Goal: Task Accomplishment & Management: Manage account settings

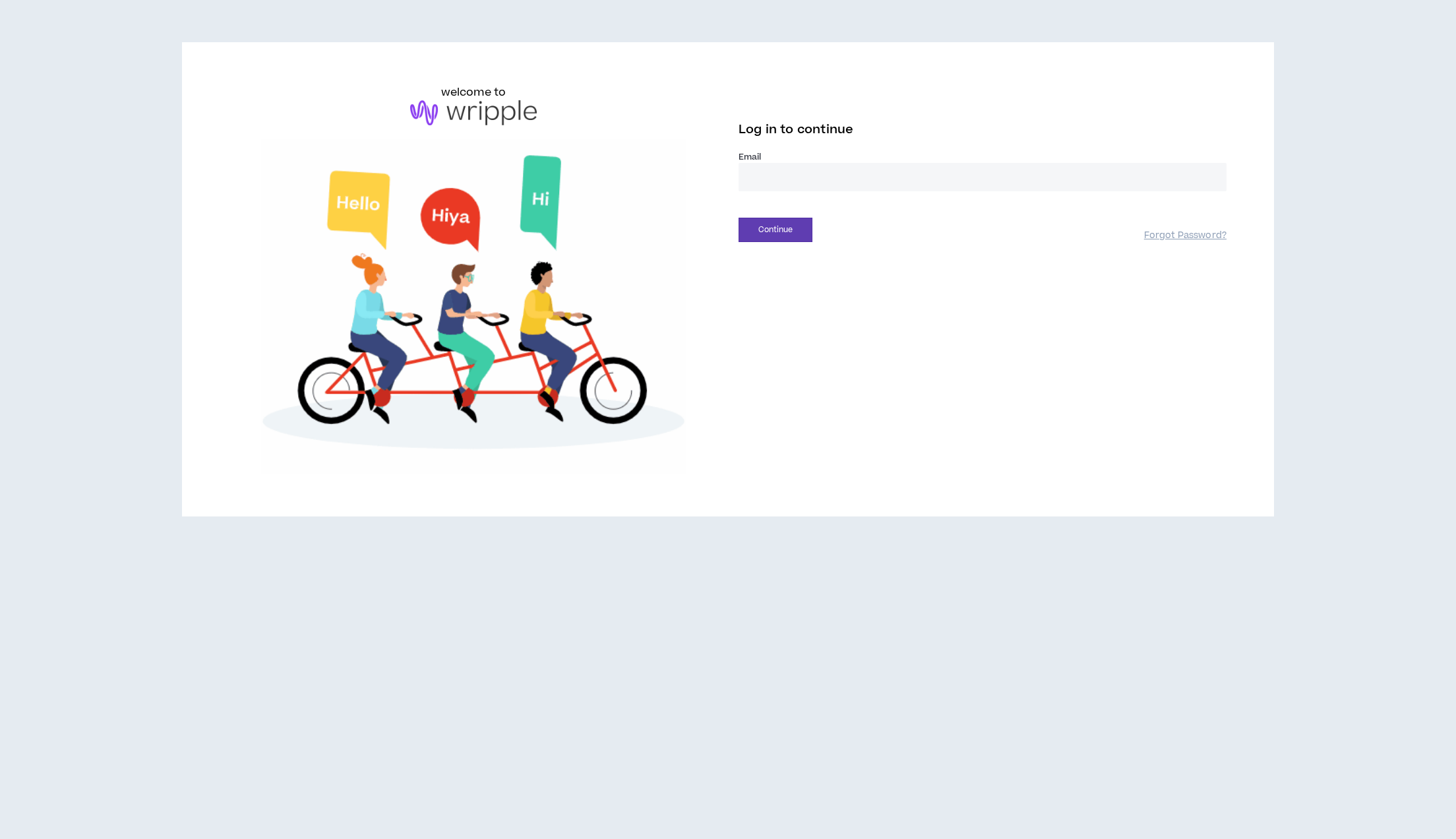
click at [802, 182] on input "email" at bounding box center [982, 177] width 488 height 28
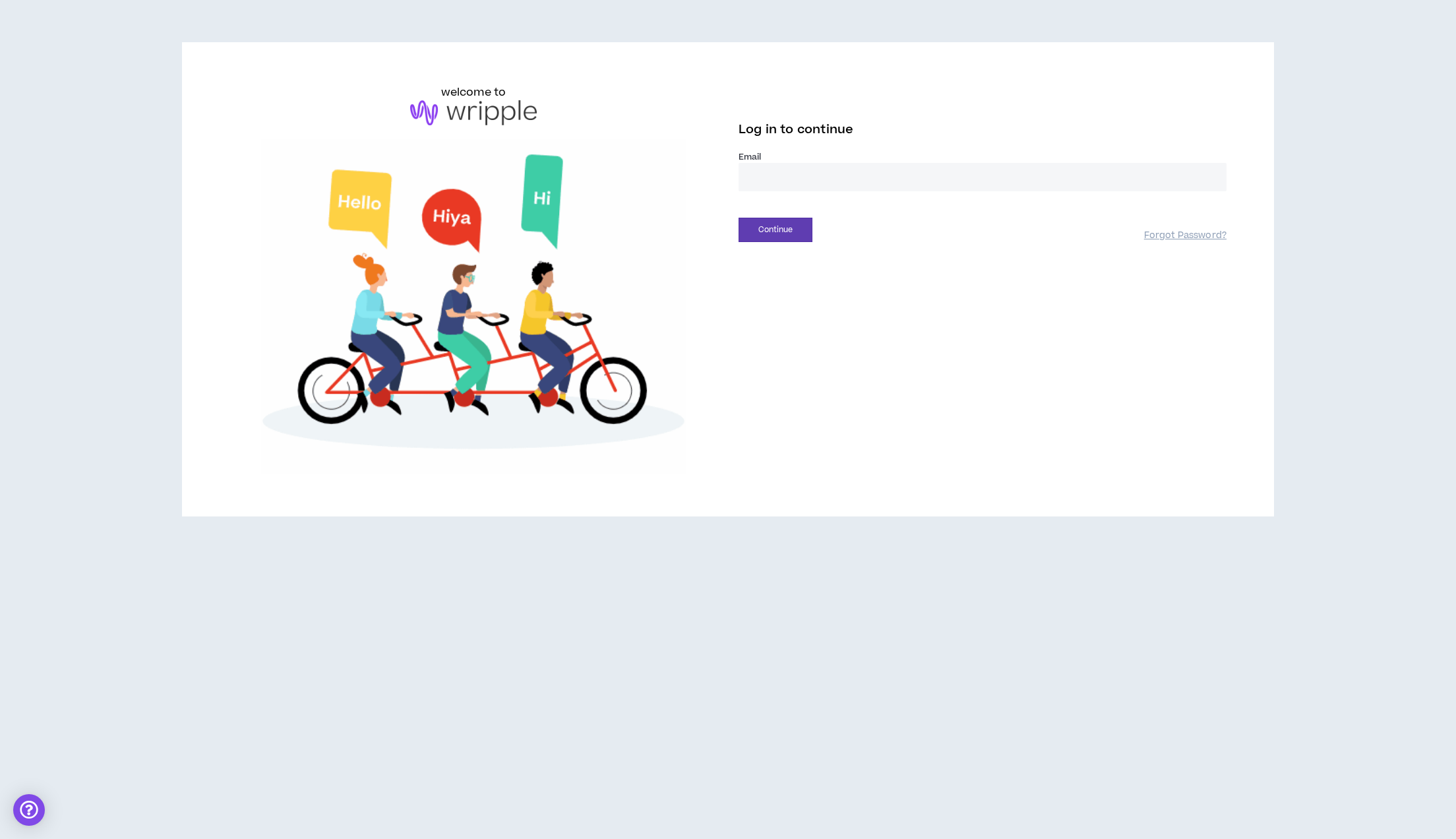
type input "**********"
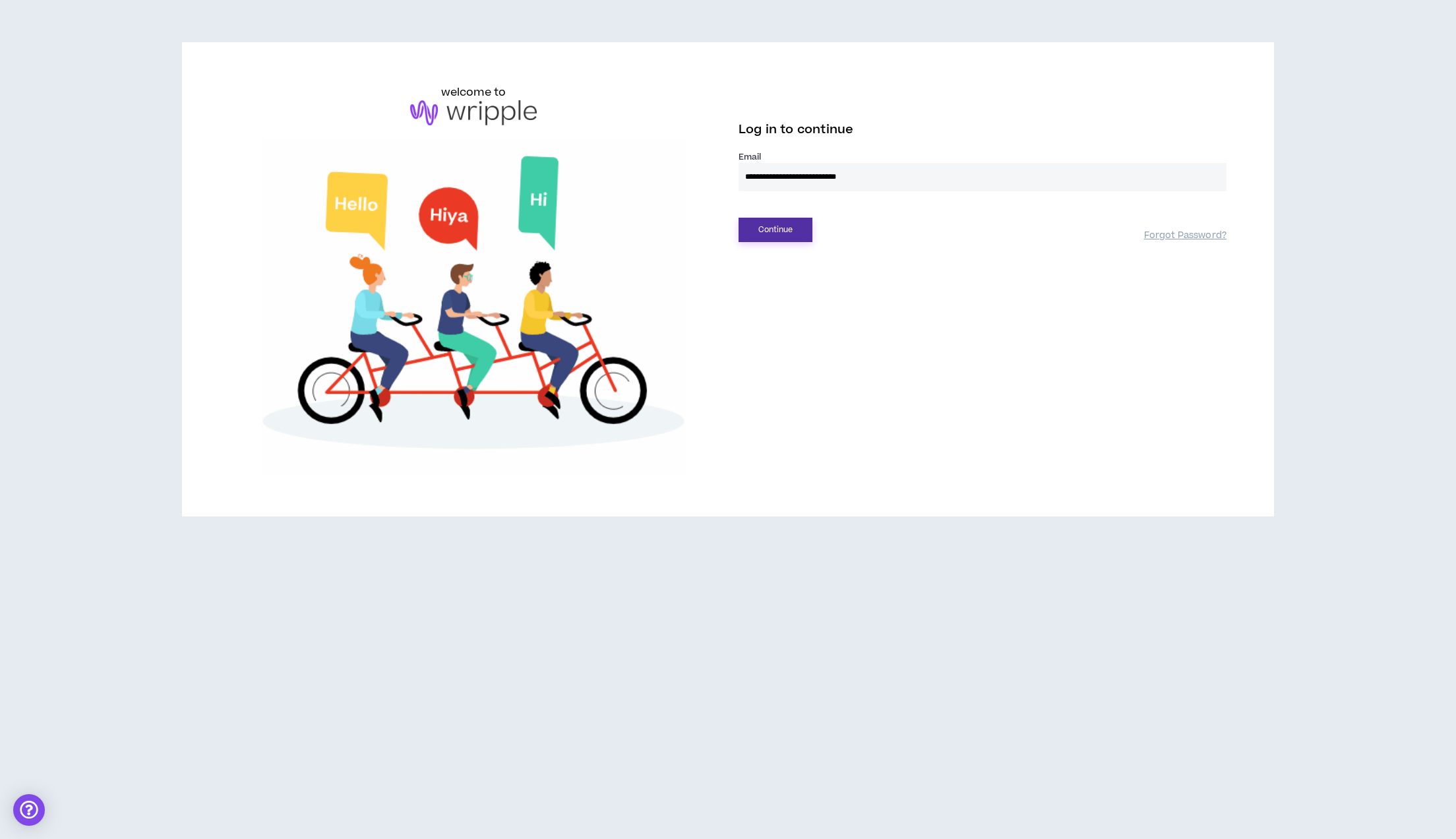
click at [792, 239] on button "Continue" at bounding box center [775, 230] width 74 height 25
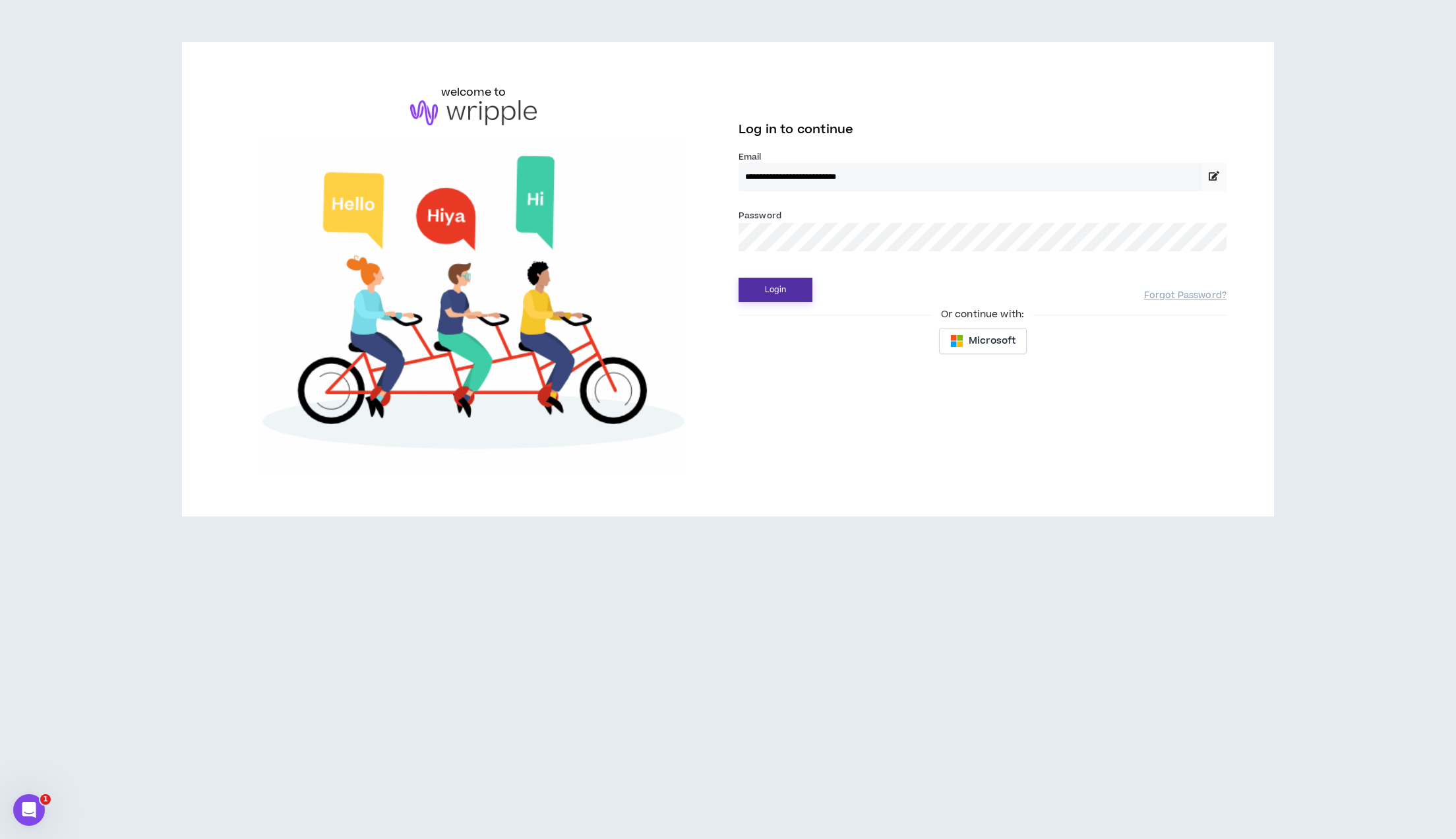
click at [785, 288] on button "Login" at bounding box center [775, 290] width 74 height 25
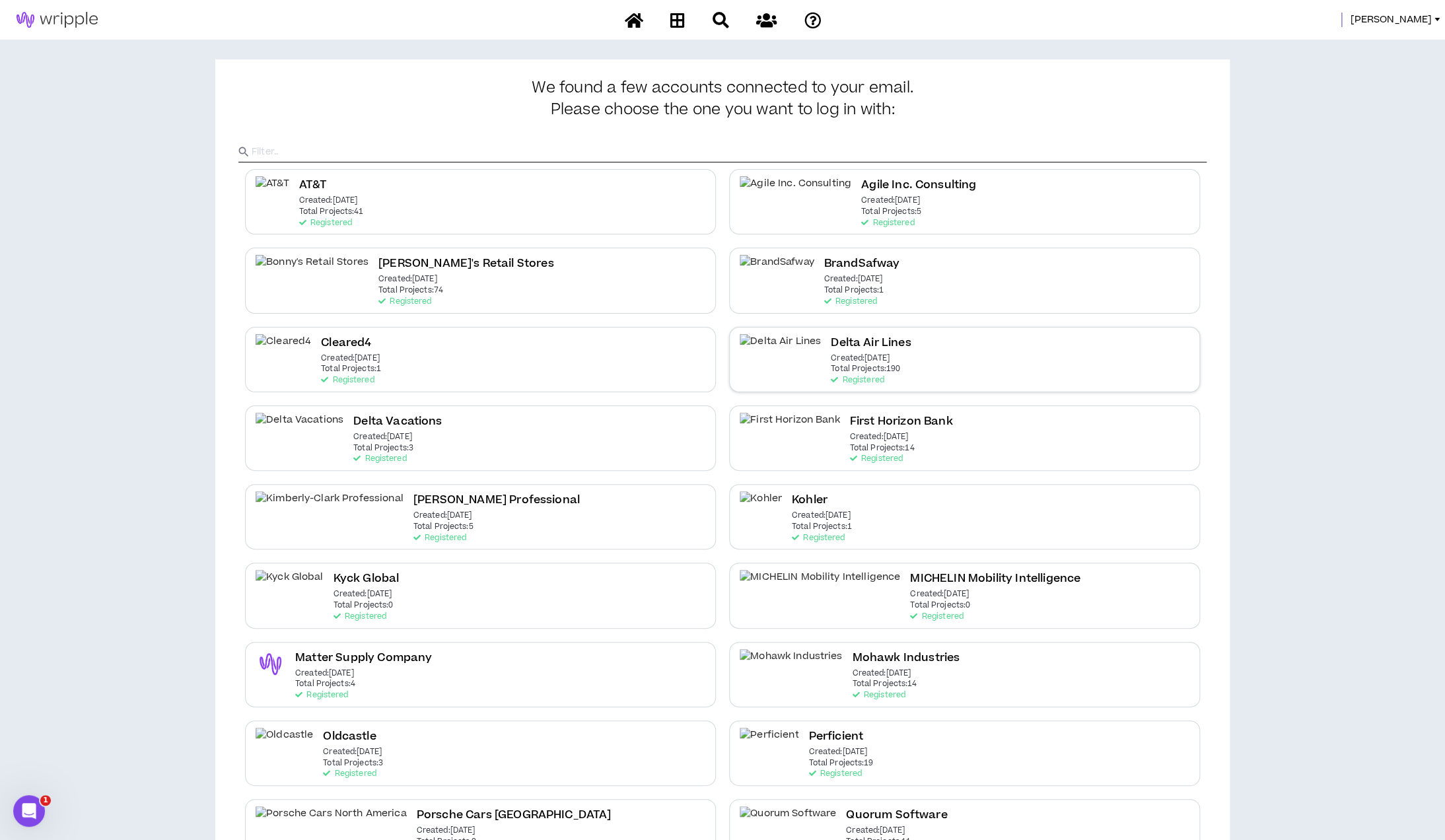
click at [847, 359] on p "Created: [DATE]" at bounding box center [860, 358] width 59 height 9
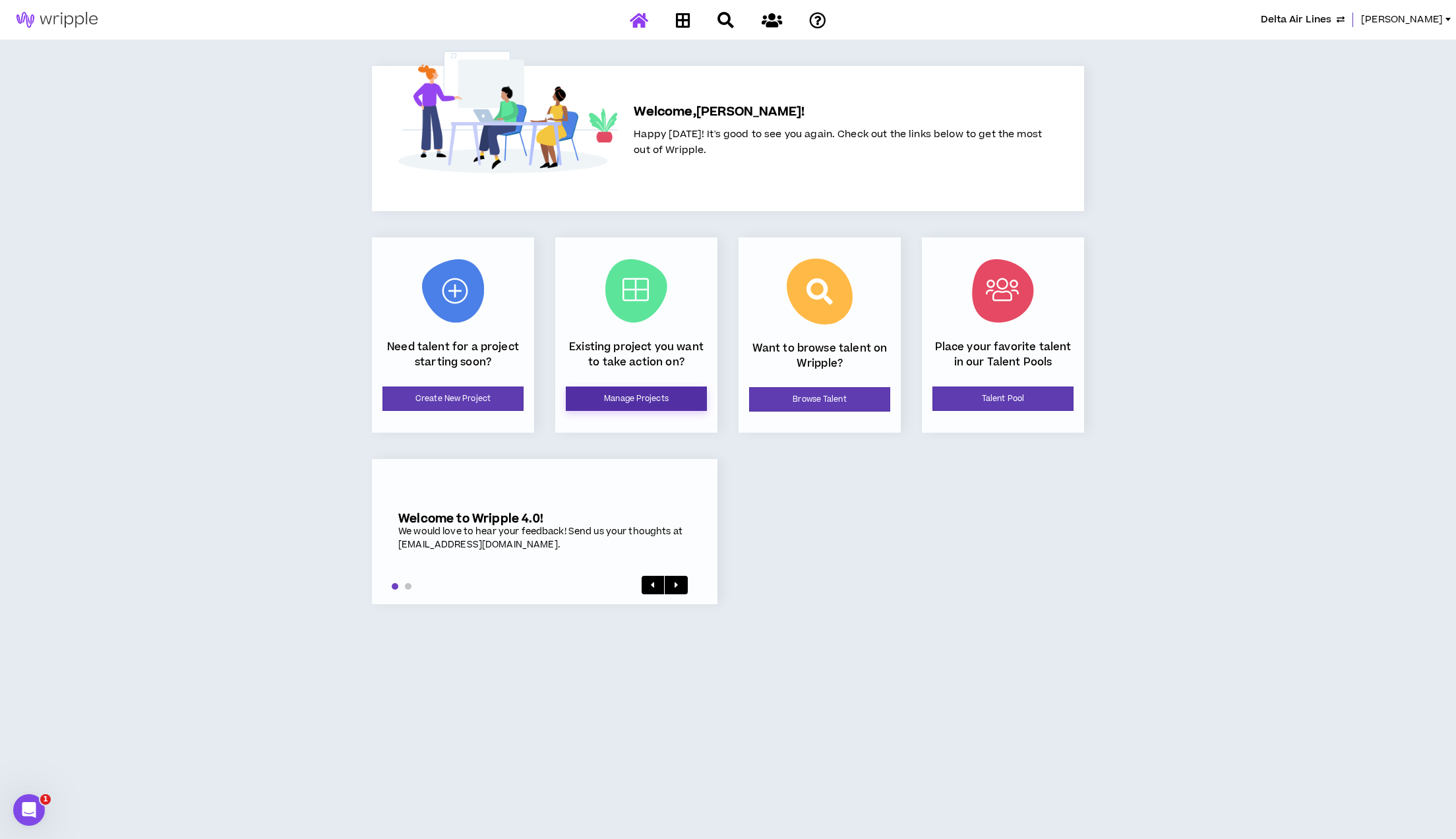
click at [648, 400] on link "Manage Projects" at bounding box center [636, 399] width 141 height 25
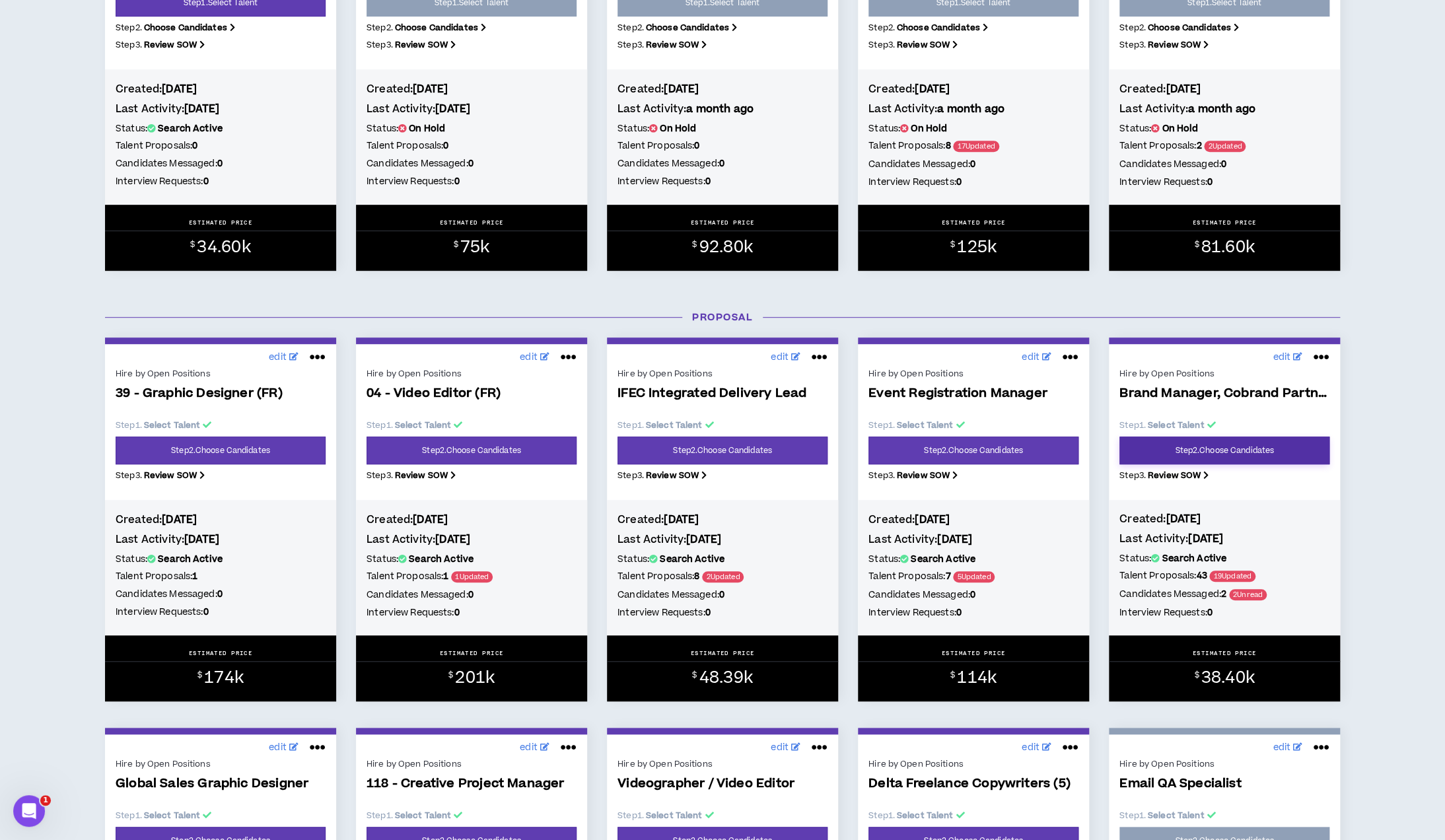
scroll to position [352, 0]
click at [1241, 456] on link "Step 2 . Choose Candidates" at bounding box center [1224, 451] width 210 height 27
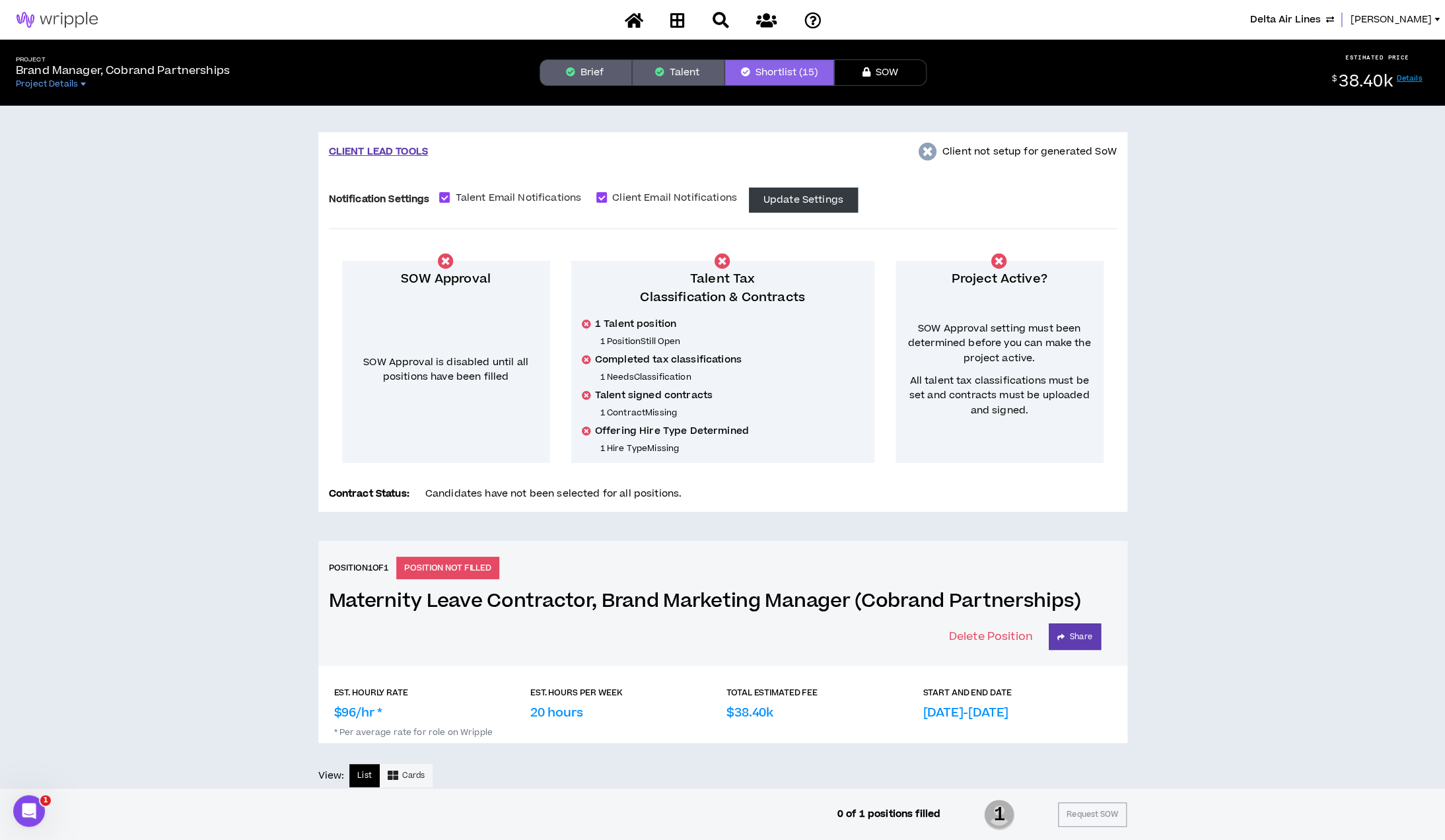
click at [672, 79] on button "Talent" at bounding box center [678, 73] width 92 height 27
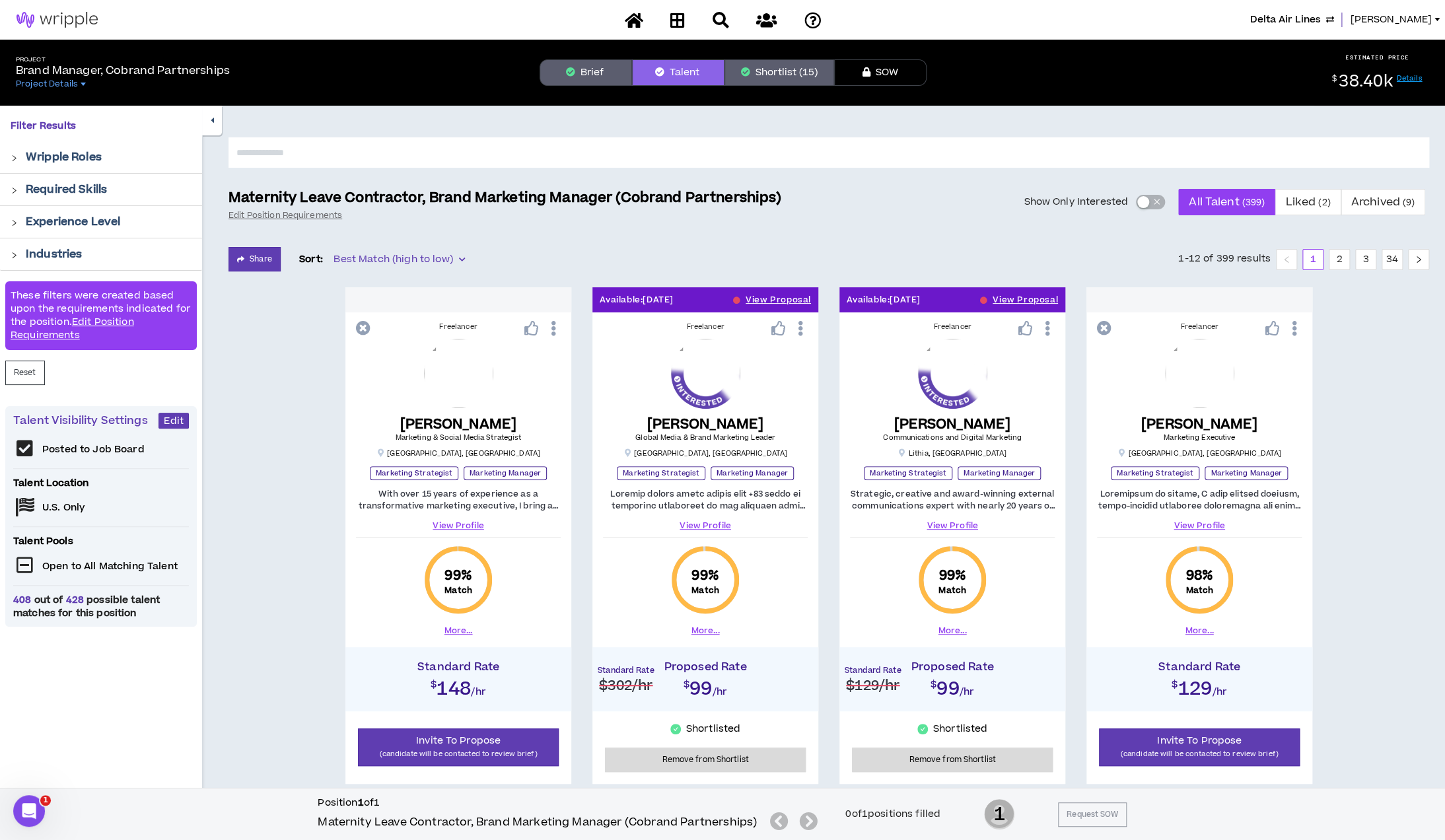
click at [506, 151] on input "text" at bounding box center [829, 153] width 1200 height 30
type input "*******"
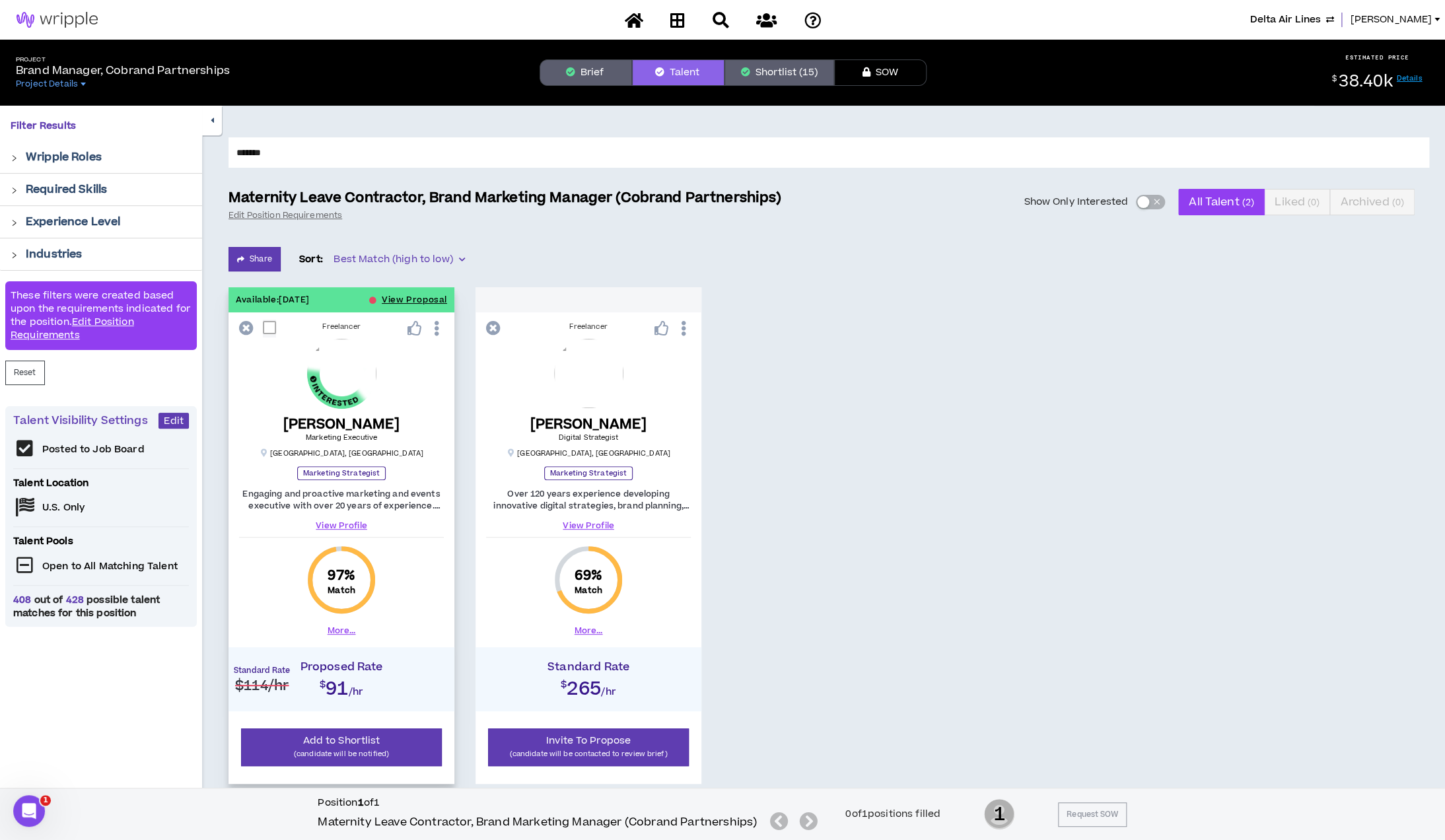
click at [349, 524] on link "View Profile" at bounding box center [341, 525] width 205 height 12
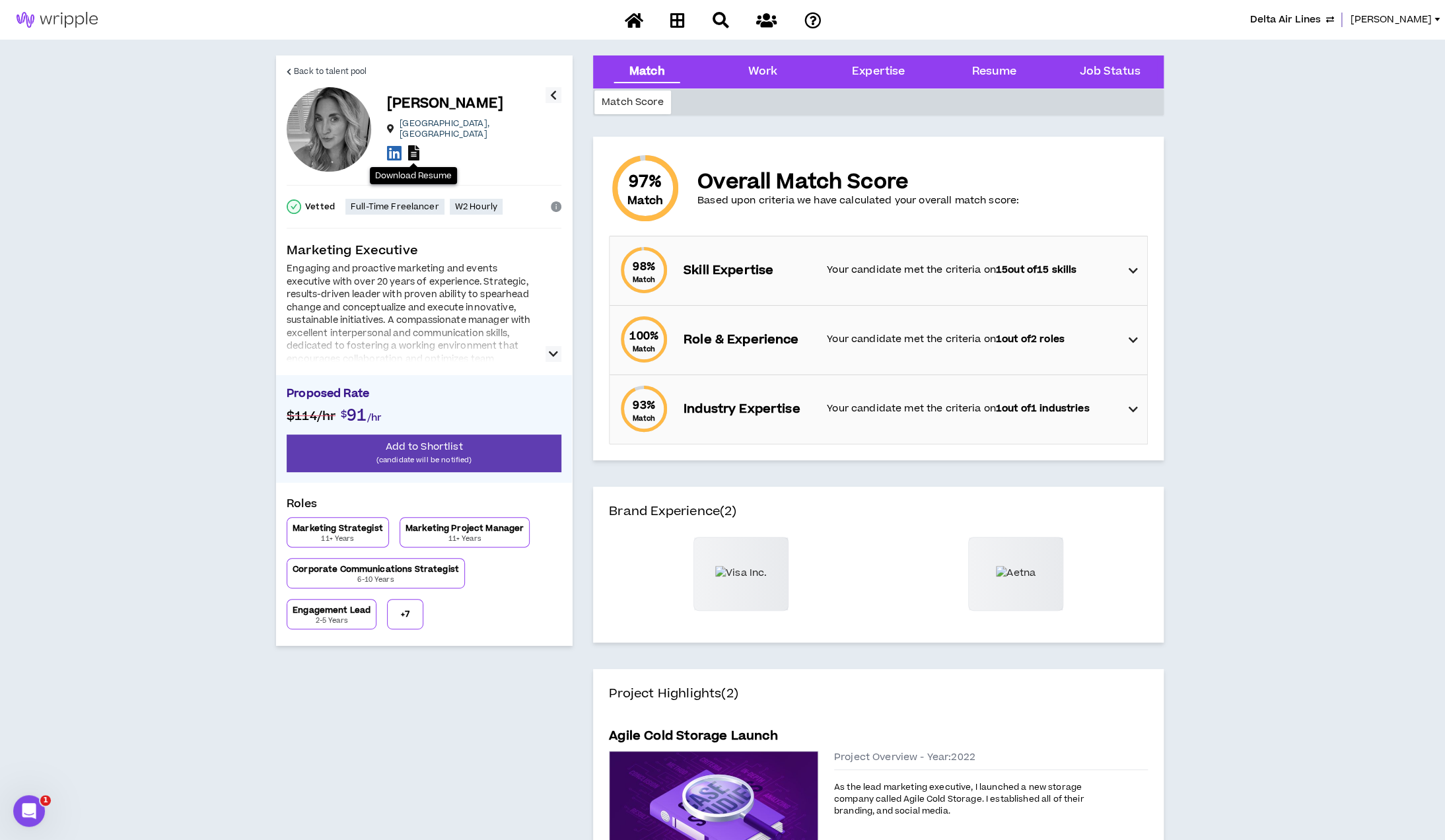
click at [413, 149] on icon at bounding box center [413, 153] width 12 height 15
click at [475, 459] on p "(candidate will be notified)" at bounding box center [424, 459] width 275 height 12
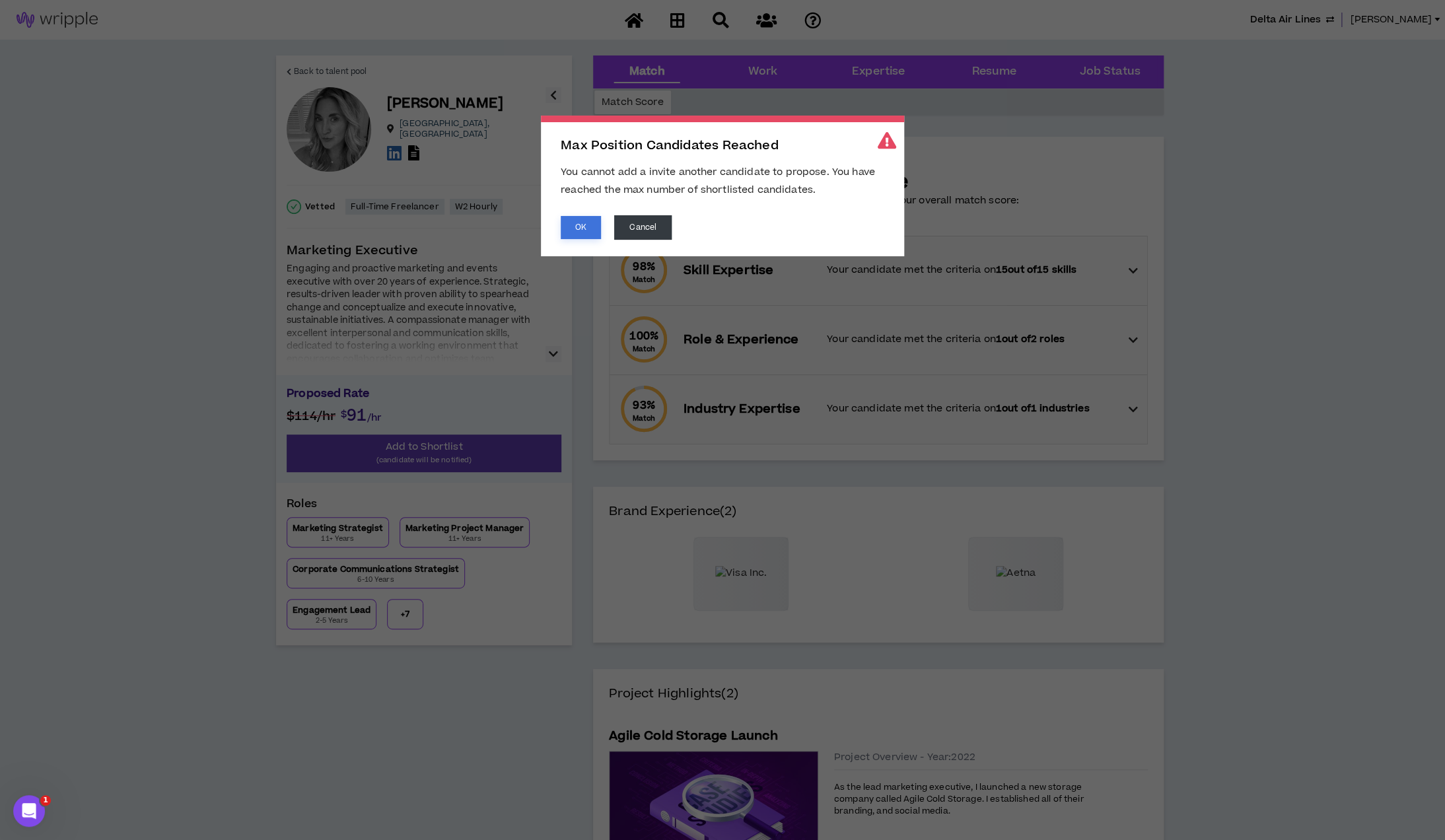
click at [585, 229] on button "OK" at bounding box center [580, 227] width 40 height 23
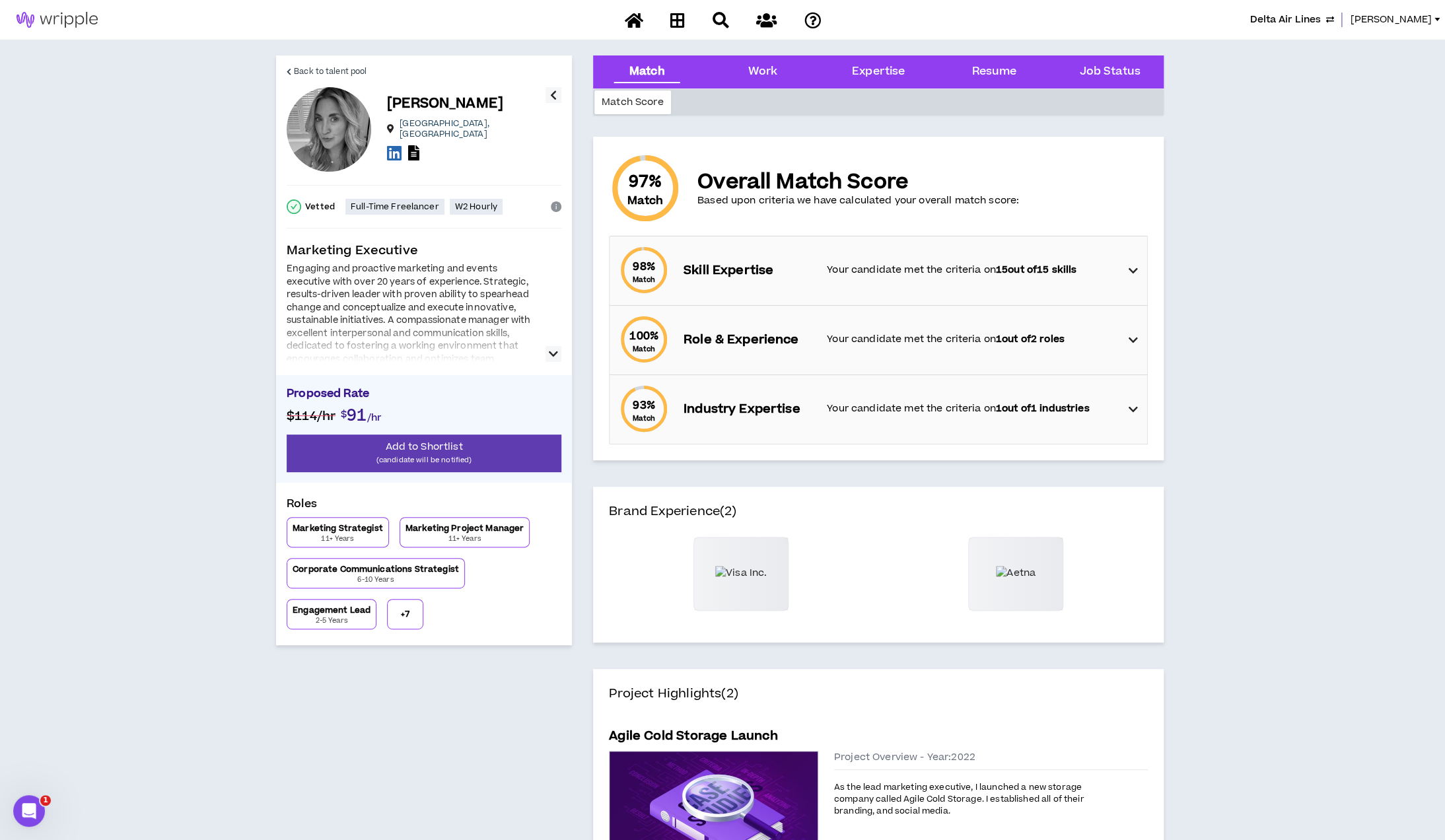
click at [554, 95] on icon "button" at bounding box center [553, 95] width 6 height 16
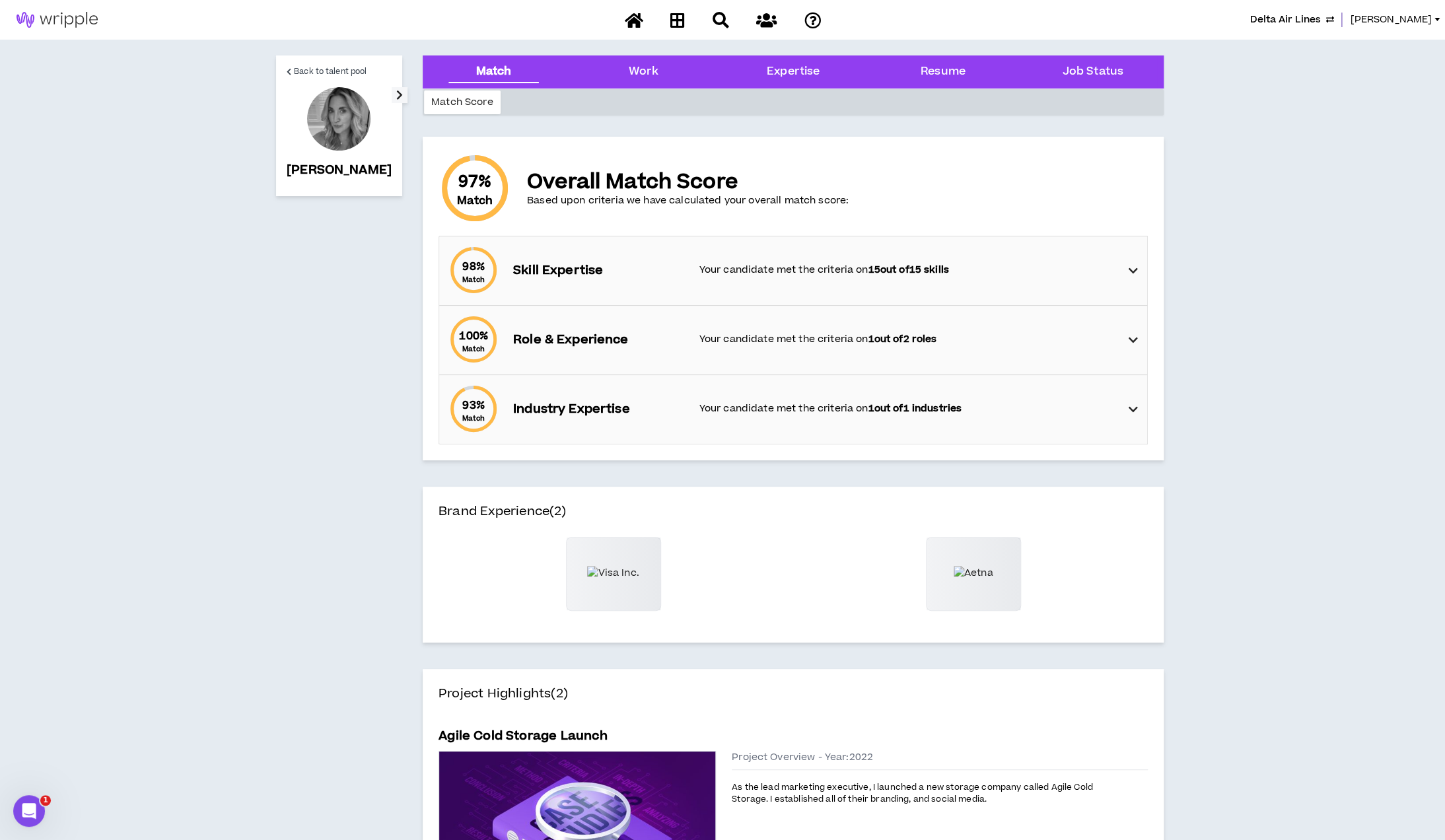
click at [397, 90] on icon "button" at bounding box center [399, 95] width 6 height 16
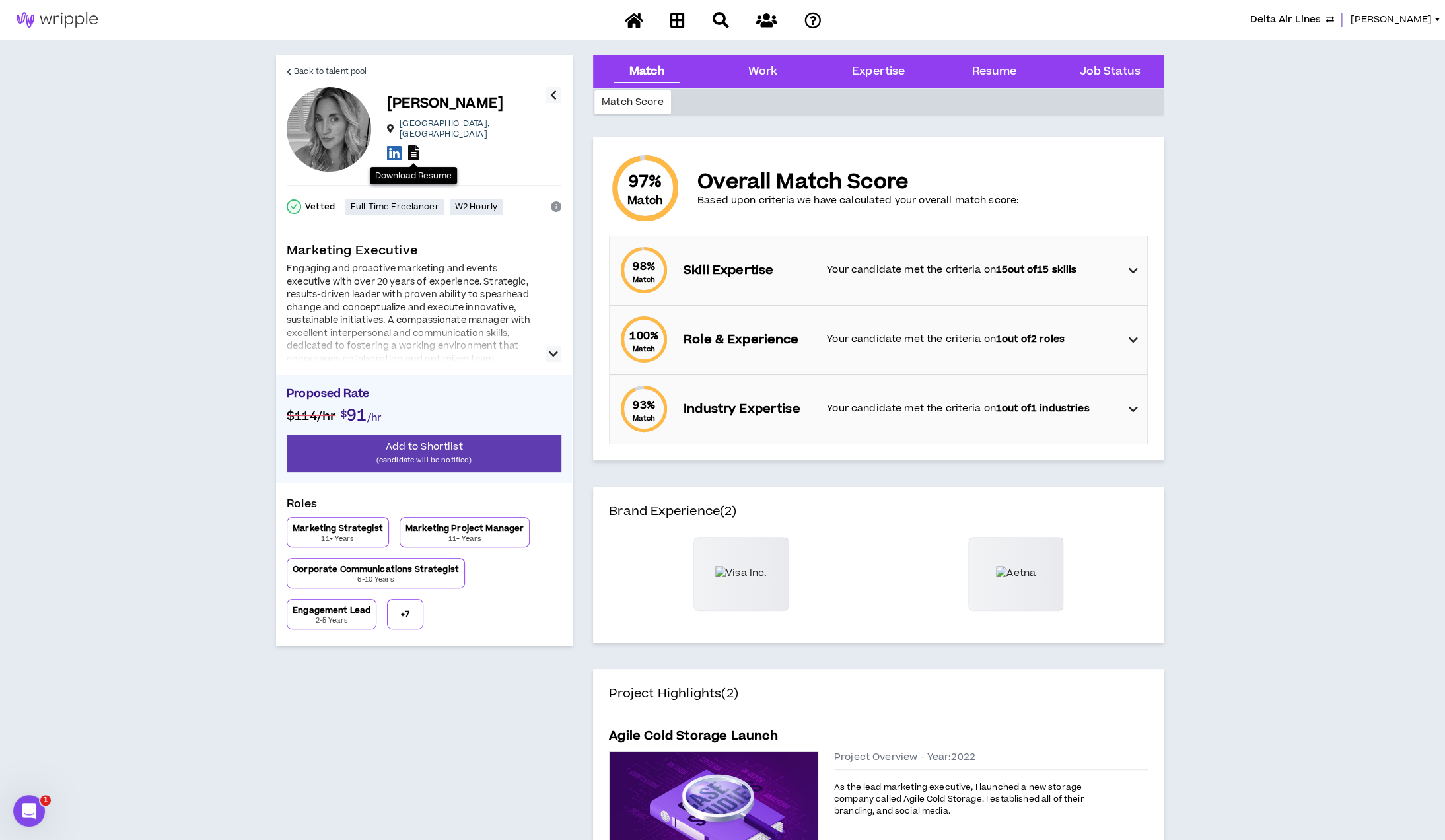
click at [410, 145] on icon at bounding box center [413, 153] width 12 height 15
click at [468, 453] on p "(candidate will be notified)" at bounding box center [424, 459] width 275 height 12
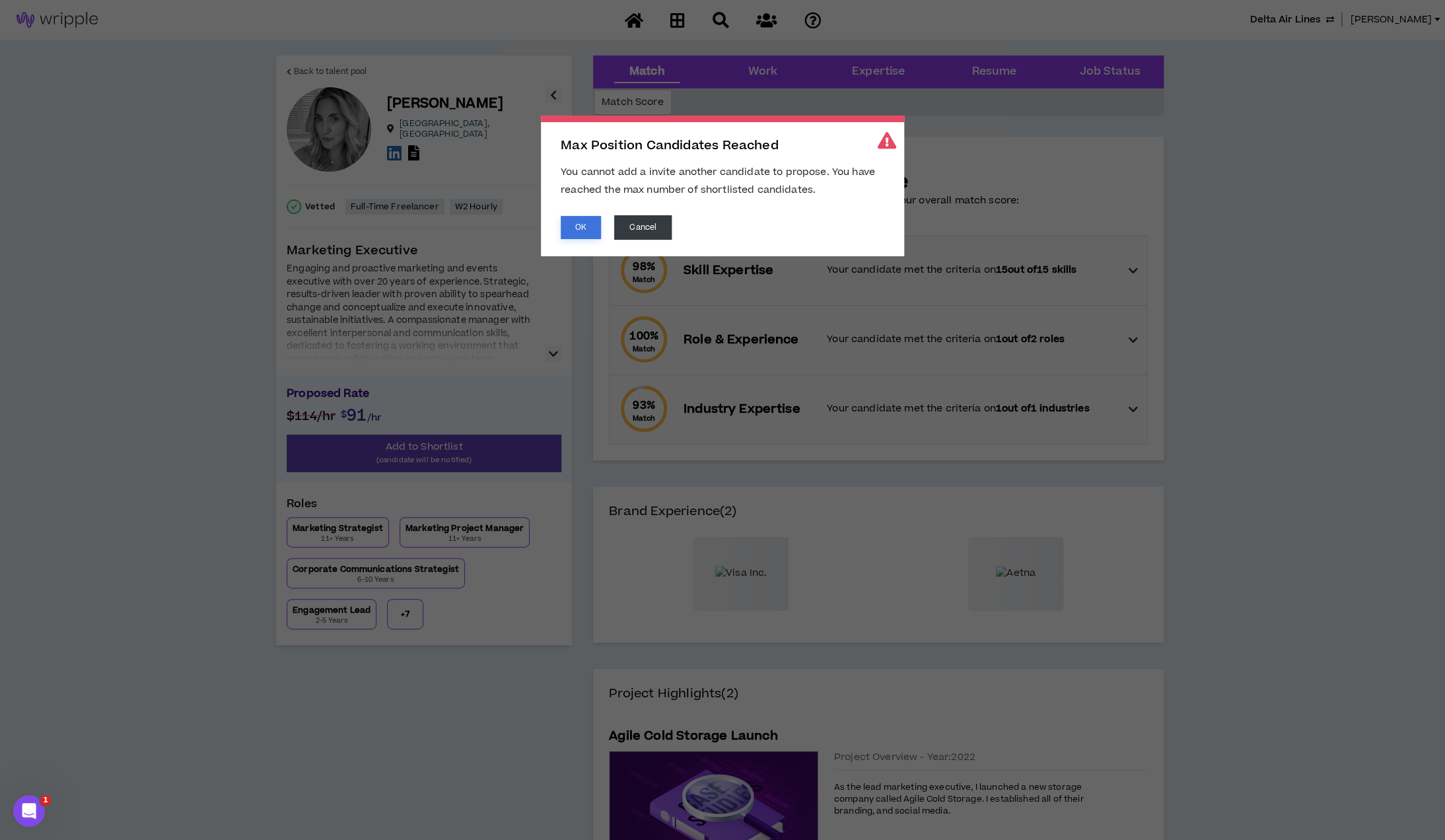
click at [581, 224] on button "OK" at bounding box center [580, 227] width 40 height 23
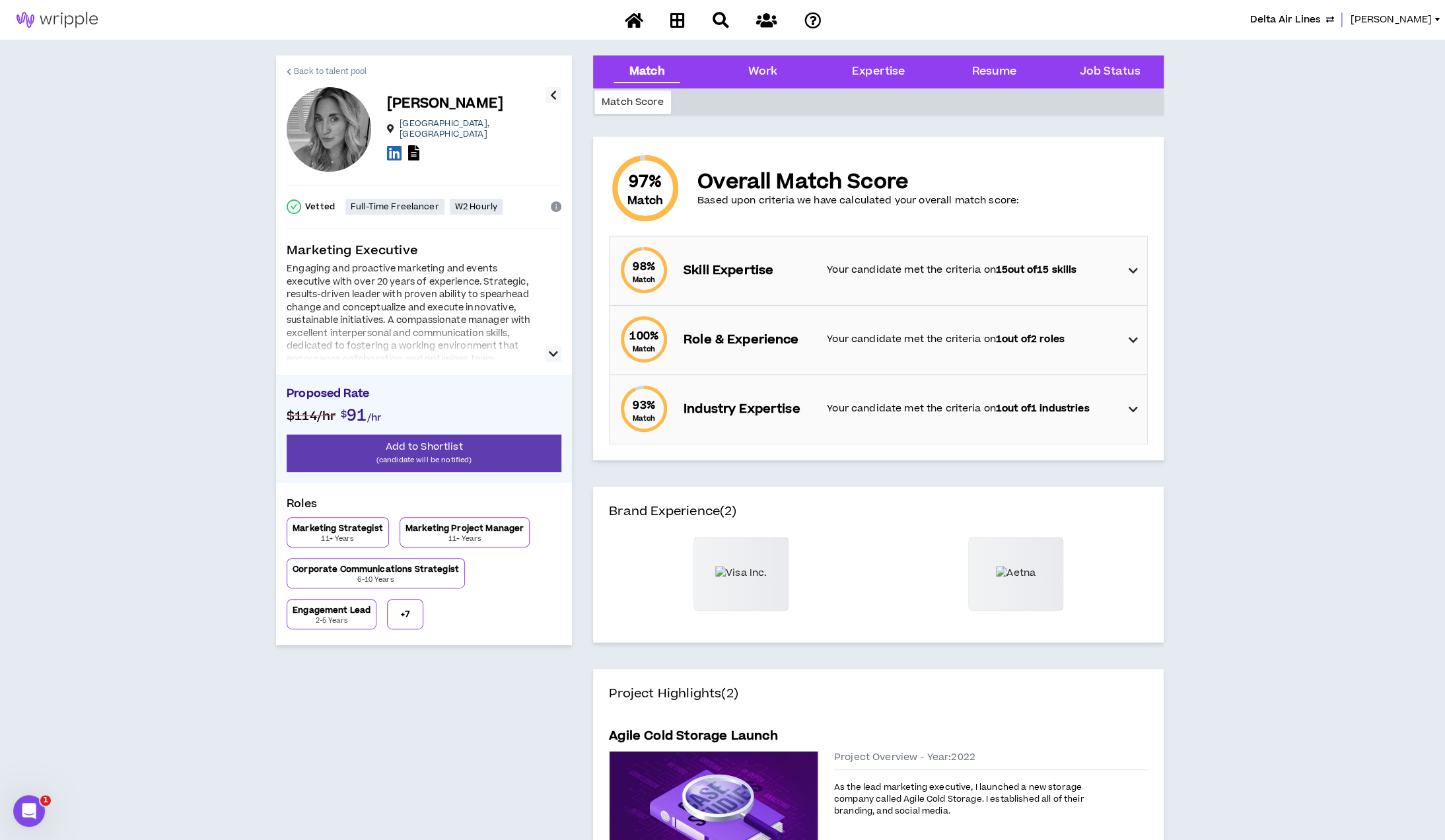
click at [329, 74] on span "Back to talent pool" at bounding box center [330, 72] width 73 height 12
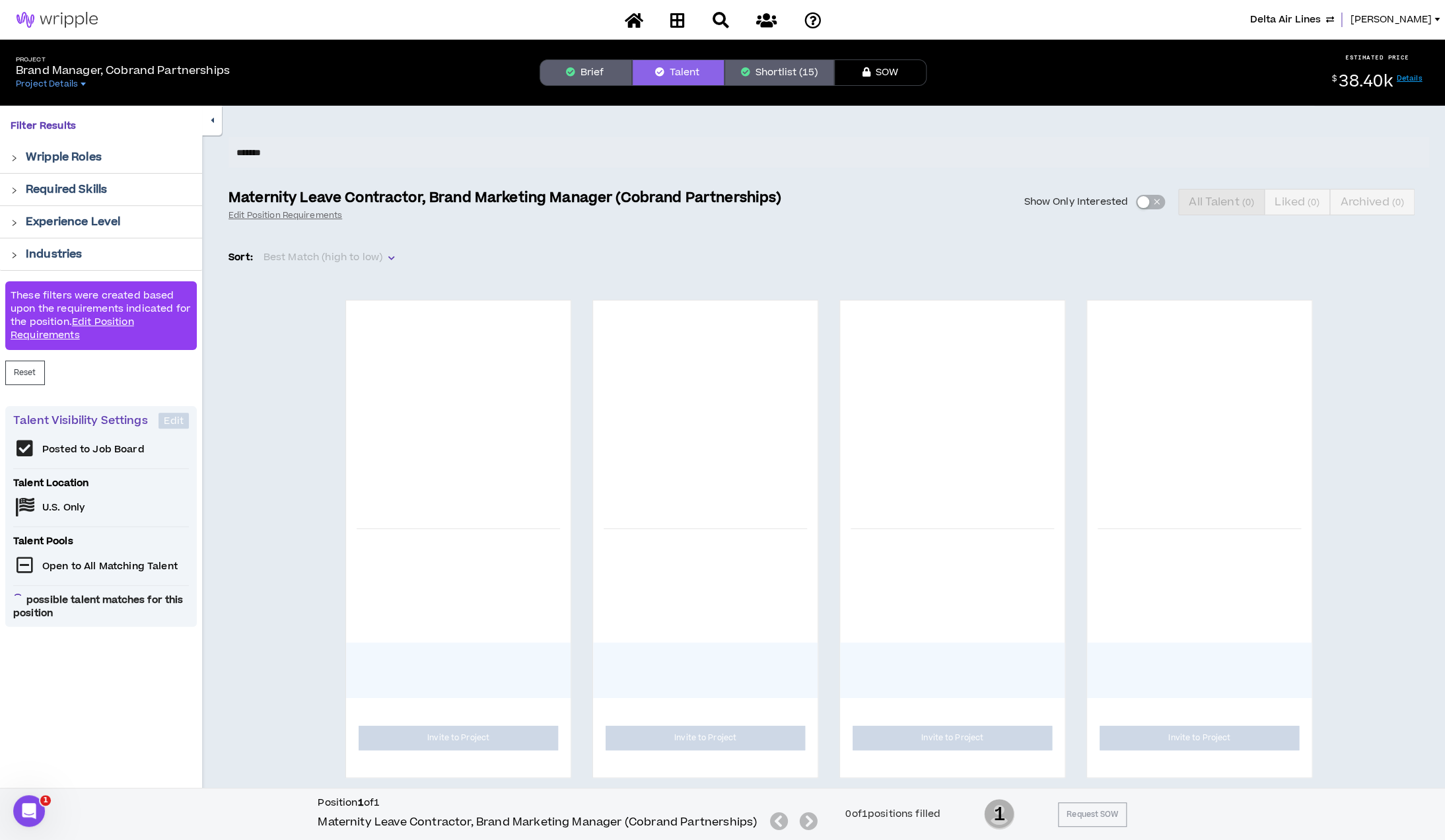
click at [789, 71] on button "Shortlist (15)" at bounding box center [780, 73] width 110 height 27
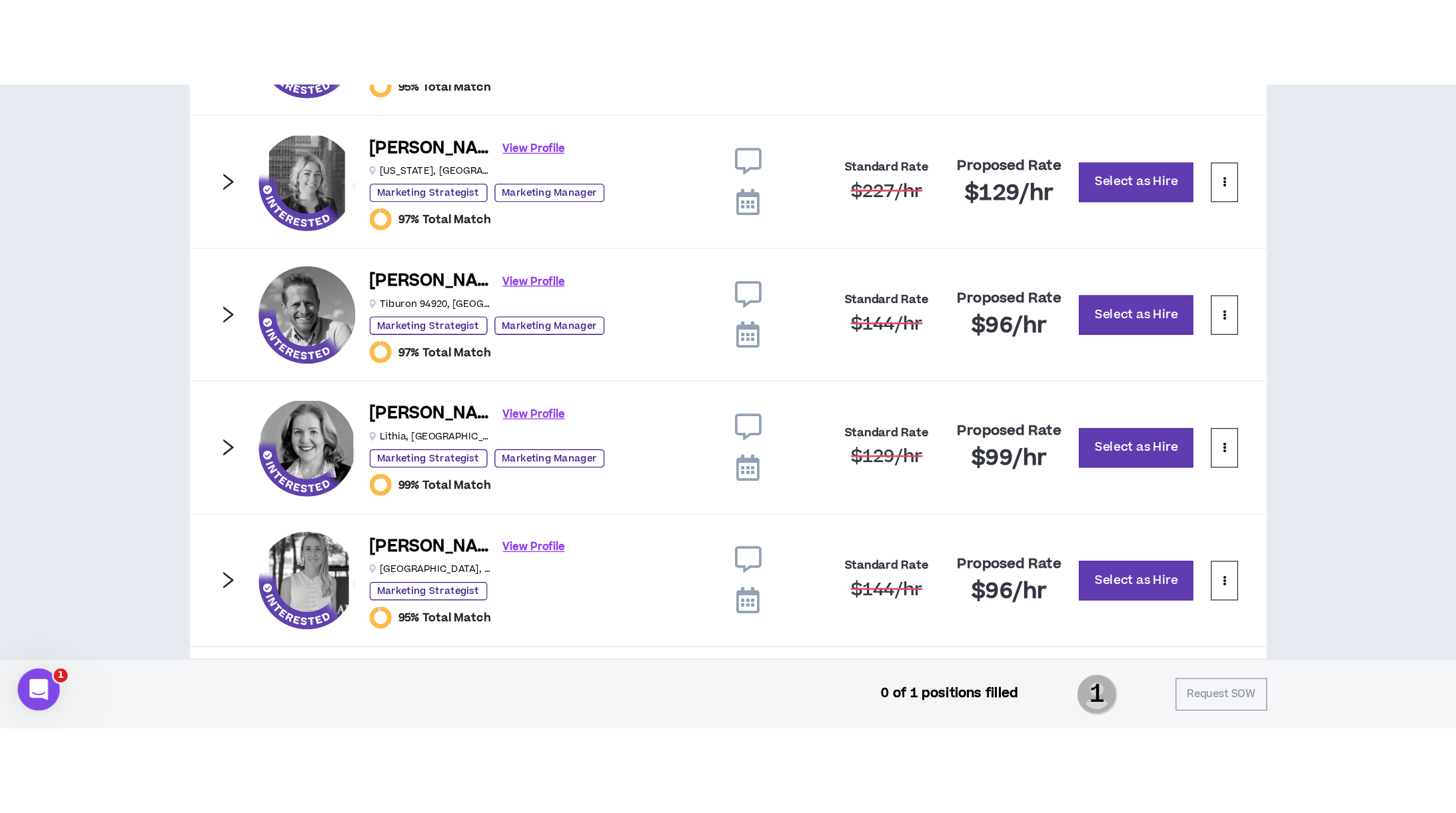
scroll to position [994, 0]
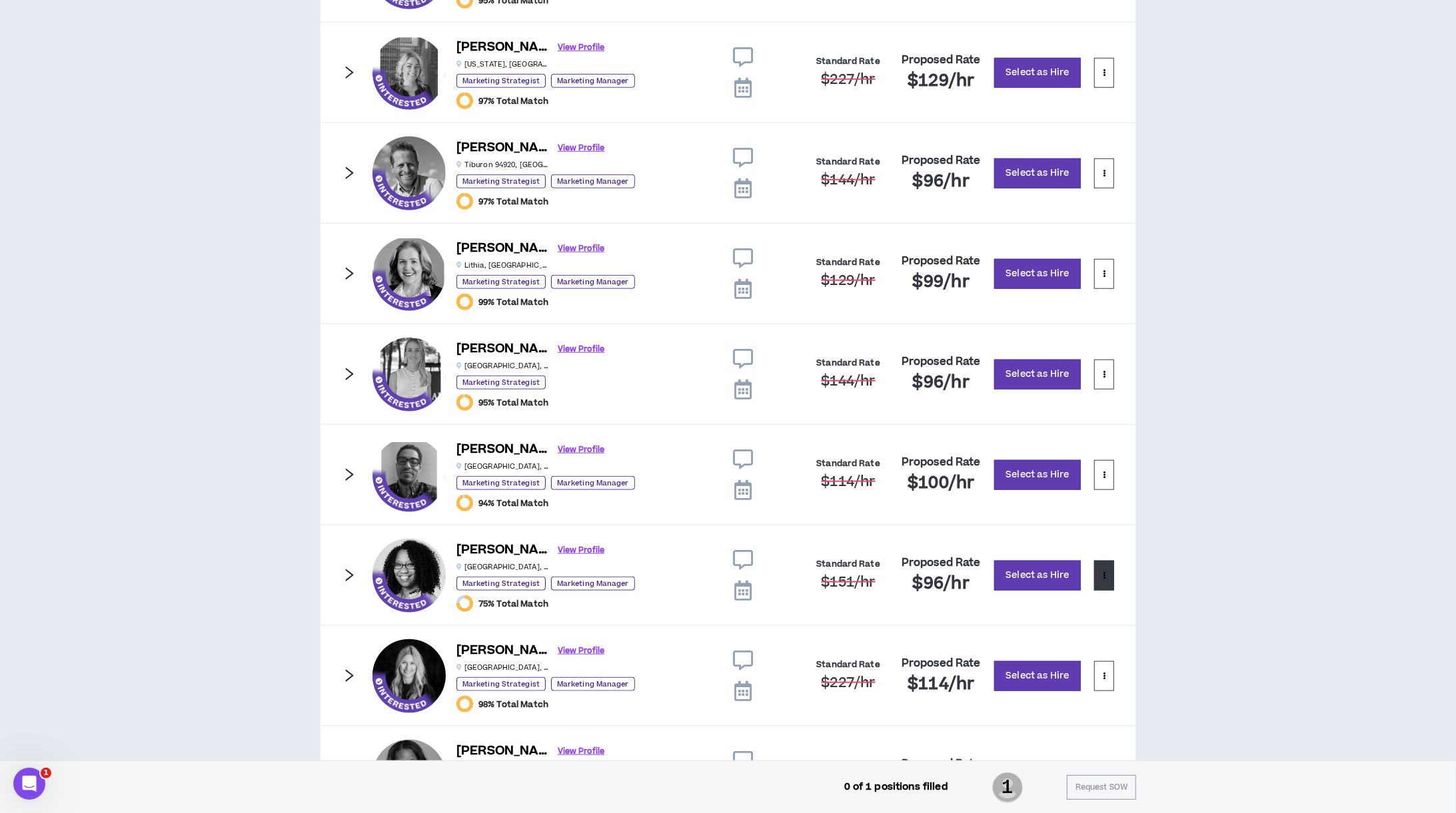
click at [1110, 583] on button at bounding box center [1103, 576] width 20 height 30
click at [1086, 614] on span "Remove from shortlist" at bounding box center [1050, 613] width 111 height 14
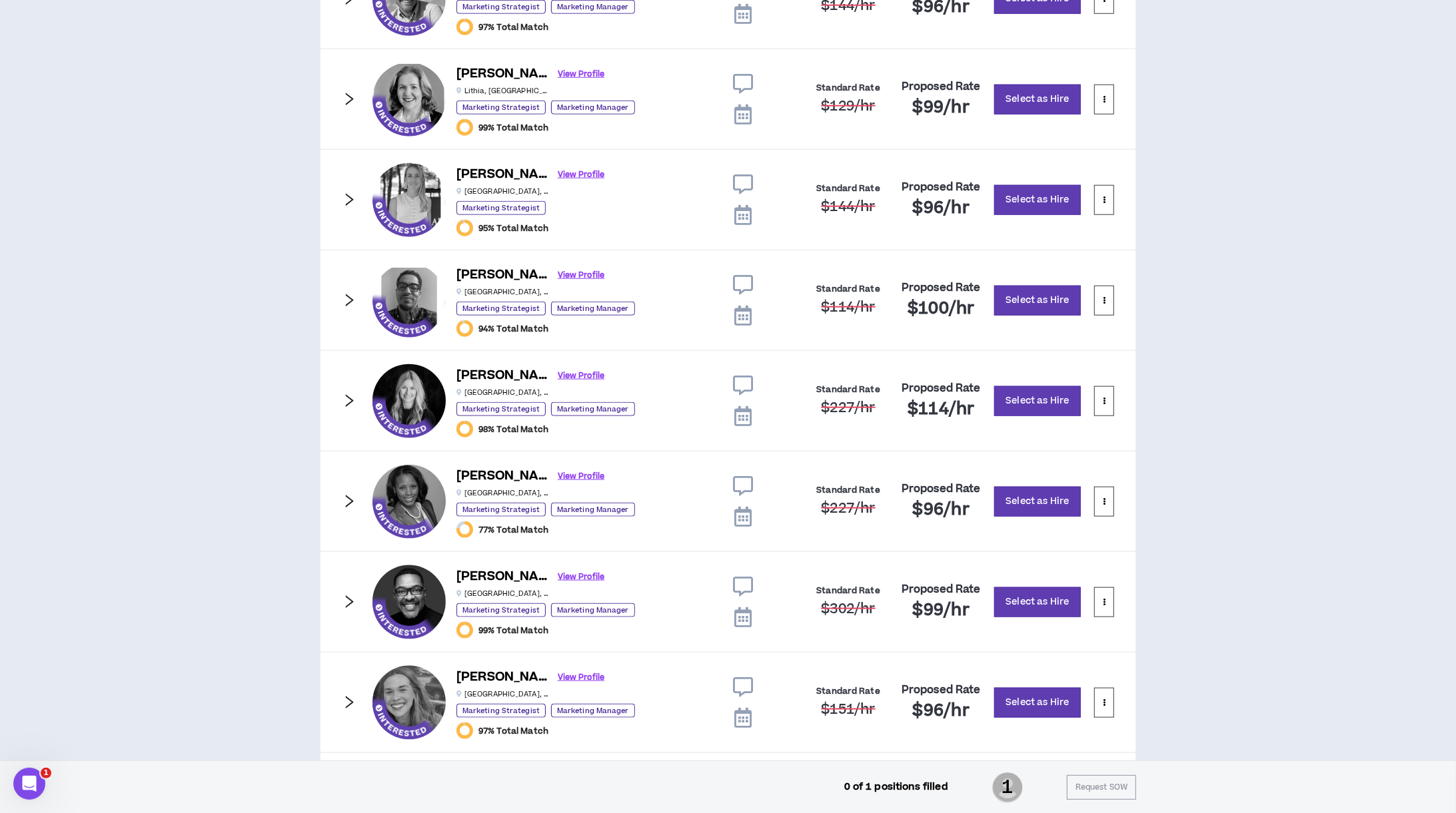
scroll to position [1171, 0]
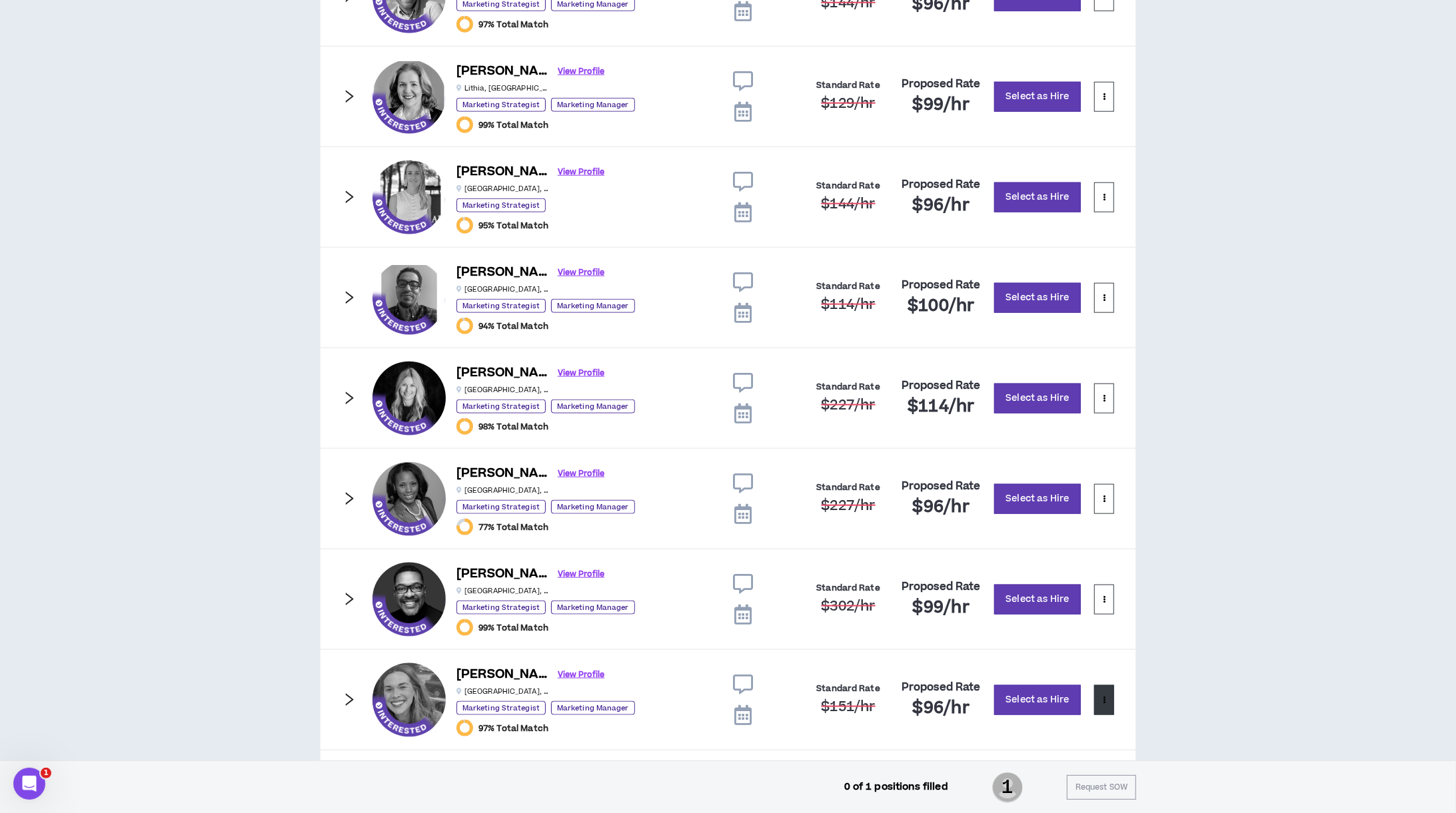
click at [1106, 707] on button at bounding box center [1103, 700] width 20 height 30
click at [1087, 743] on span "Remove from shortlist" at bounding box center [1050, 741] width 111 height 14
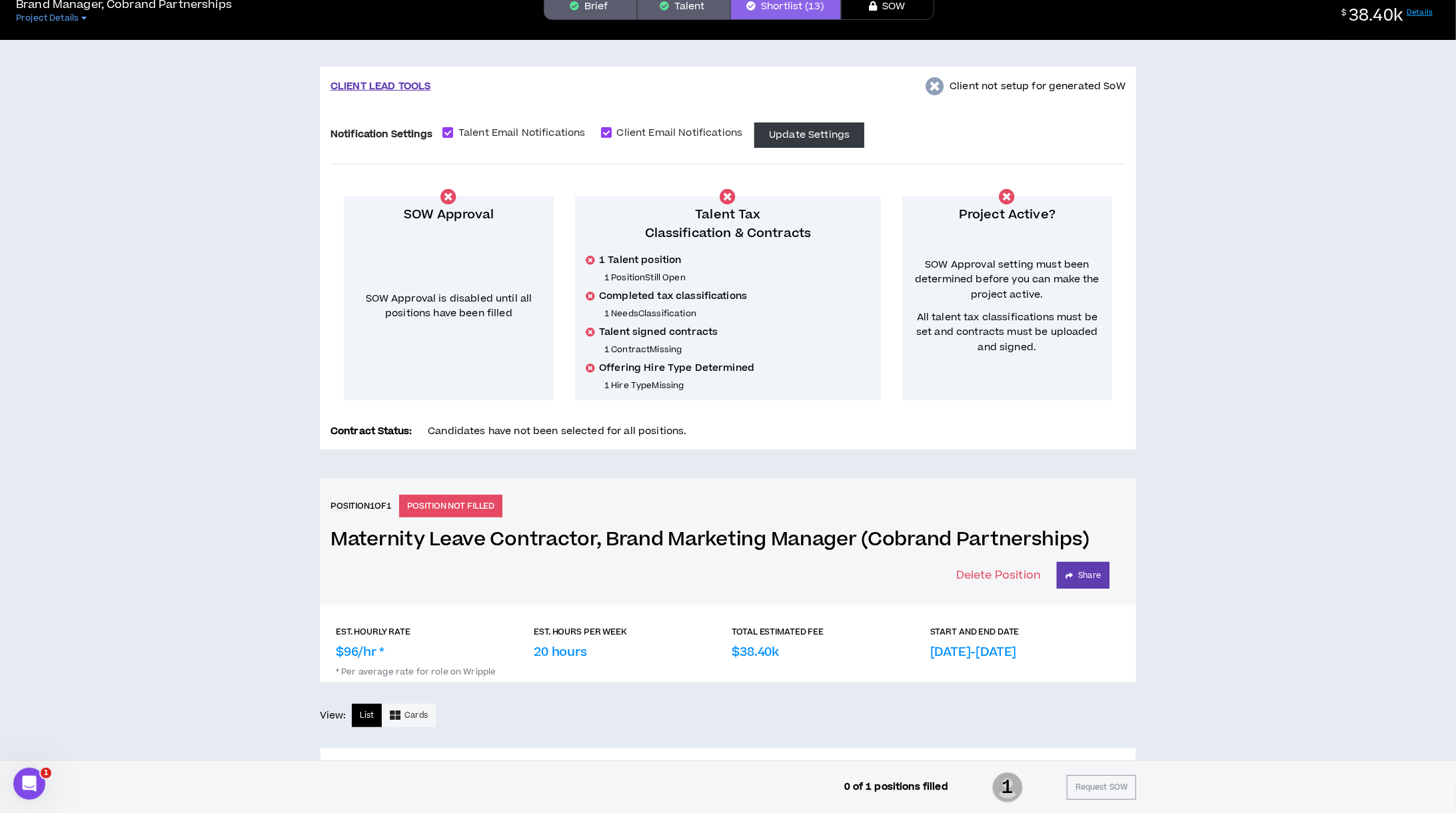
scroll to position [0, 0]
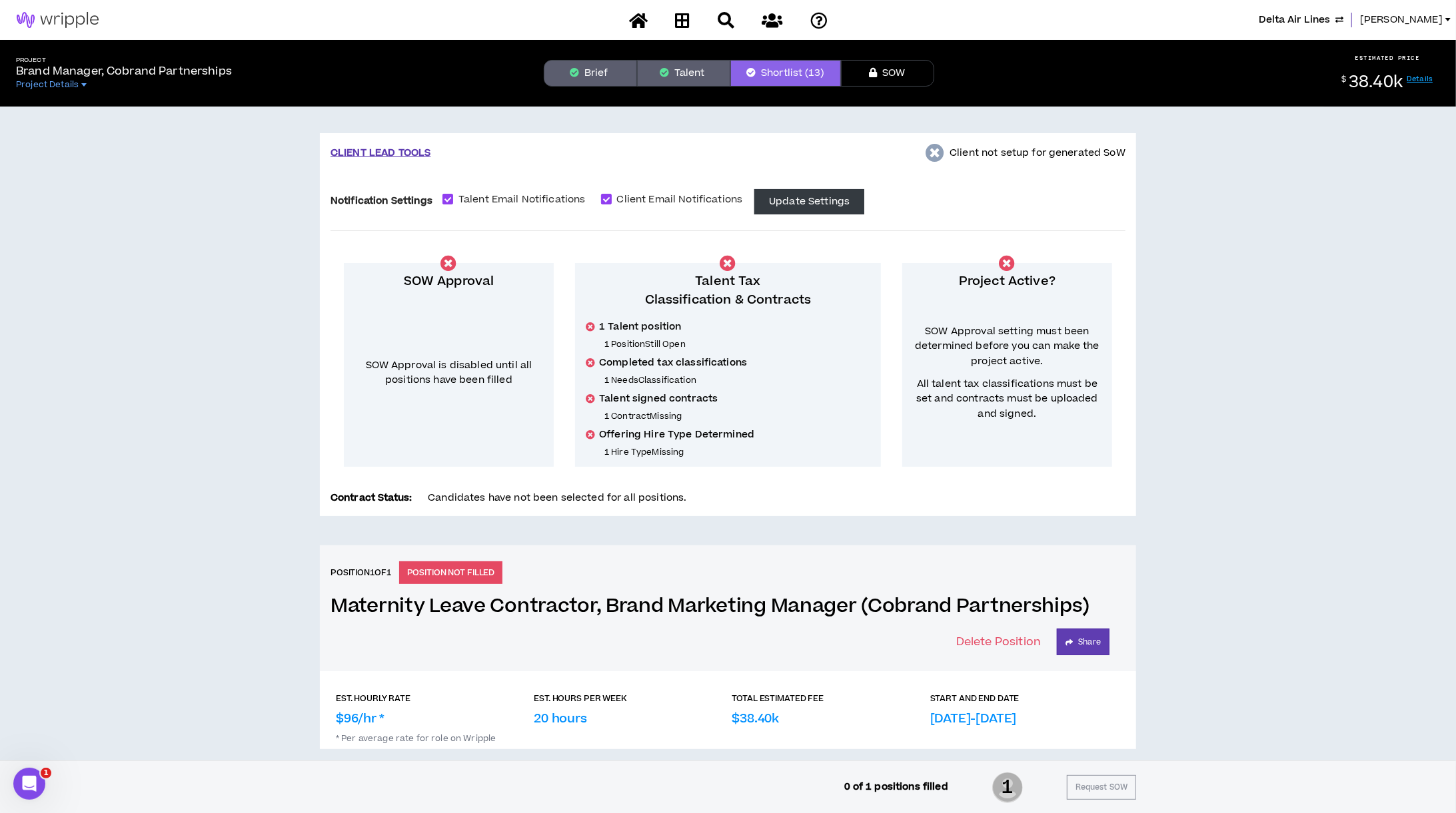
click at [672, 75] on button "Talent" at bounding box center [684, 73] width 93 height 27
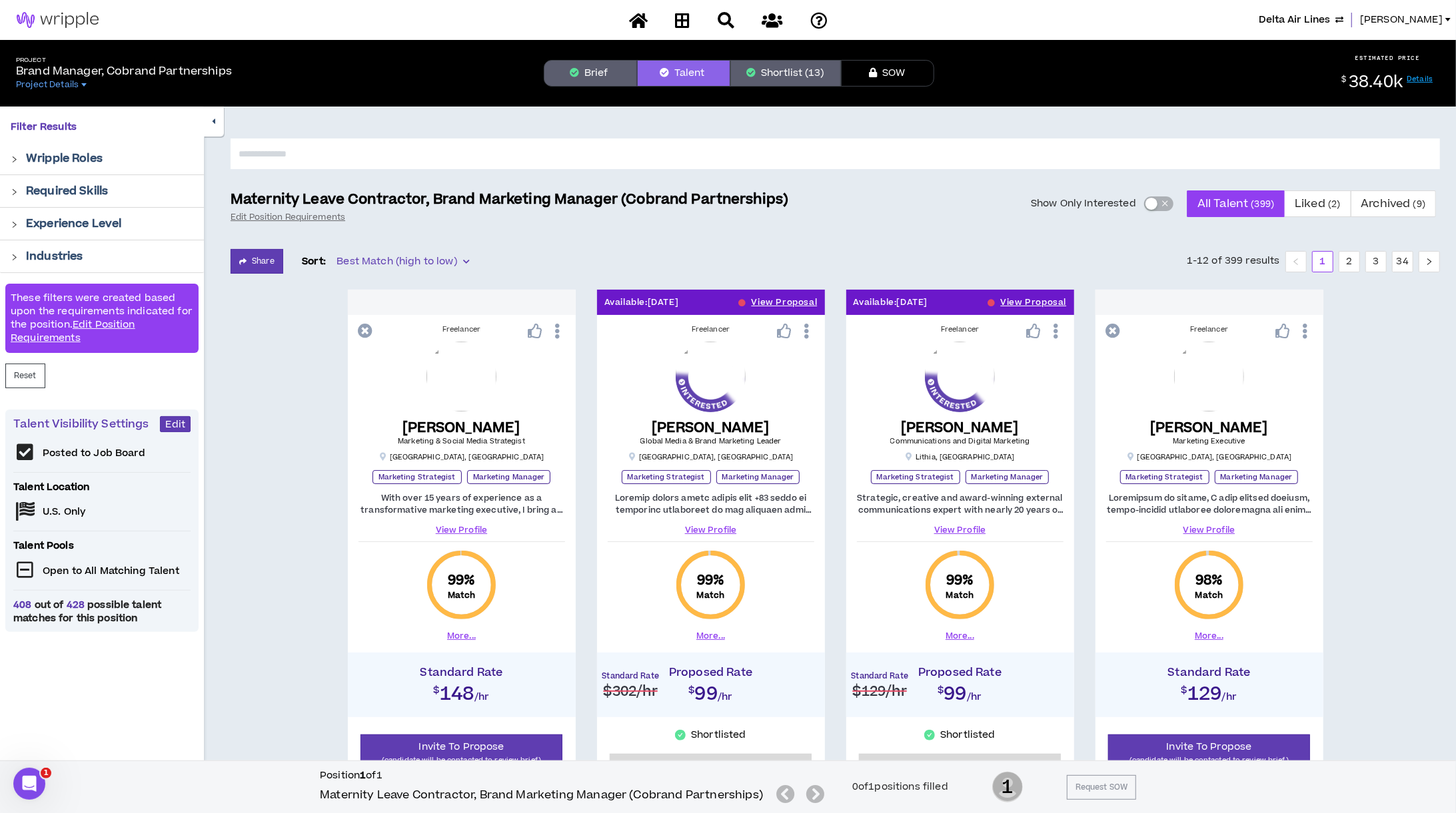
click at [341, 153] on input "text" at bounding box center [835, 154] width 1209 height 30
type input "******"
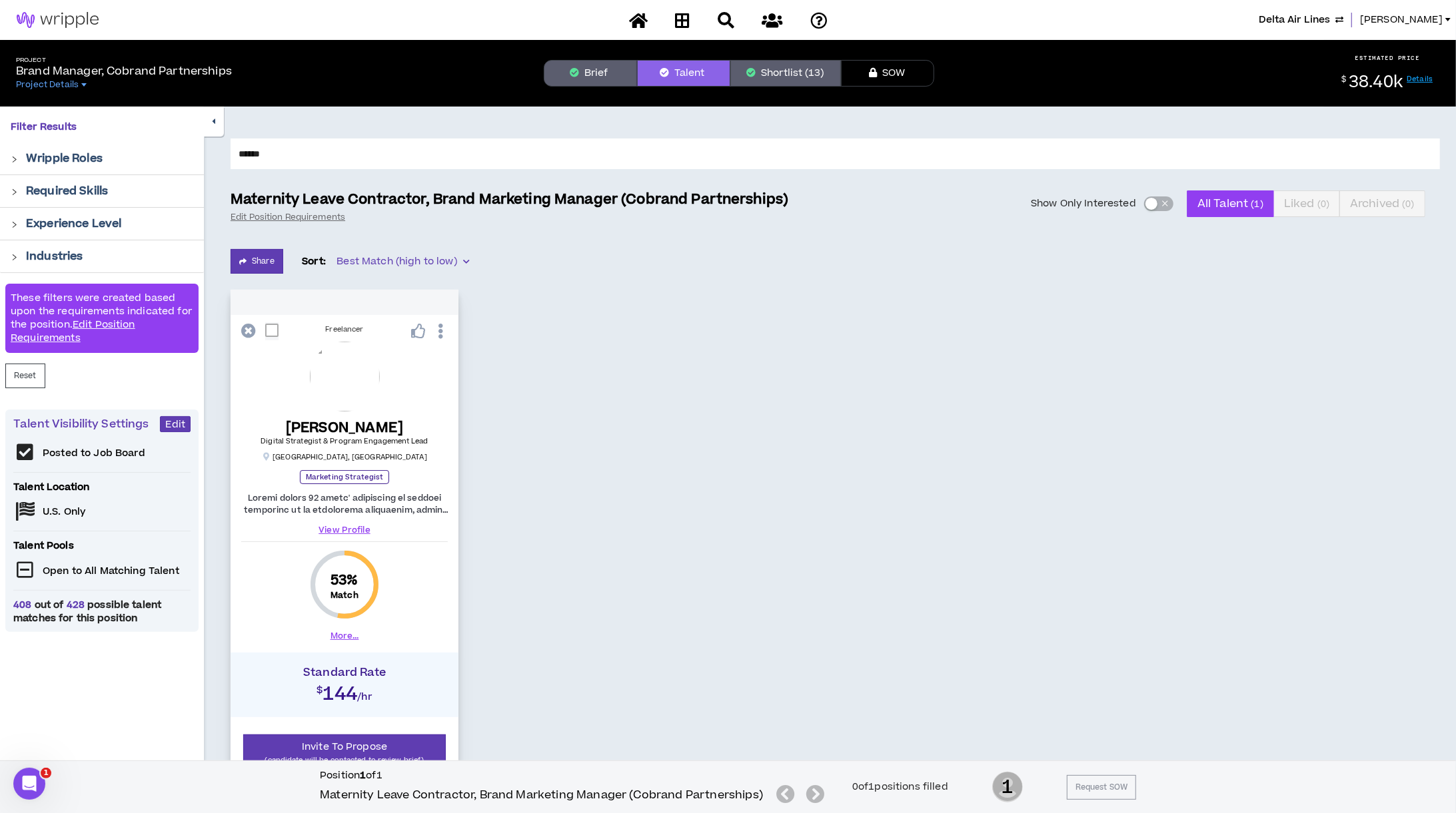
click at [355, 530] on link "View Profile" at bounding box center [344, 529] width 207 height 12
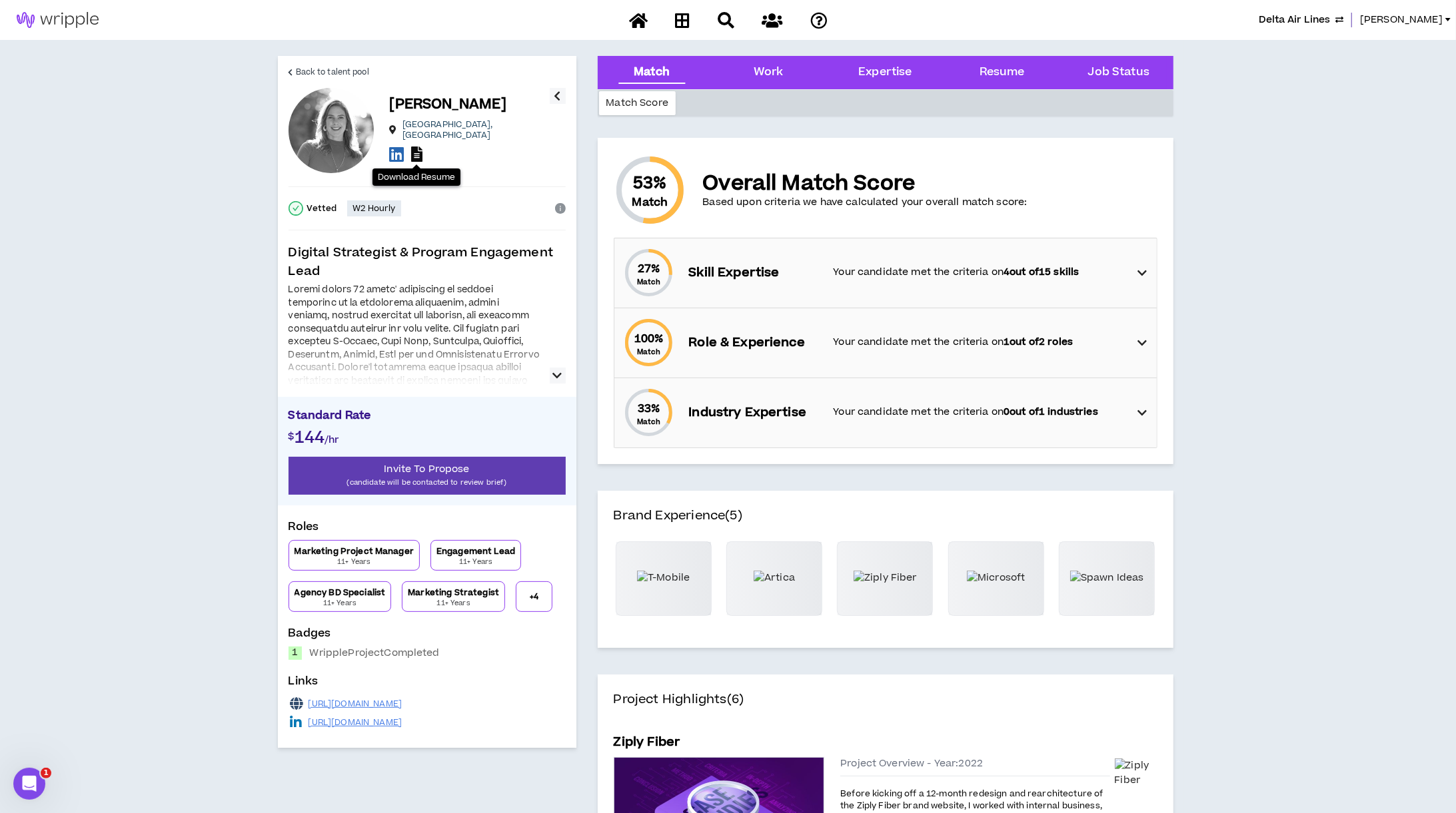
click at [419, 150] on icon at bounding box center [416, 154] width 12 height 15
click at [416, 476] on p "(candidate will be contacted to review brief)" at bounding box center [427, 482] width 277 height 13
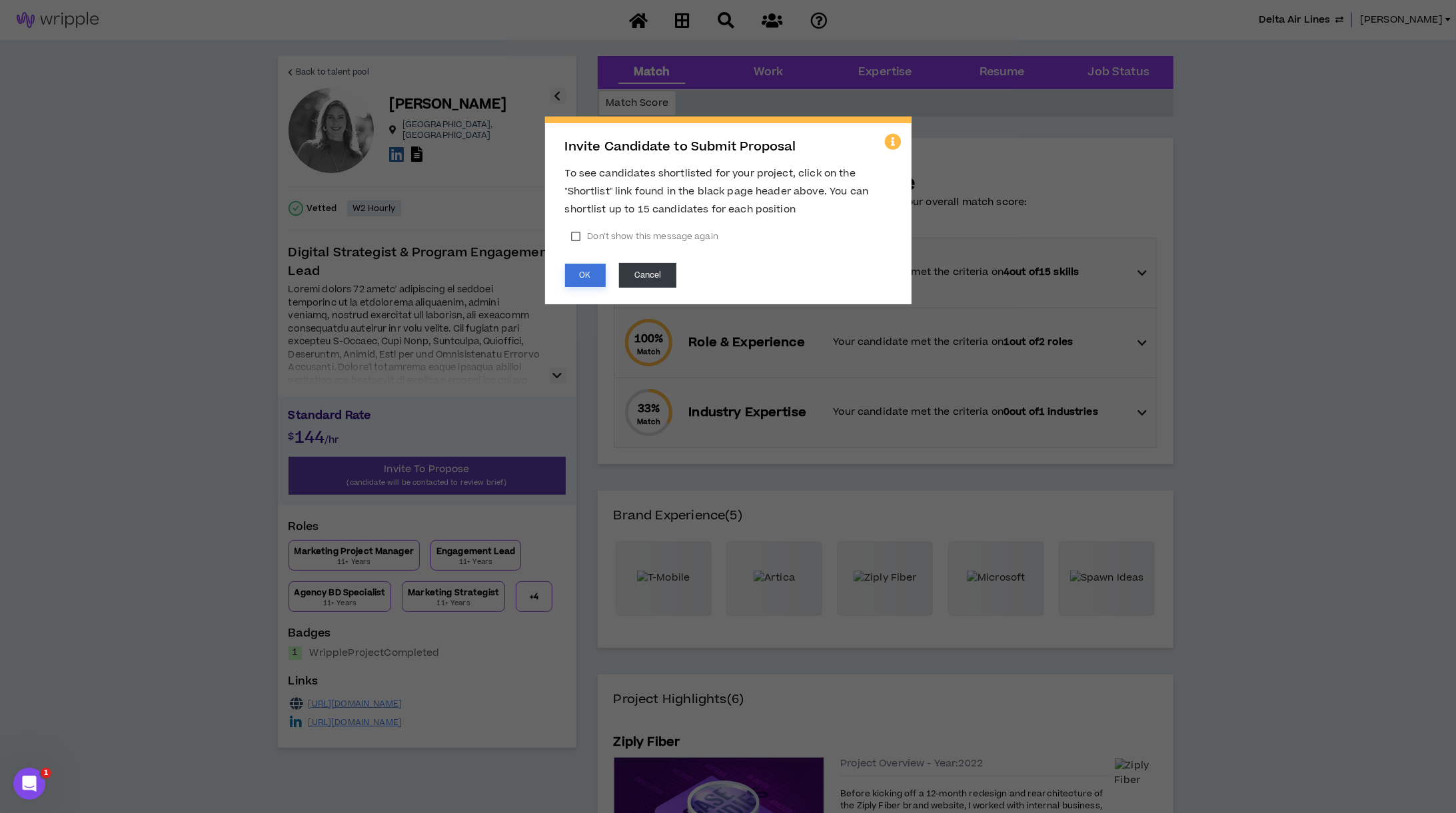
click at [583, 275] on button "OK" at bounding box center [584, 275] width 40 height 23
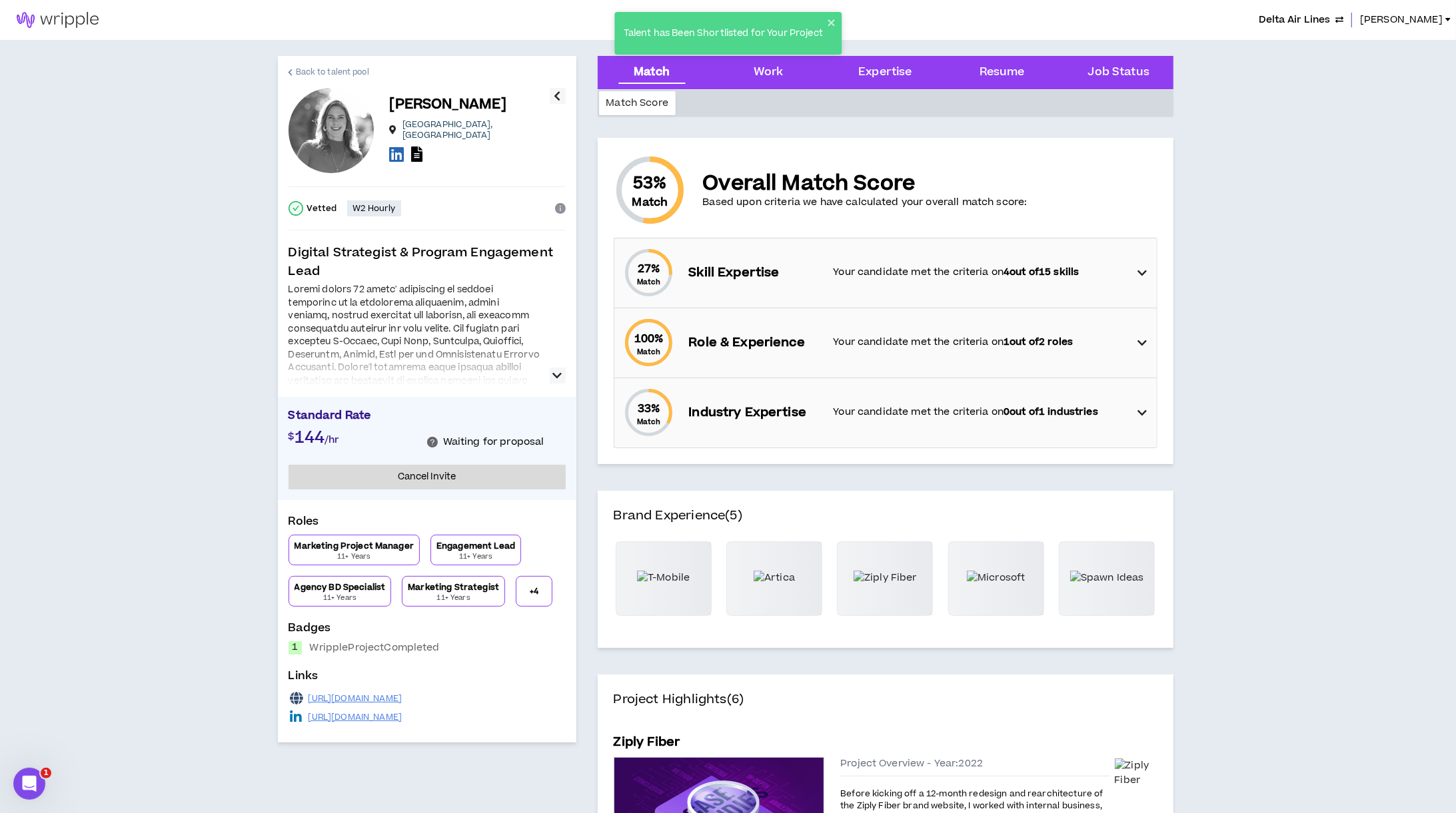
click at [350, 72] on span "Back to talent pool" at bounding box center [333, 72] width 73 height 13
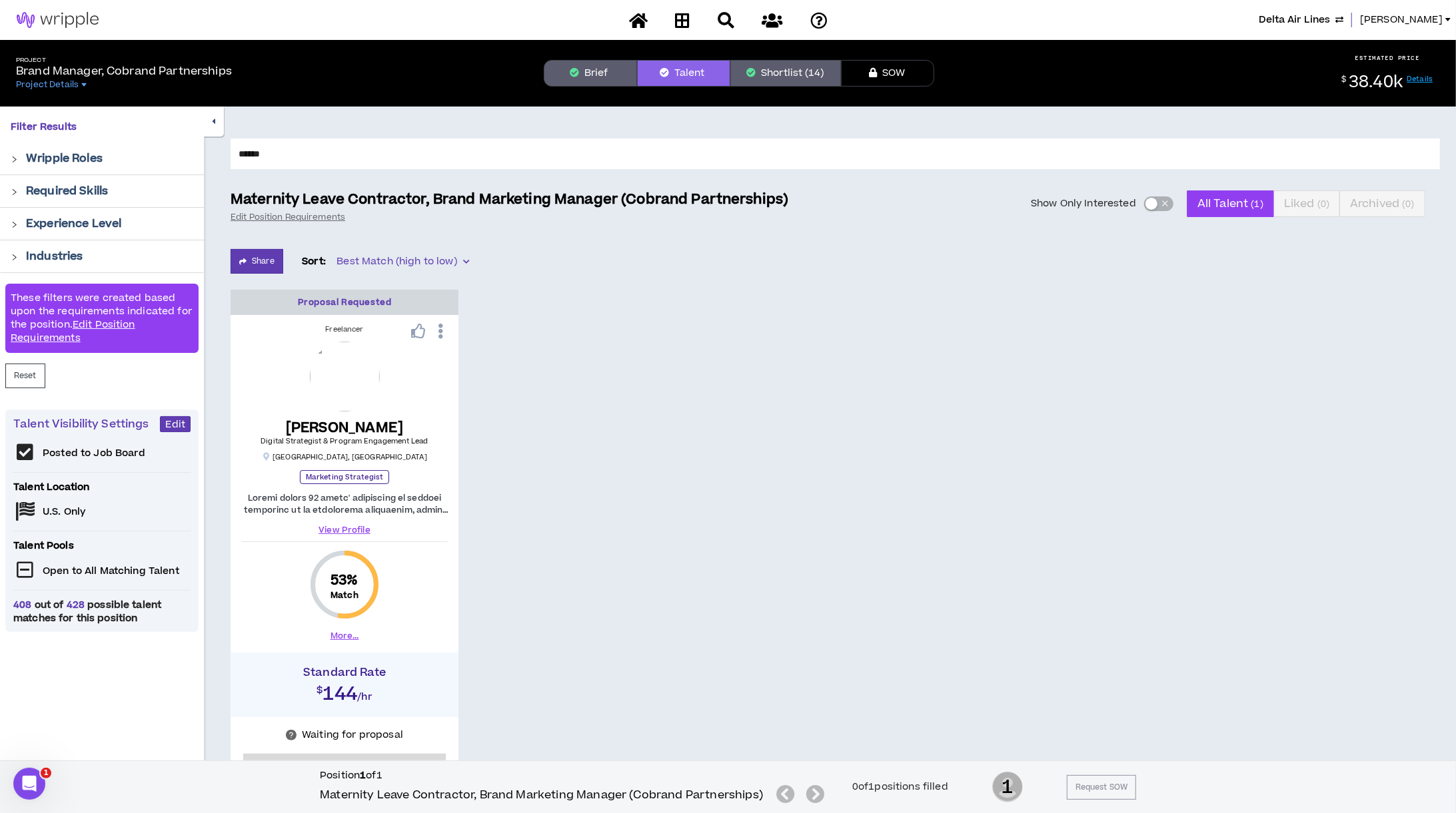
click at [304, 161] on input "******" at bounding box center [835, 154] width 1209 height 30
drag, startPoint x: 297, startPoint y: 155, endPoint x: 221, endPoint y: 150, distance: 76.2
click at [221, 150] on div "****** Maternity Leave Contractor, Brand Marketing Manager (Cobrand Partnership…" at bounding box center [830, 481] width 1252 height 750
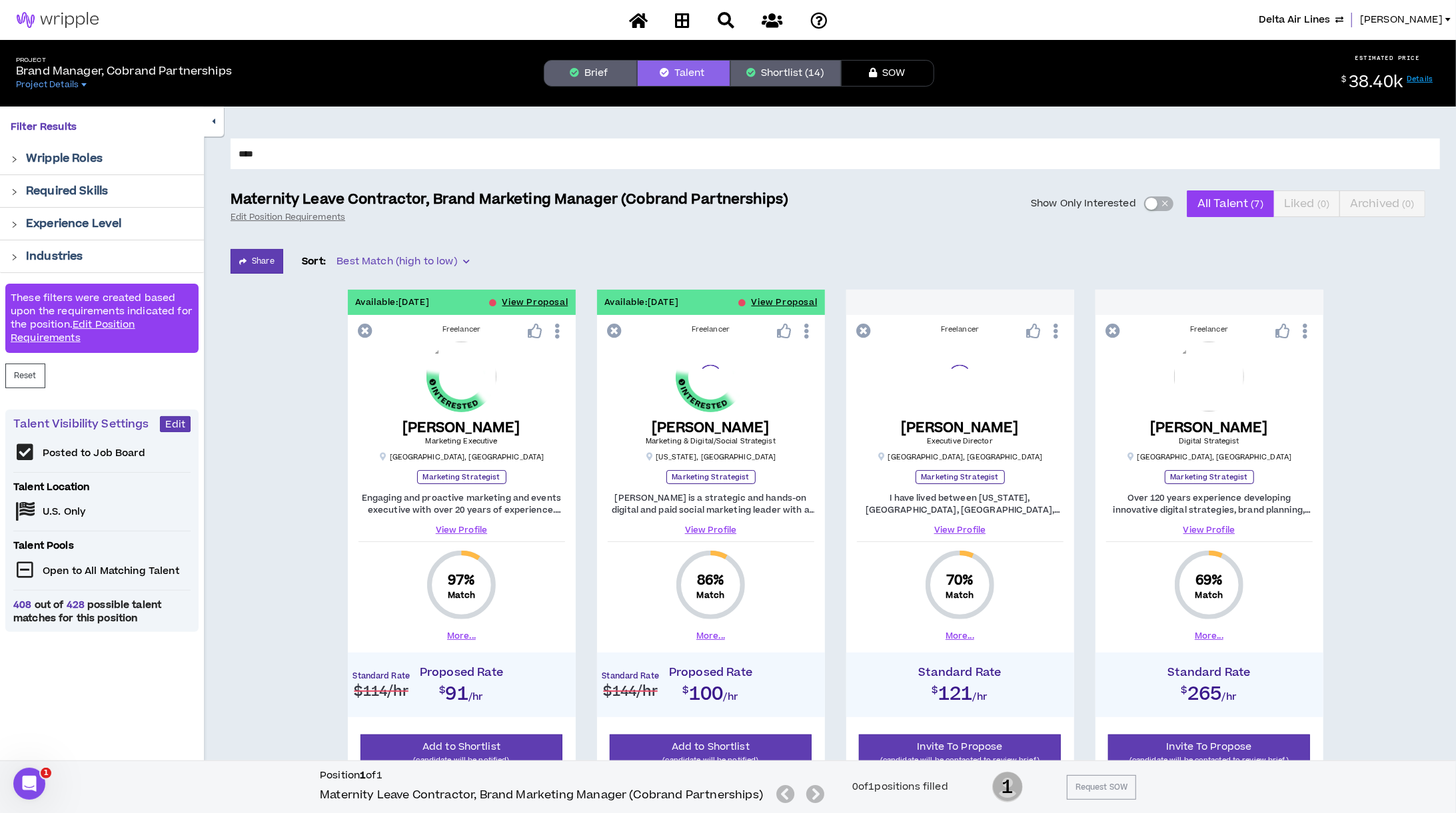
click at [284, 152] on input "****" at bounding box center [835, 154] width 1209 height 30
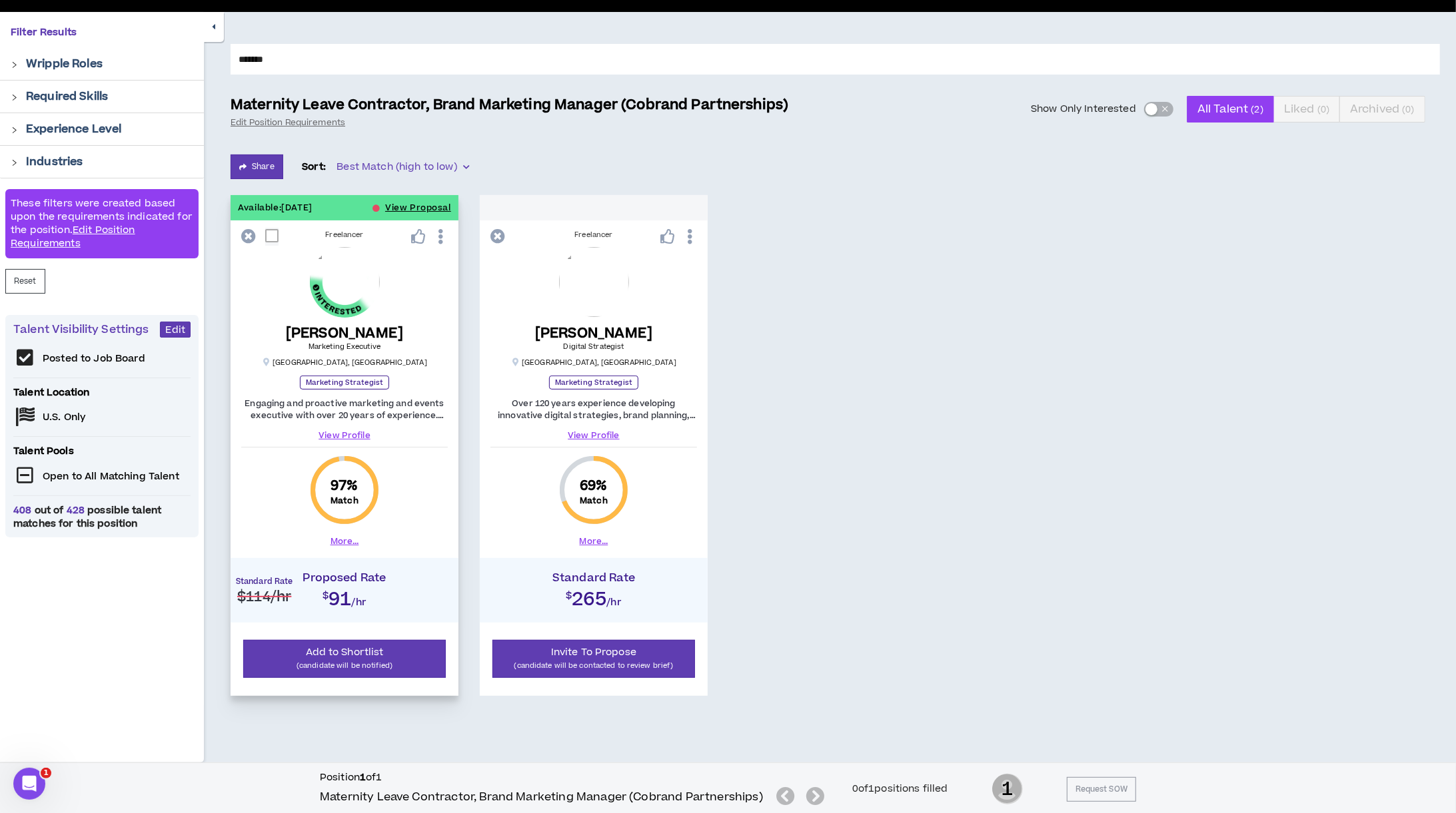
scroll to position [98, 0]
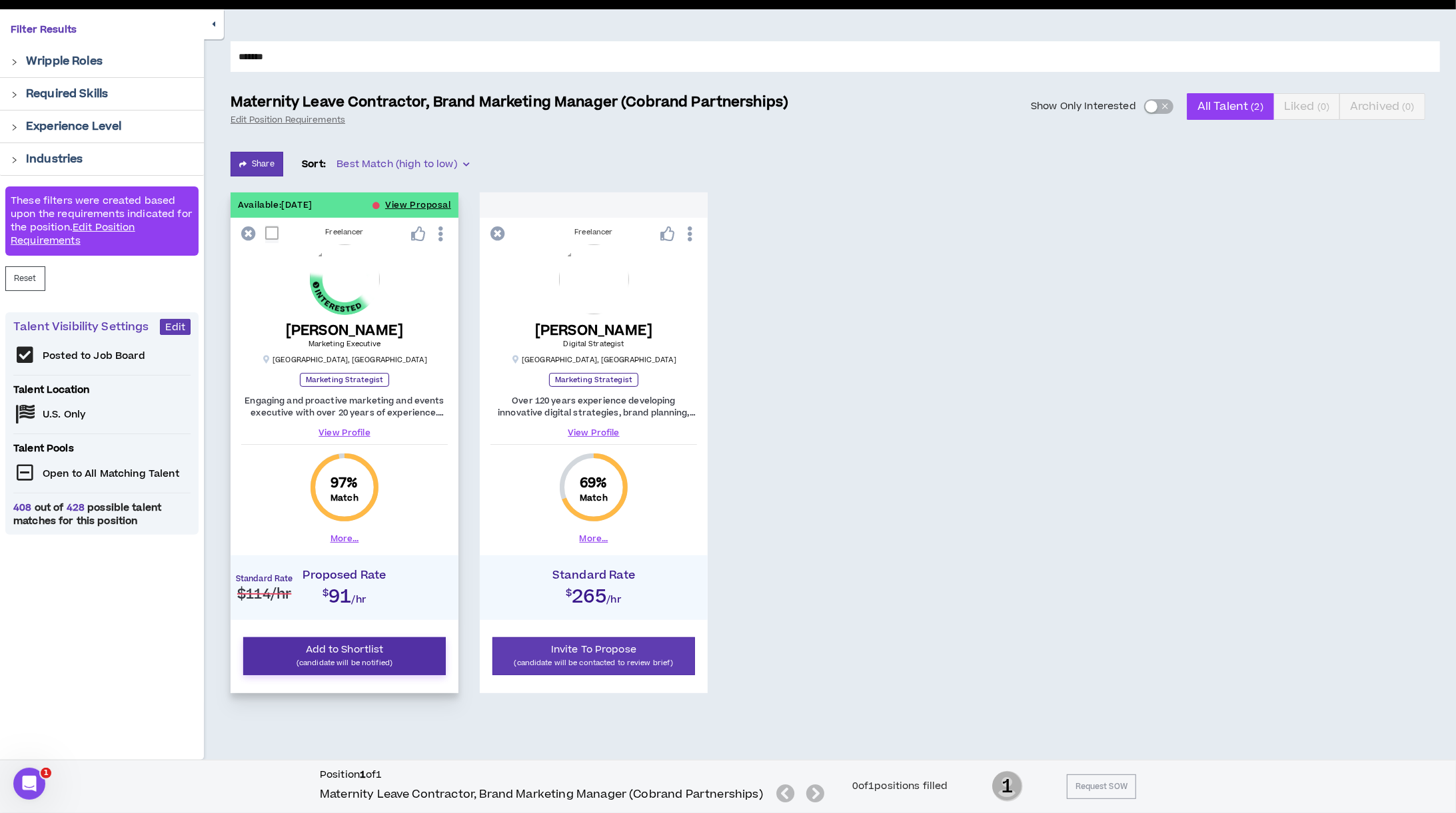
click at [362, 658] on p "(candidate will be notified)" at bounding box center [344, 663] width 185 height 13
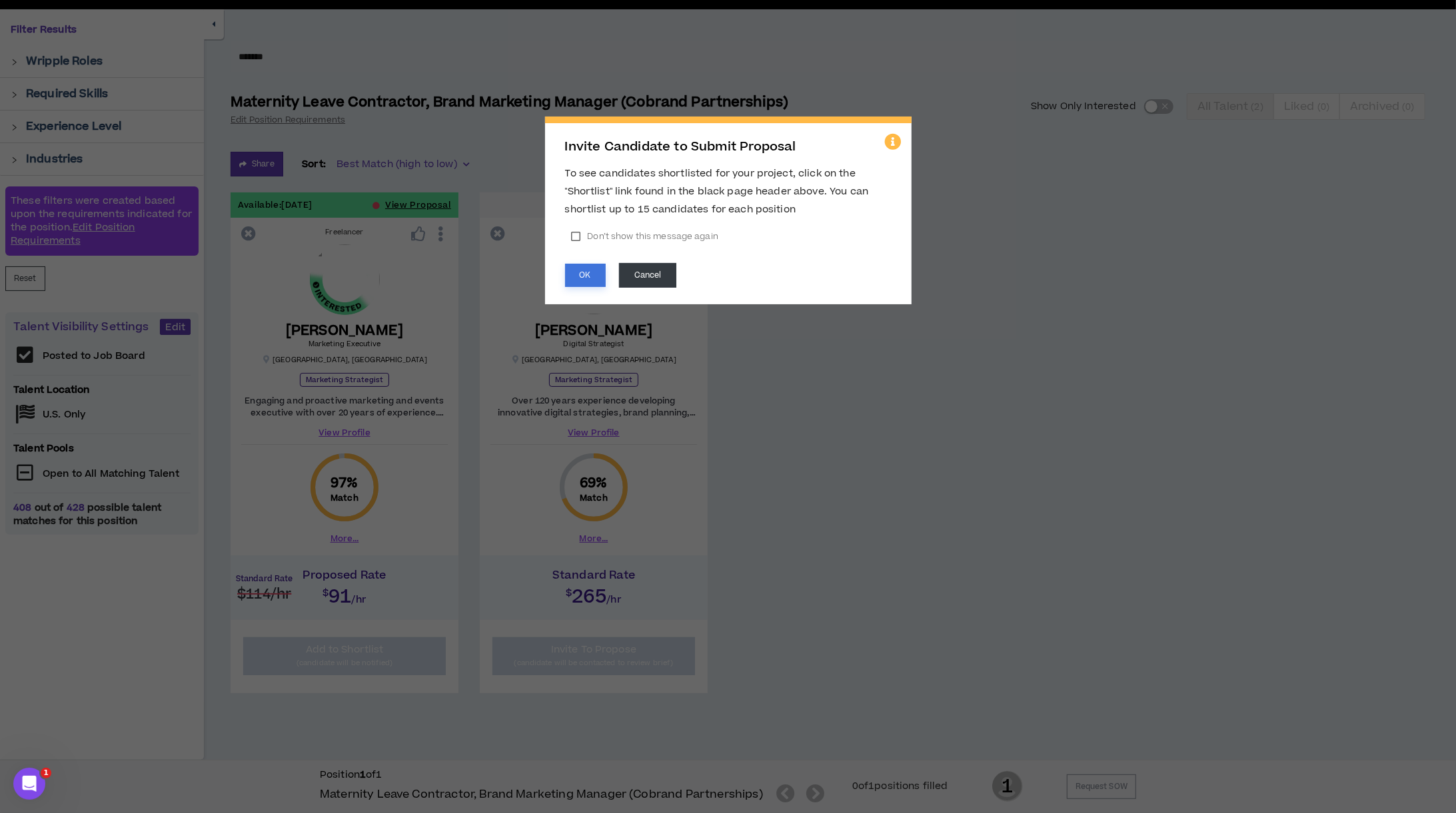
click at [587, 277] on button "OK" at bounding box center [584, 275] width 40 height 23
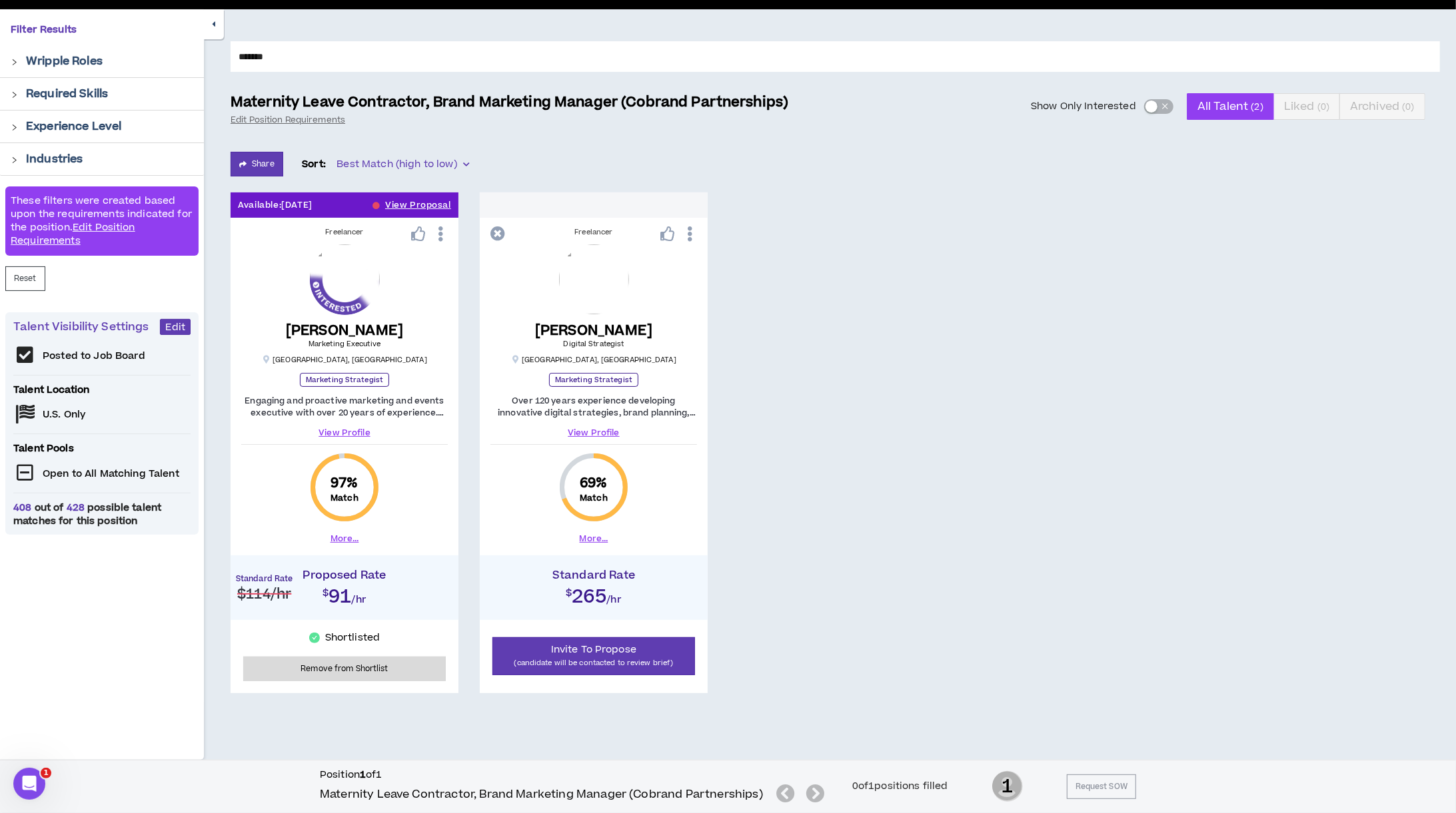
drag, startPoint x: 291, startPoint y: 56, endPoint x: 217, endPoint y: 55, distance: 74.0
click at [217, 55] on div "******* Maternity Leave Contractor, Brand Marketing Manager (Cobrand Partnershi…" at bounding box center [830, 384] width 1252 height 750
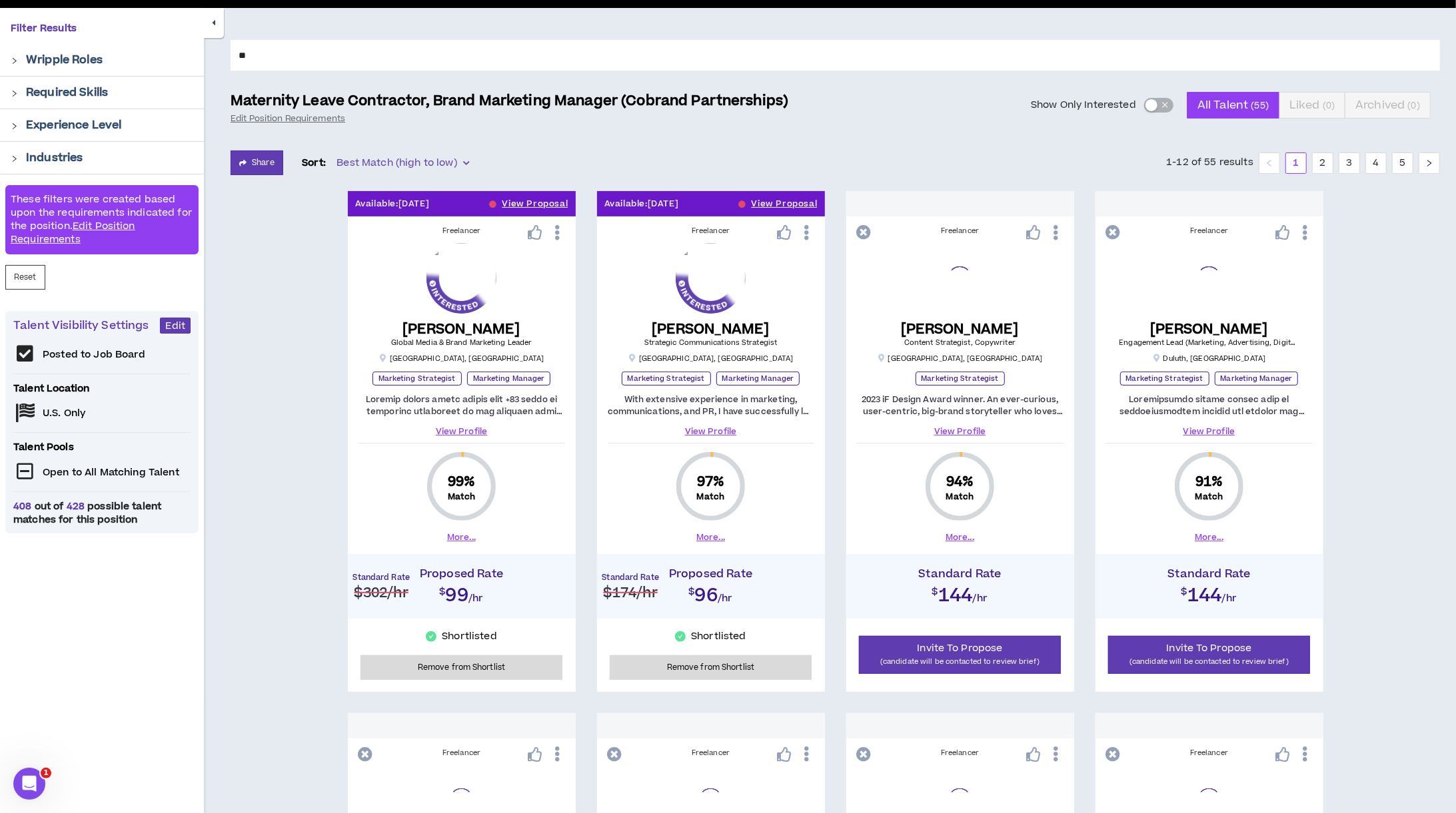
click at [262, 52] on input "**" at bounding box center [835, 55] width 1209 height 30
type input "*******"
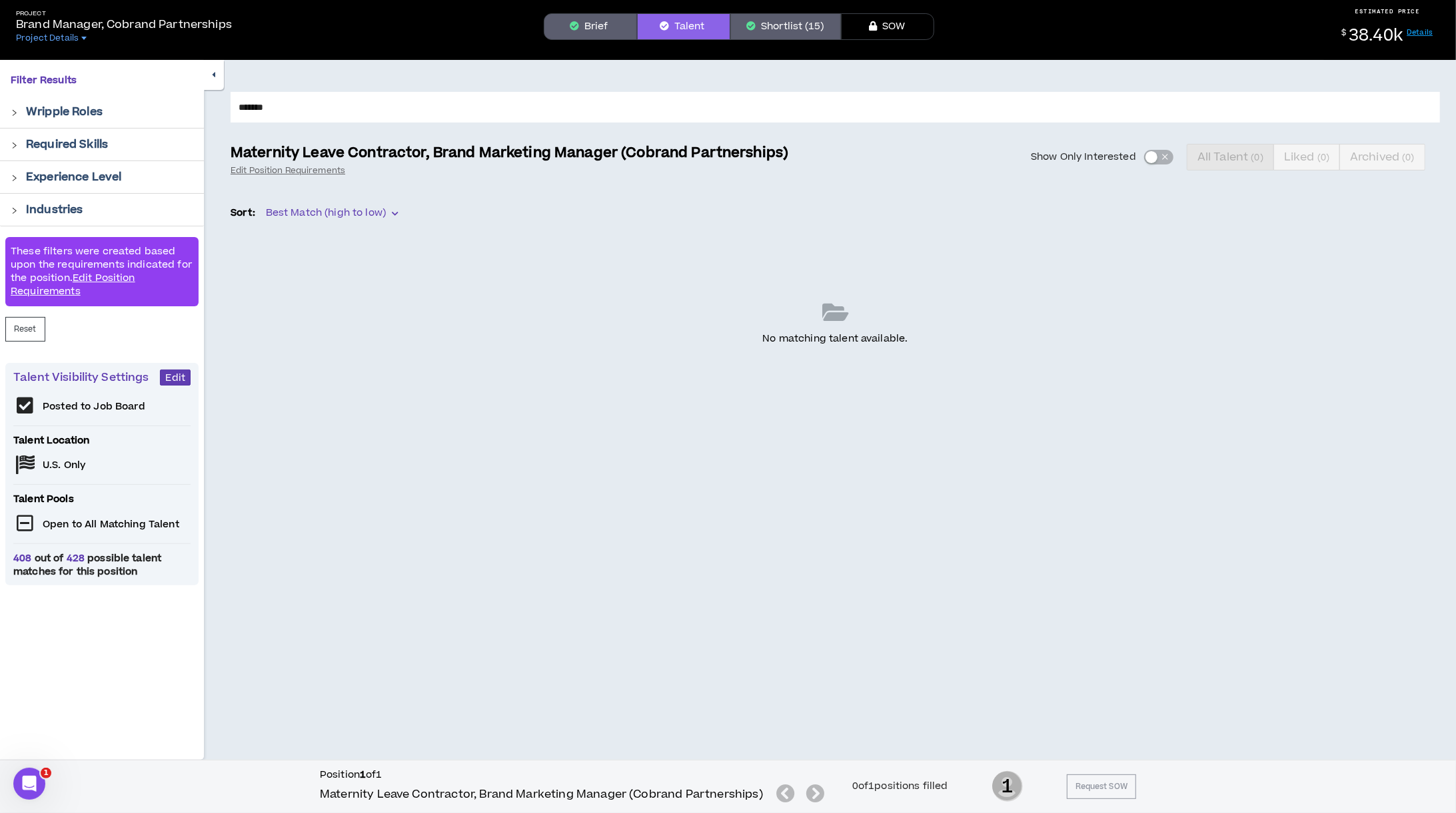
scroll to position [47, 0]
drag, startPoint x: 299, startPoint y: 105, endPoint x: 208, endPoint y: 103, distance: 91.0
click at [208, 103] on div "******* Maternity Leave Contractor, Brand Marketing Manager (Cobrand Partnershi…" at bounding box center [830, 410] width 1252 height 699
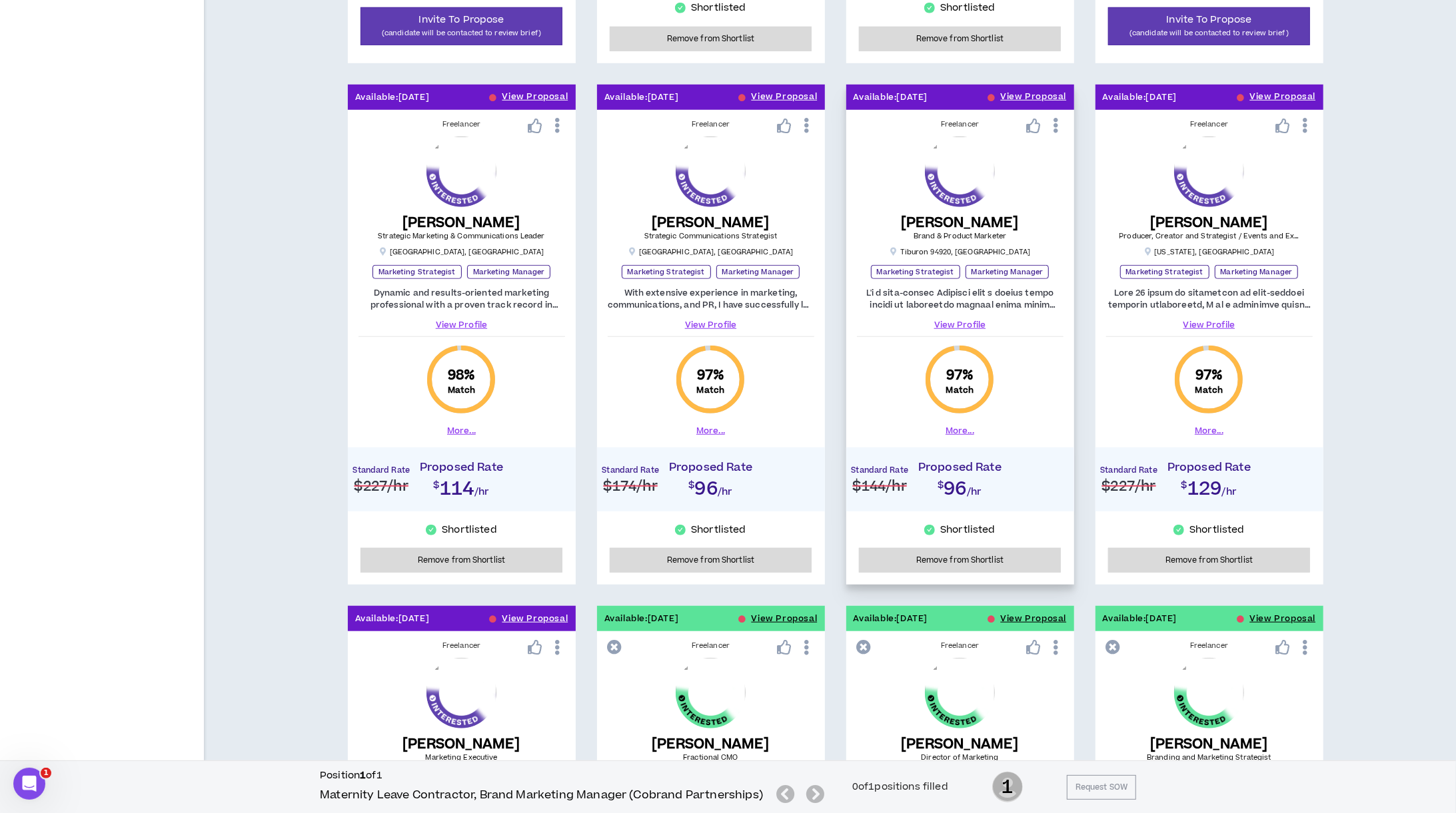
scroll to position [721, 0]
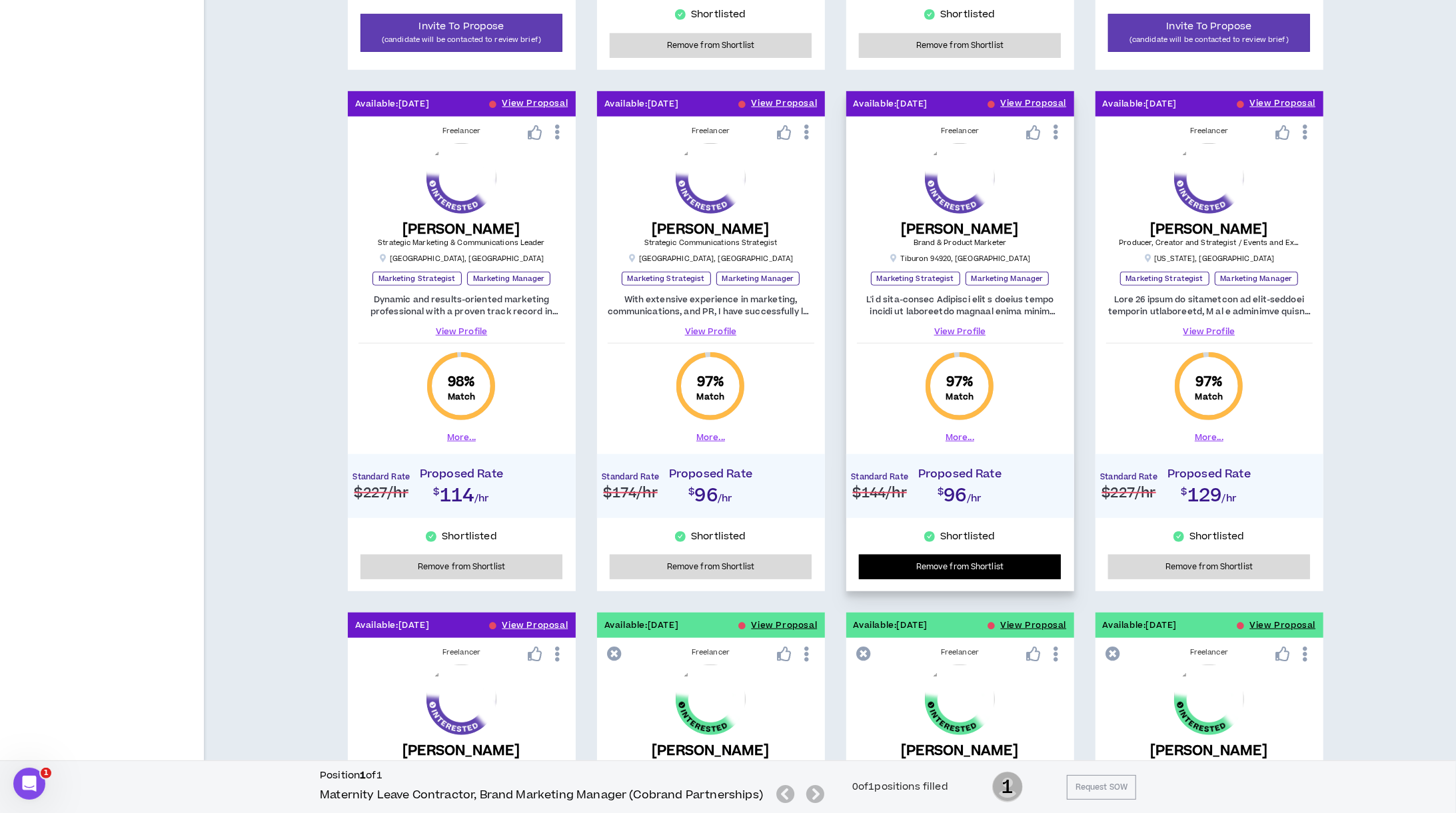
click at [992, 573] on button "Remove from Shortlist" at bounding box center [960, 567] width 202 height 25
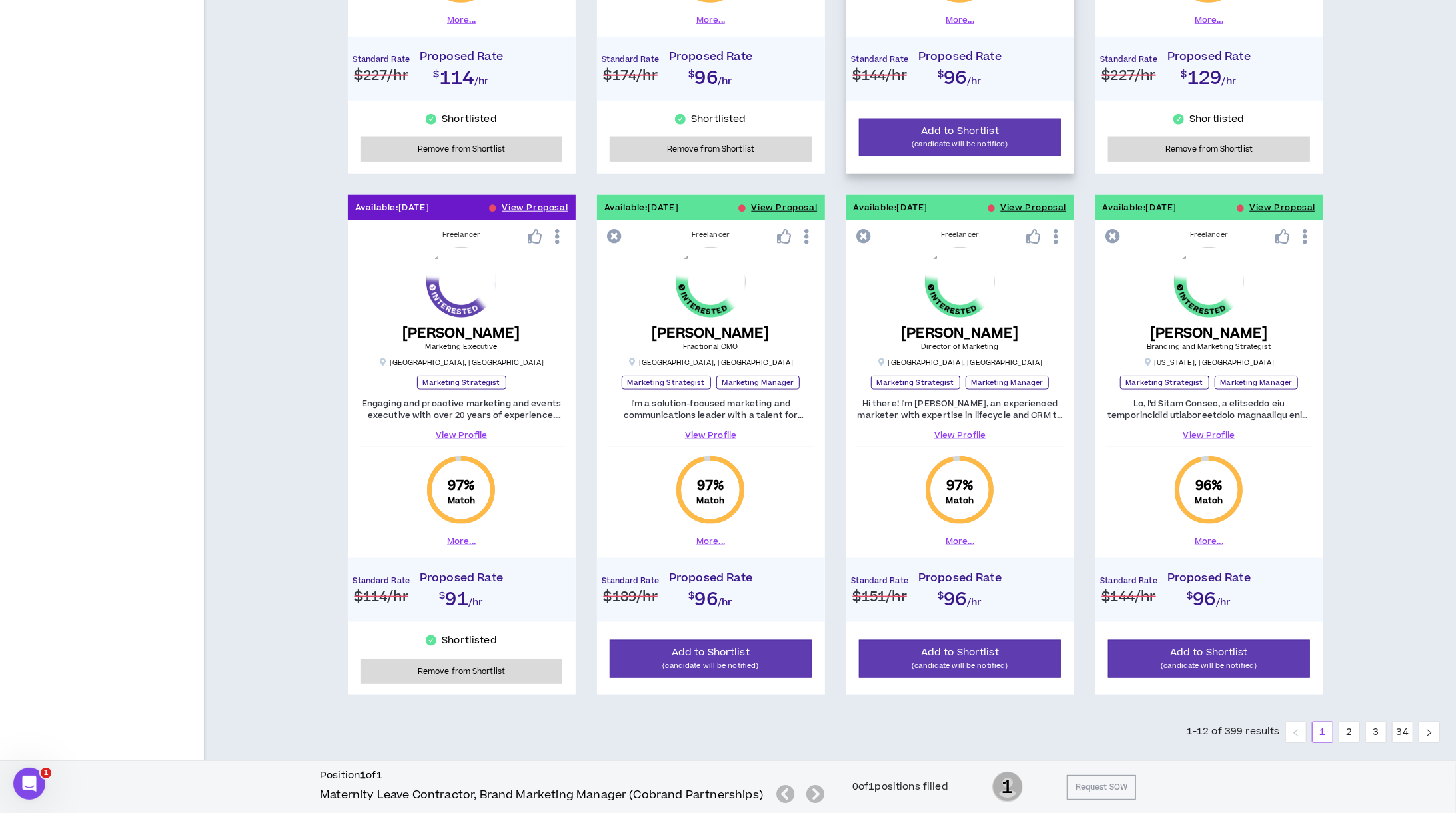
scroll to position [1164, 0]
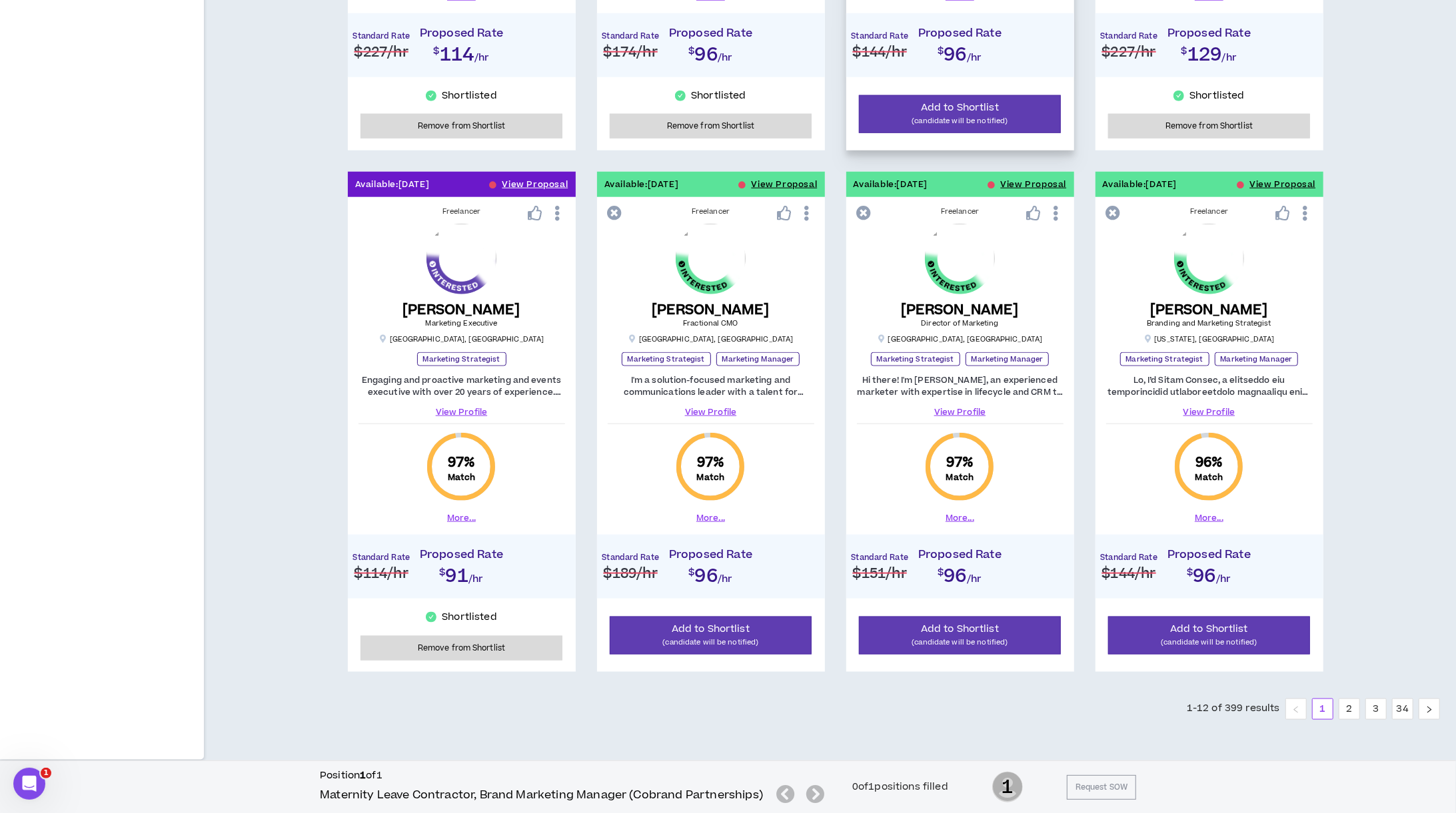
click at [1068, 556] on div "Standard Rate $151 /hr Proposed Rate $96 /hr" at bounding box center [959, 566] width 228 height 64
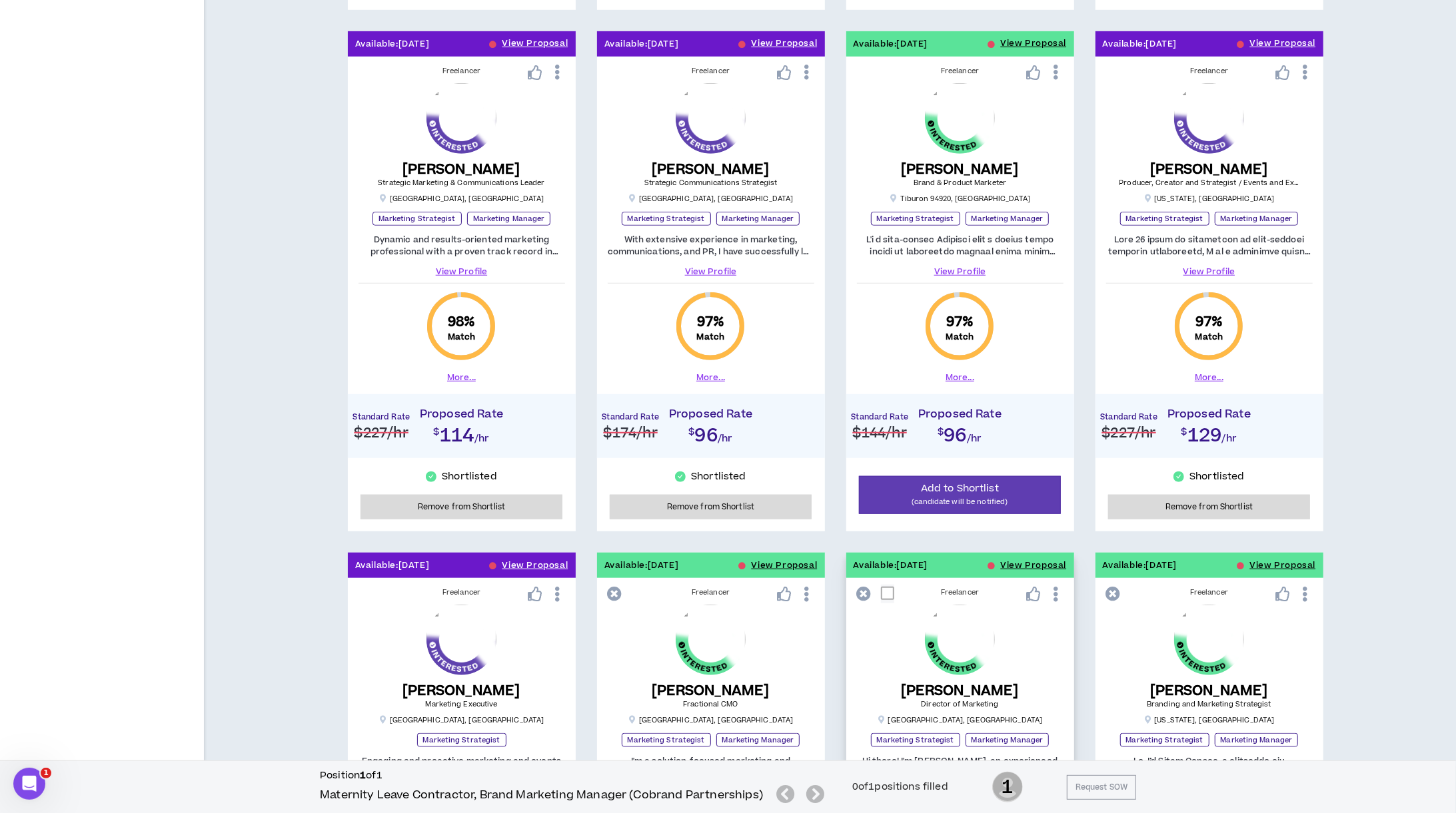
scroll to position [721, 0]
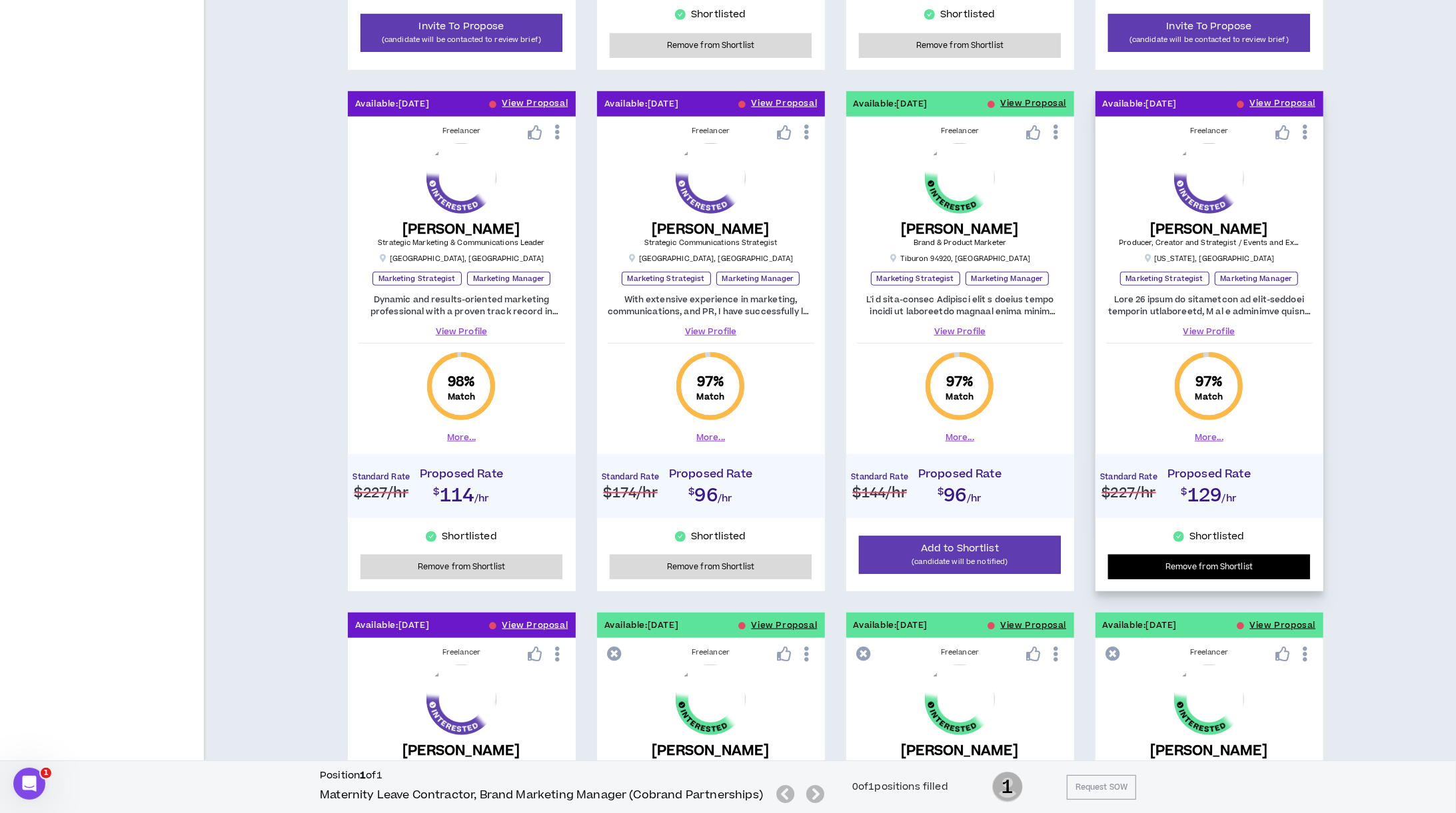
click at [1271, 574] on button "Remove from Shortlist" at bounding box center [1209, 567] width 202 height 25
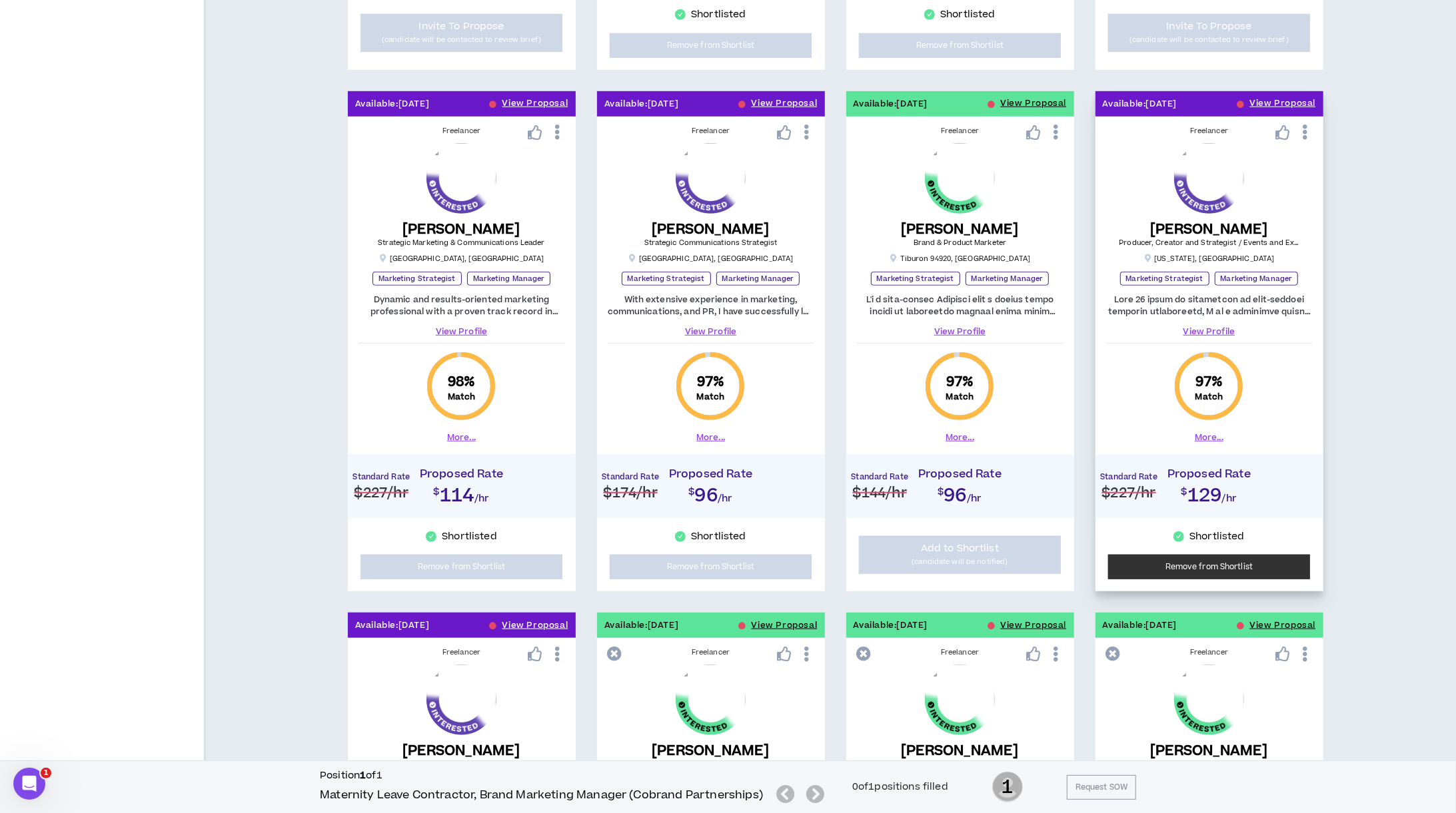
click at [1271, 574] on div "Filter Results Wripple Roles Required Skills Experience Level Industries These …" at bounding box center [728, 320] width 1456 height 1867
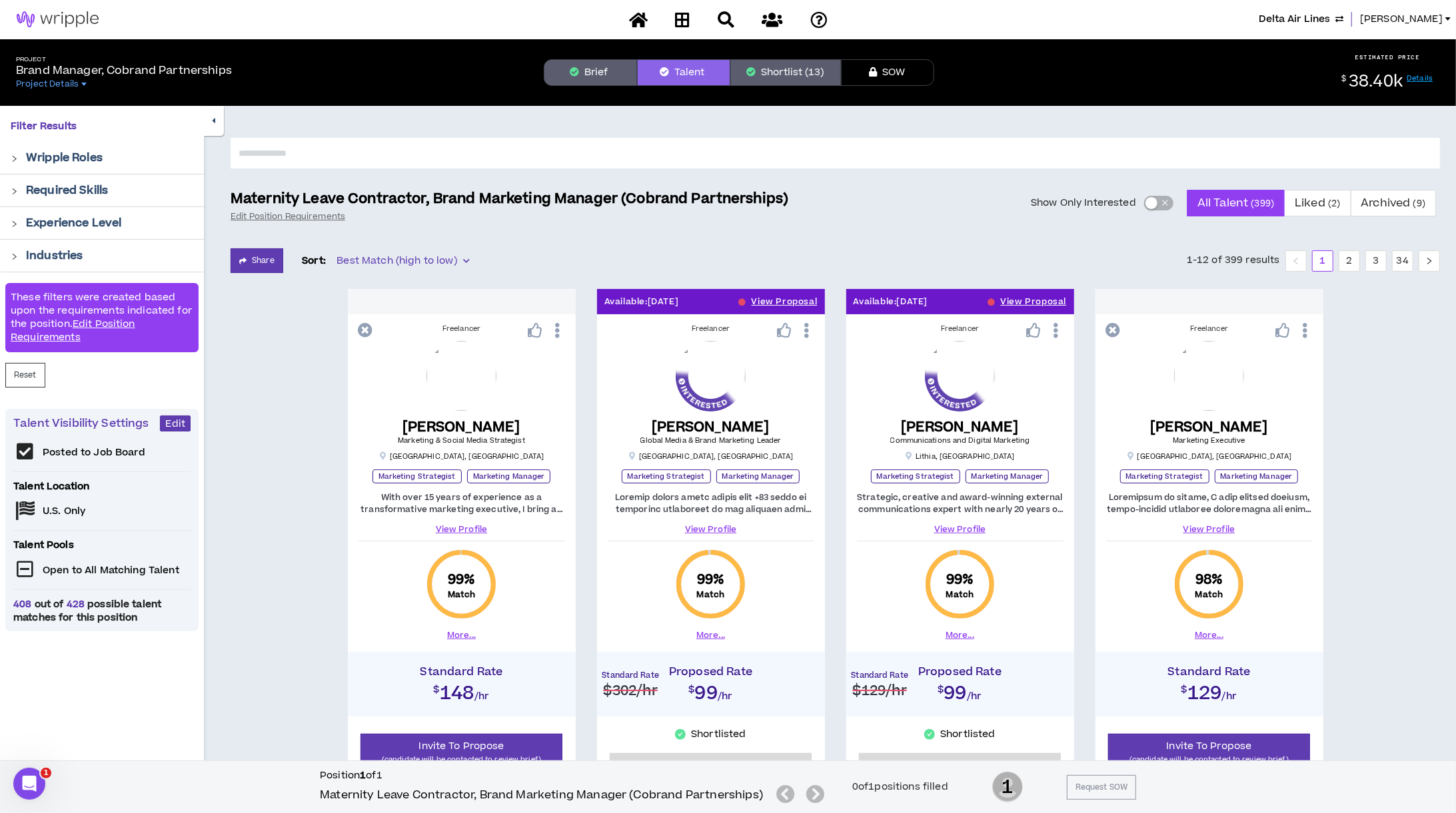
scroll to position [0, 0]
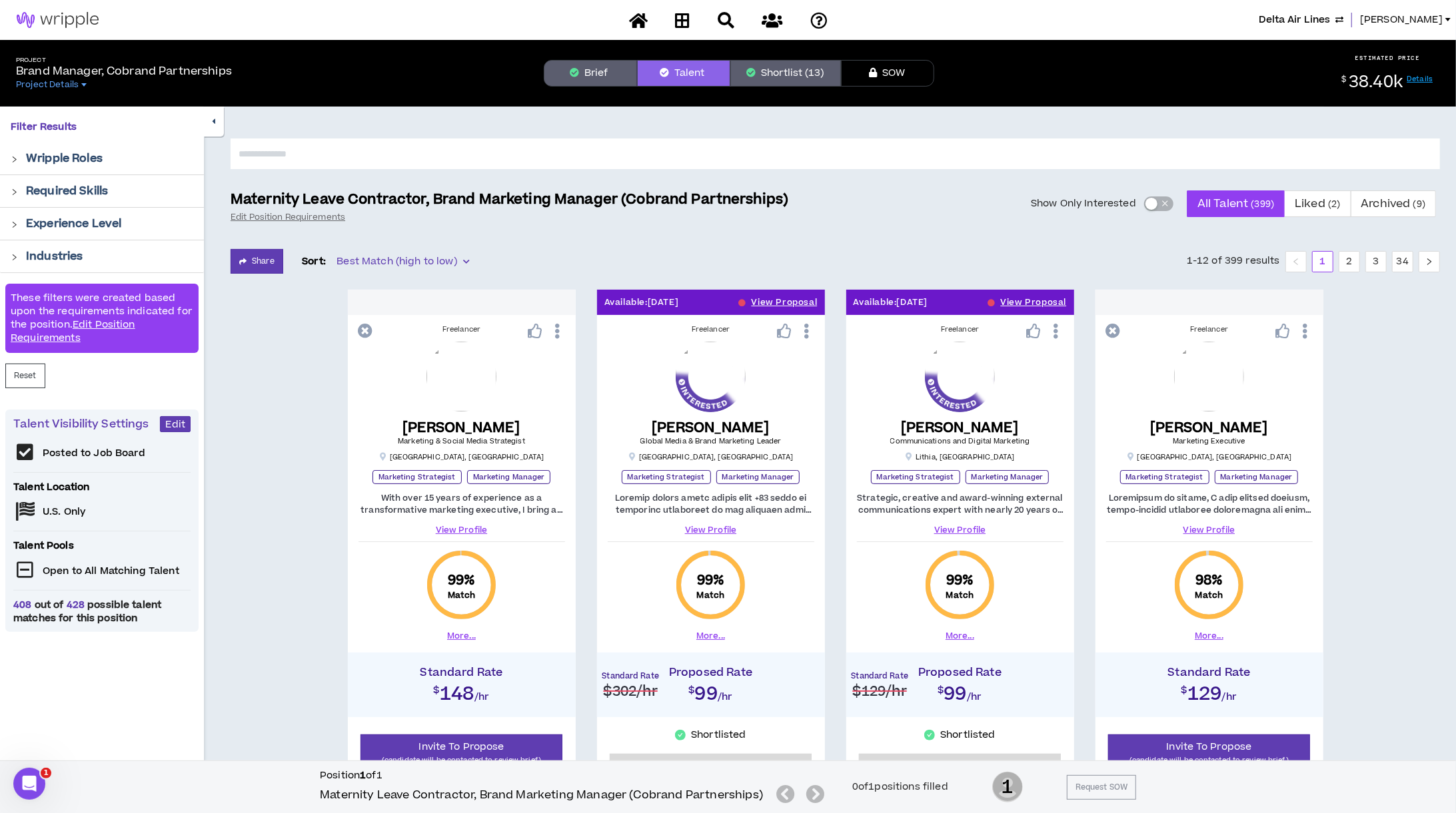
click at [794, 71] on button "Shortlist (13)" at bounding box center [786, 73] width 111 height 27
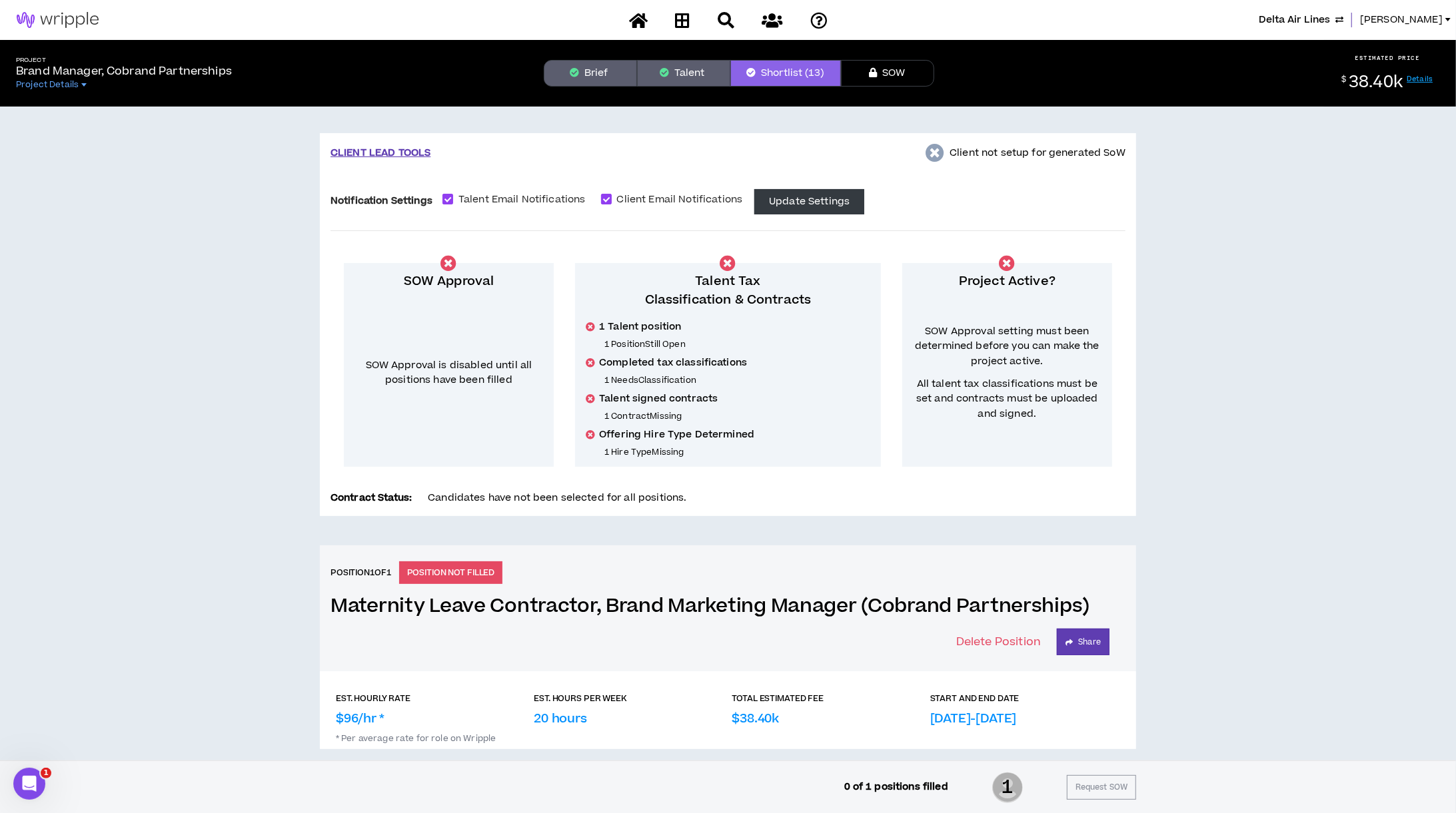
click at [687, 71] on button "Talent" at bounding box center [684, 73] width 93 height 27
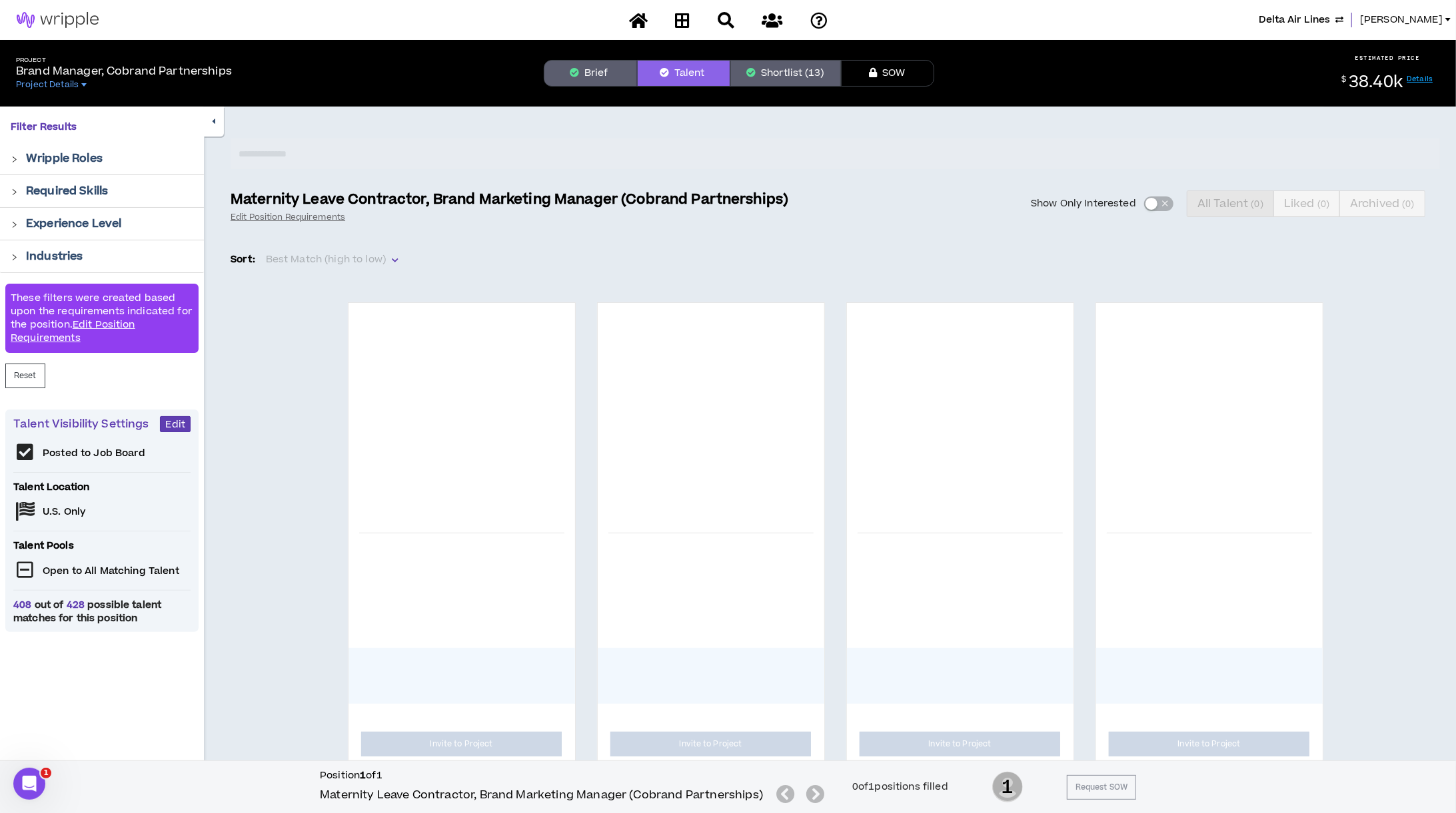
click at [776, 79] on button "Shortlist (13)" at bounding box center [786, 73] width 111 height 27
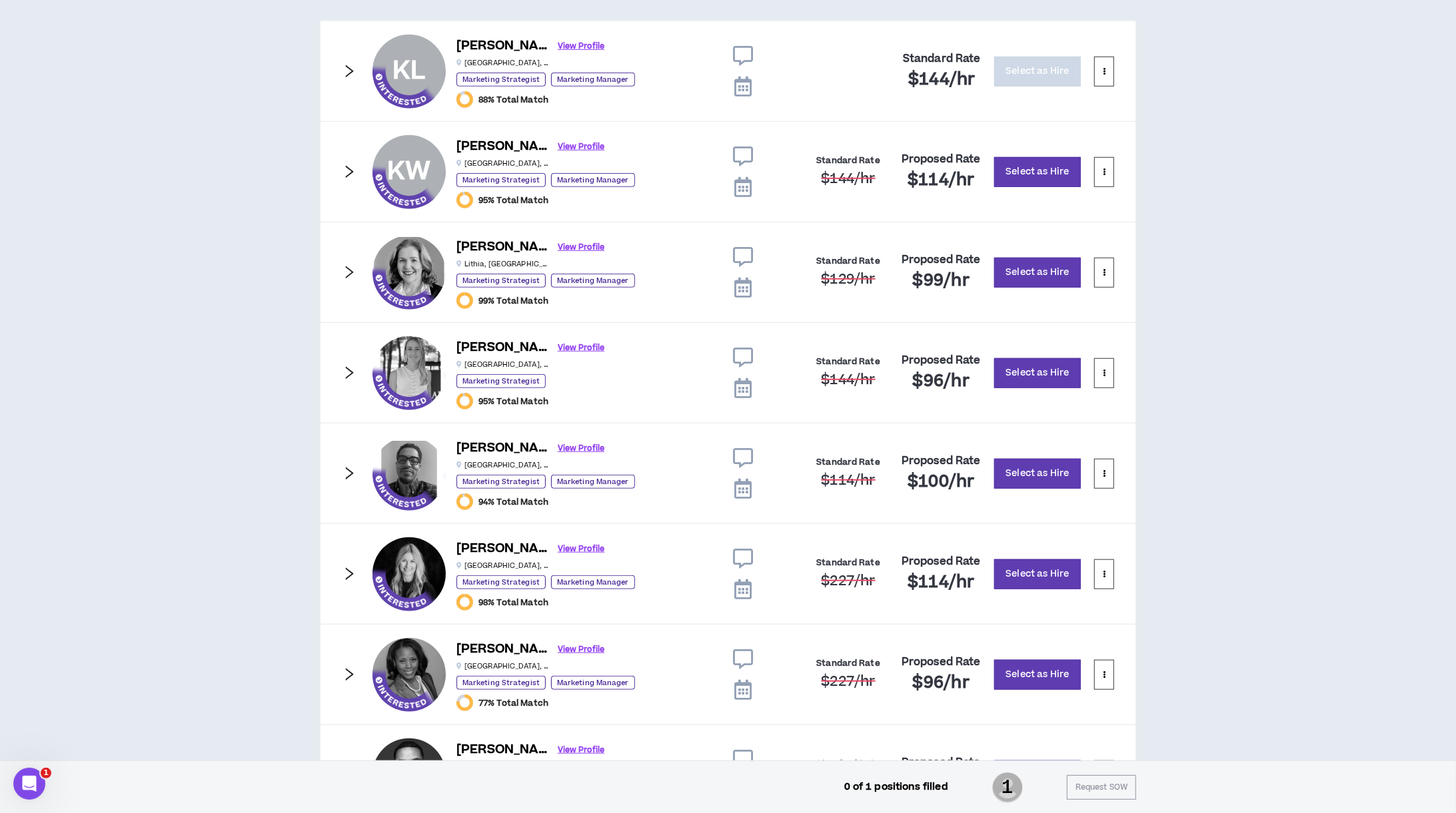
scroll to position [815, 0]
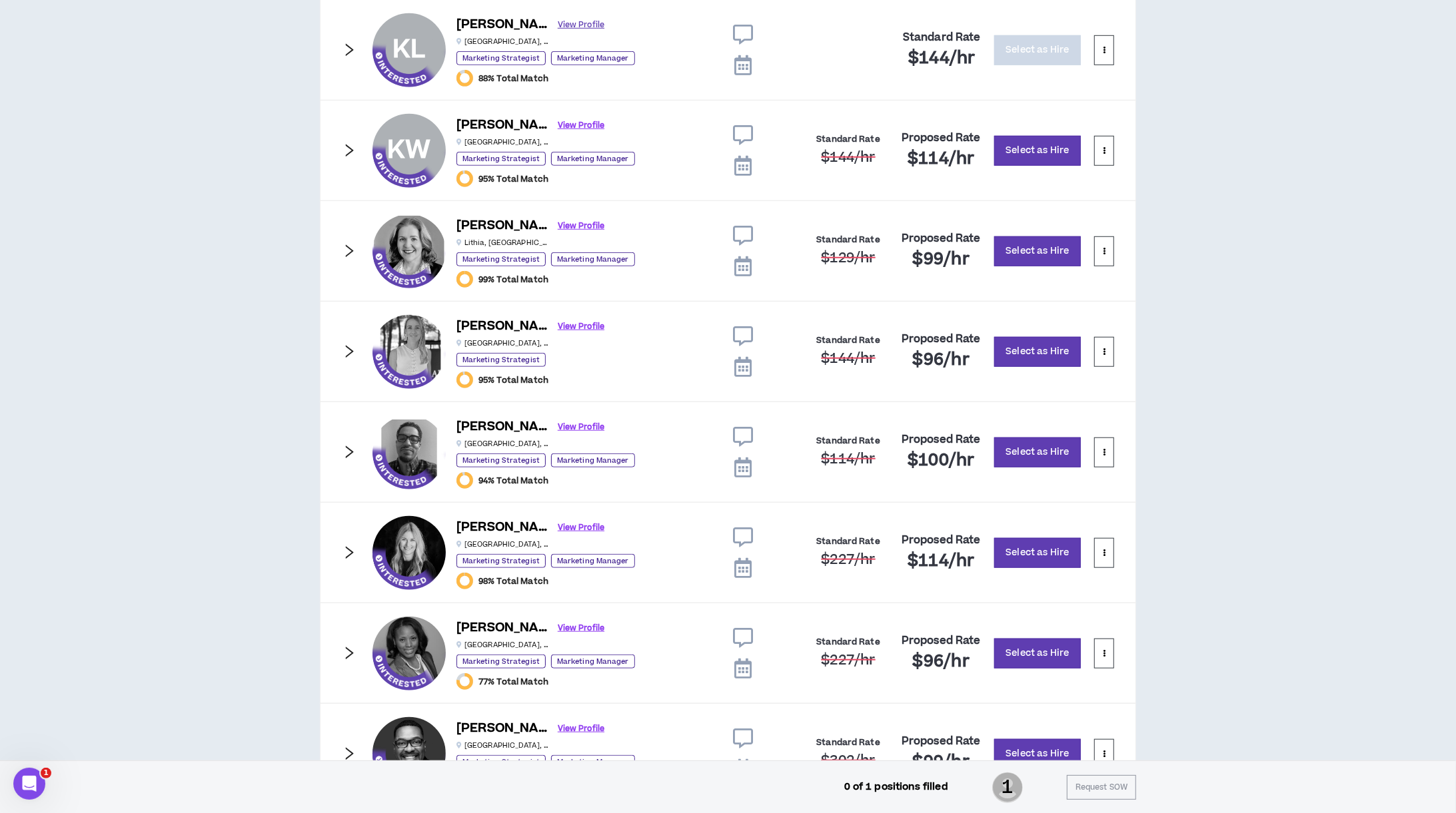
click at [558, 21] on link "View Profile" at bounding box center [581, 25] width 47 height 23
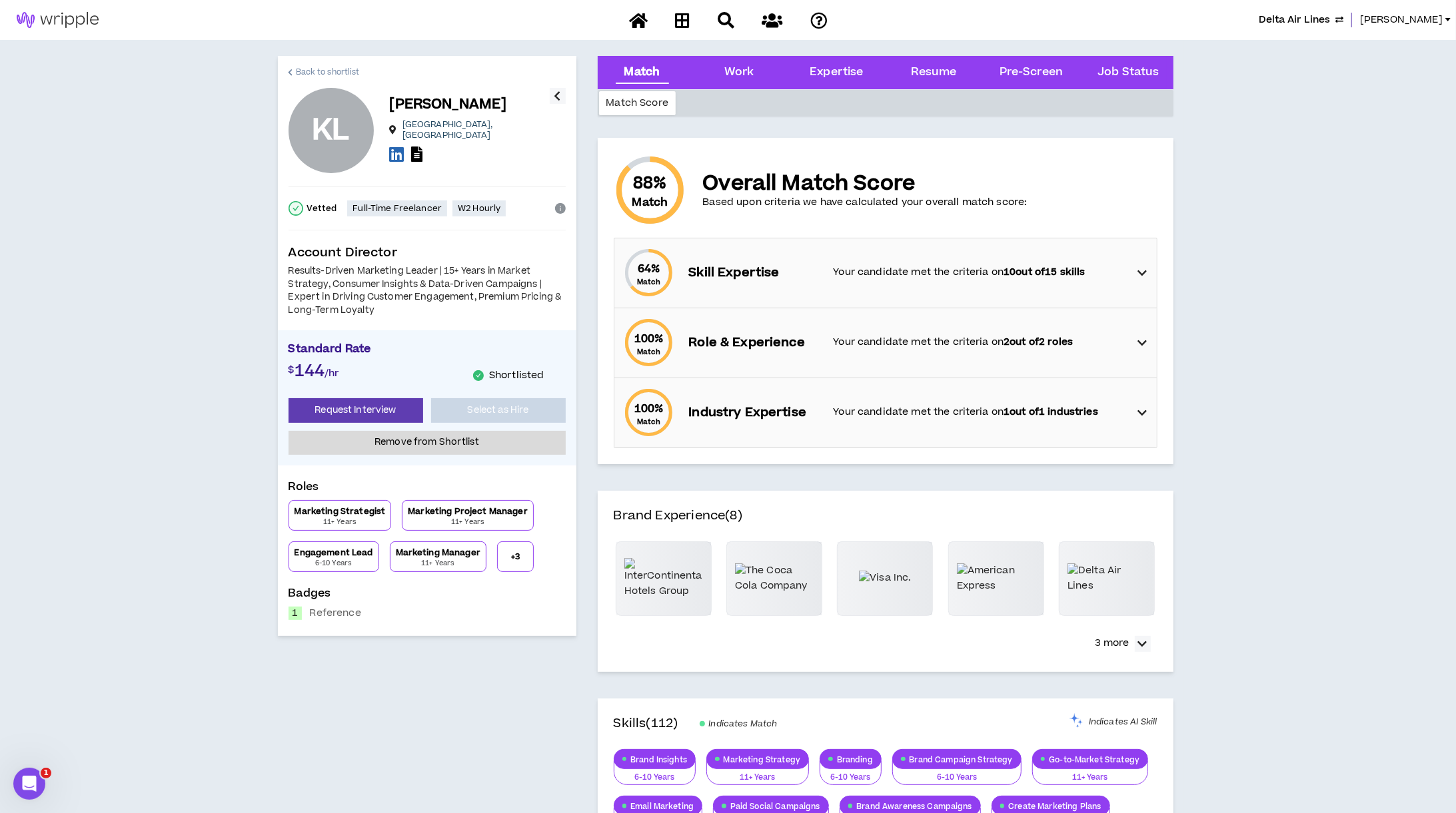
click at [351, 70] on span "Back to shortlist" at bounding box center [328, 72] width 64 height 13
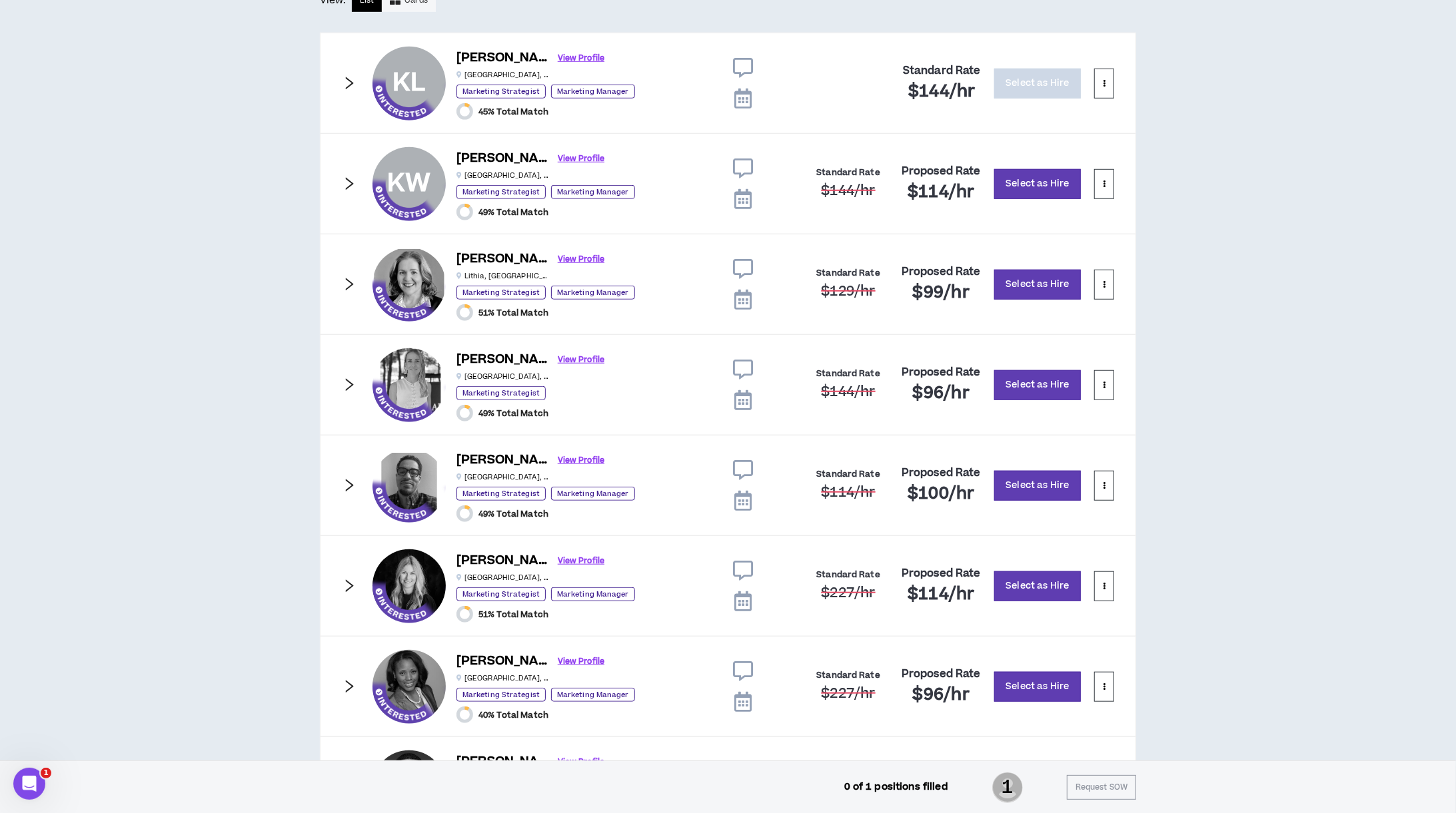
scroll to position [815, 0]
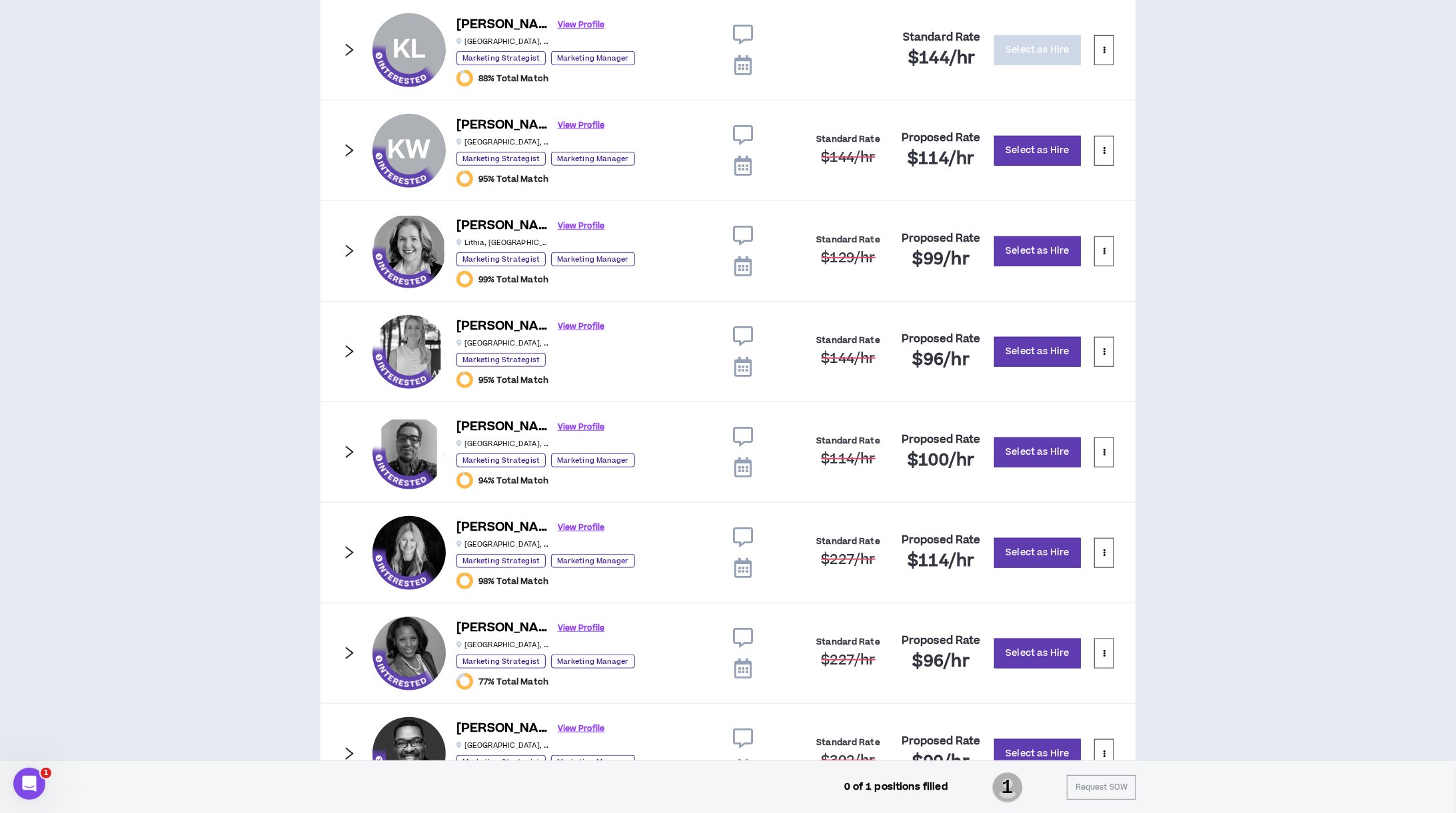
click at [349, 51] on icon "right" at bounding box center [349, 50] width 14 height 14
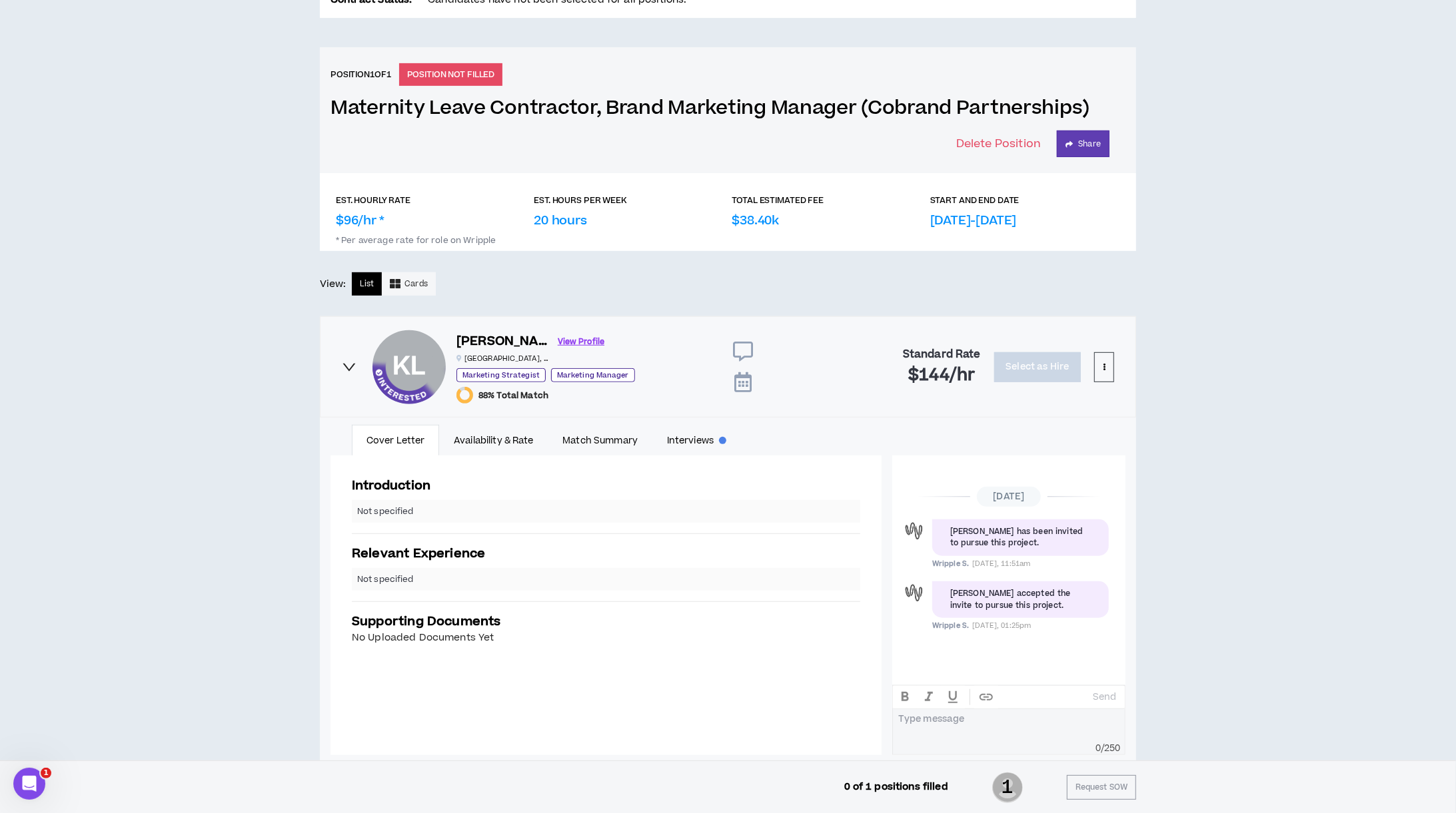
scroll to position [460, 0]
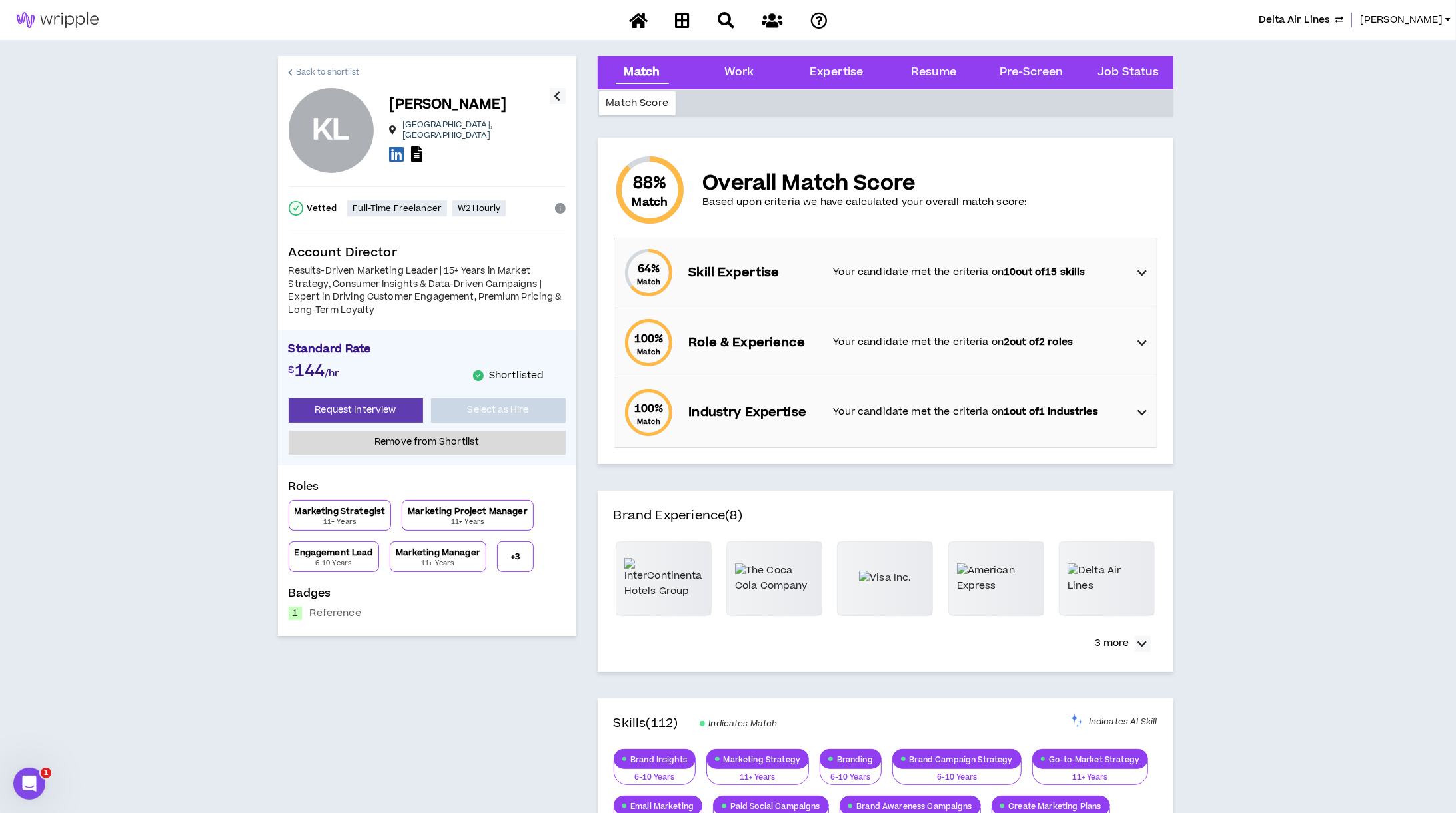
click at [334, 73] on span "Back to shortlist" at bounding box center [328, 72] width 64 height 13
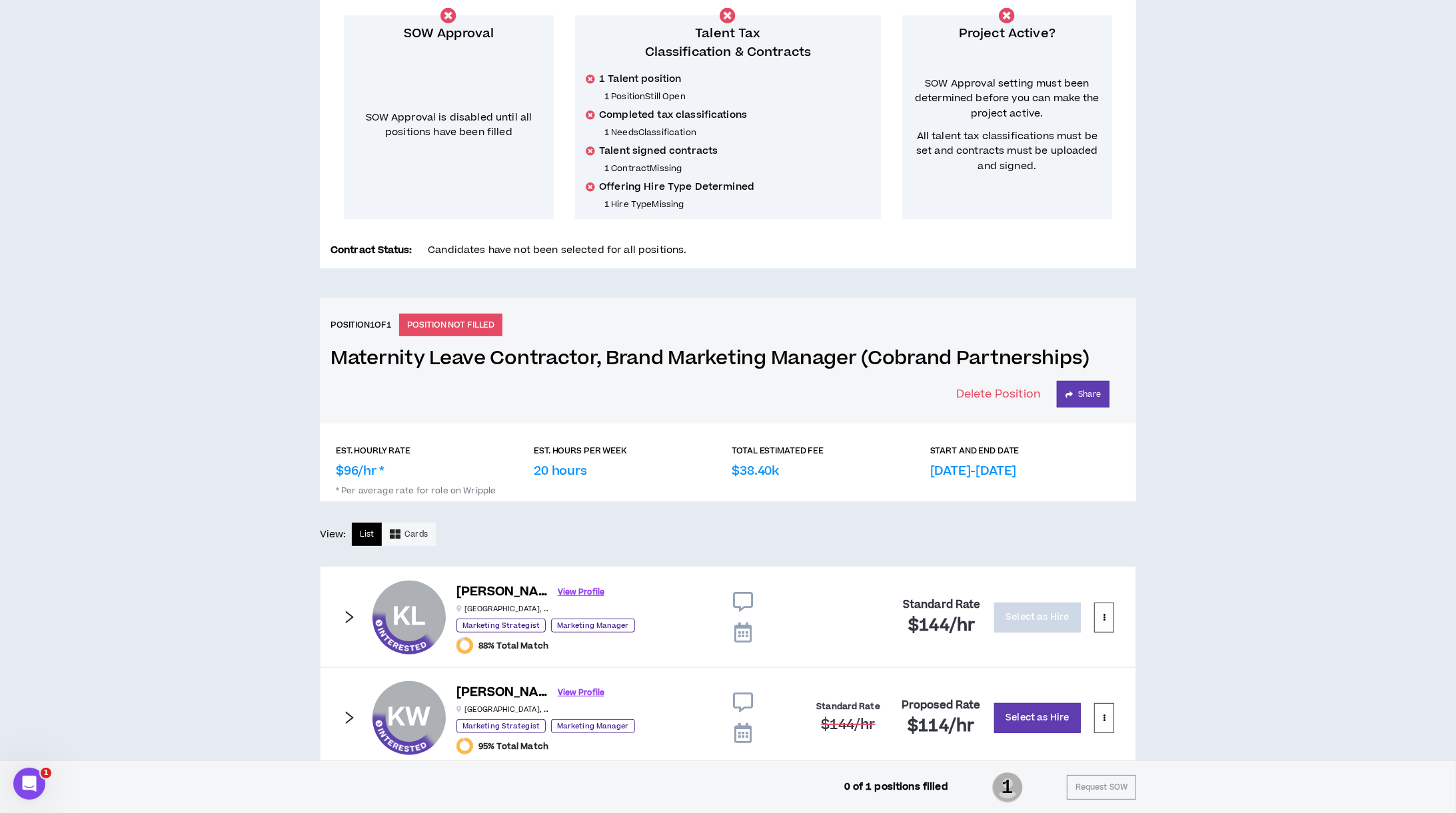
scroll to position [267, 0]
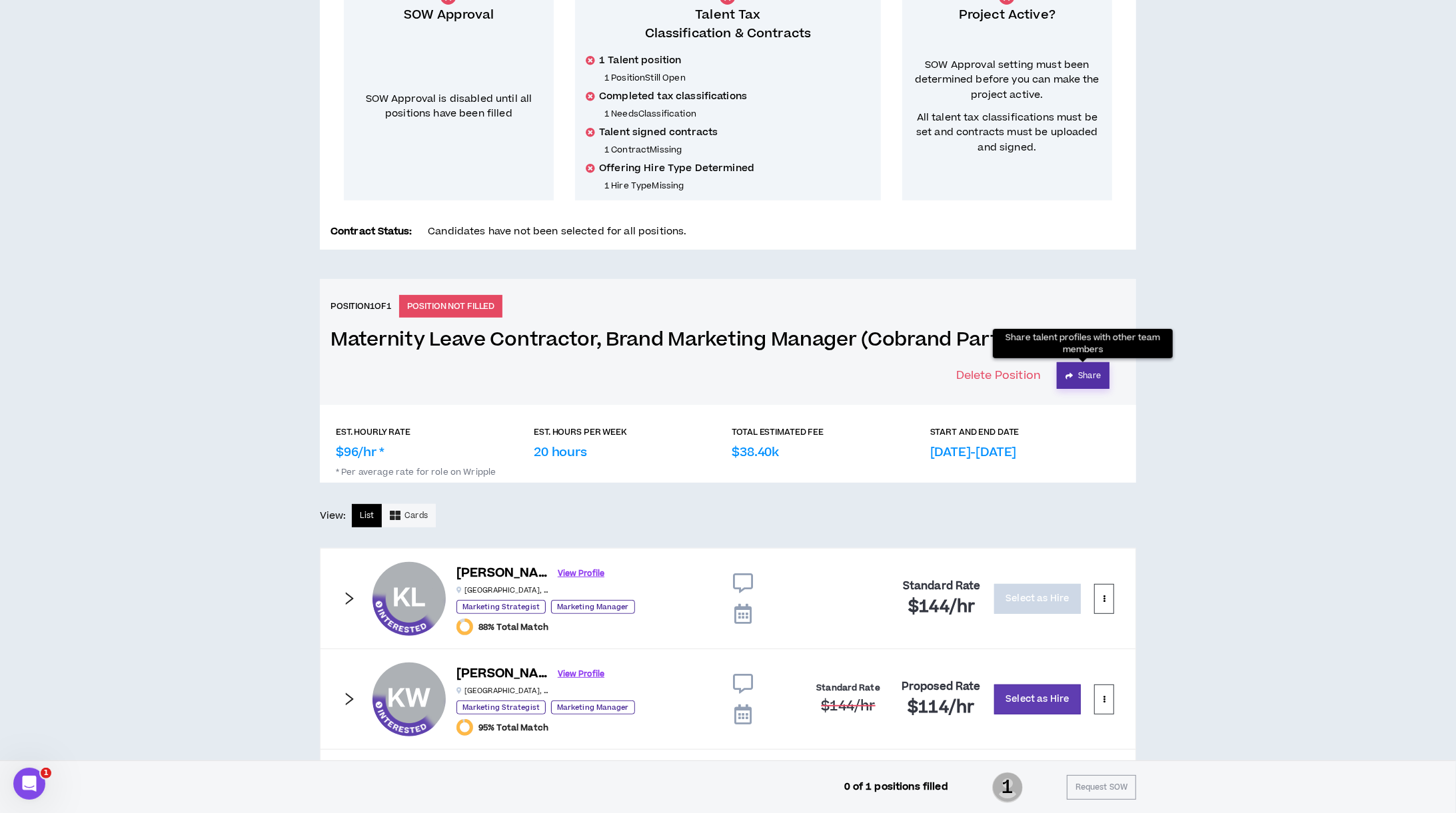
click at [1087, 376] on button "Share" at bounding box center [1083, 376] width 53 height 27
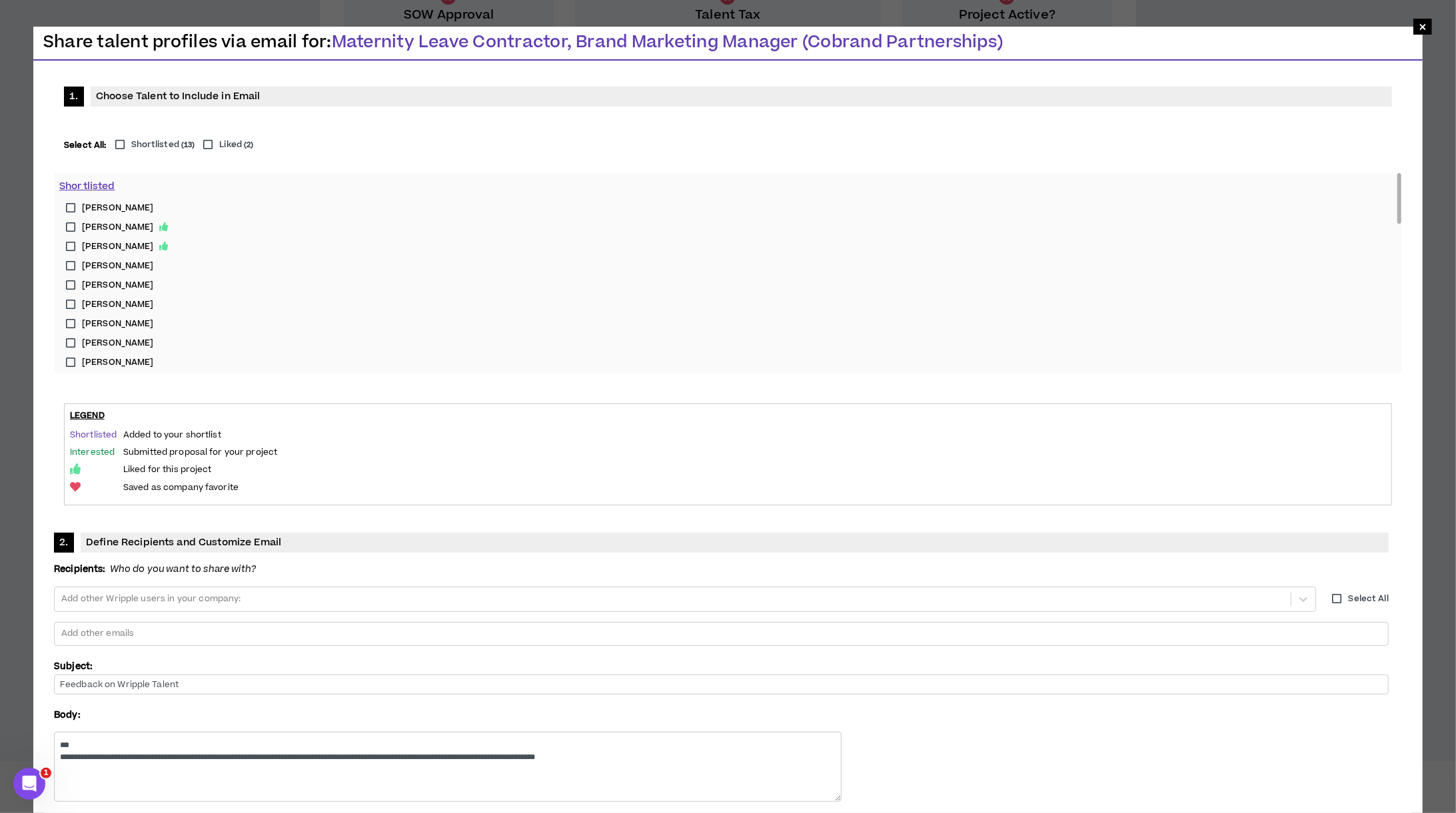
click at [68, 206] on label "[PERSON_NAME]" at bounding box center [728, 208] width 1337 height 20
click at [72, 233] on label "[PERSON_NAME]" at bounding box center [728, 234] width 1337 height 20
click at [731, 624] on div at bounding box center [721, 634] width 1323 height 20
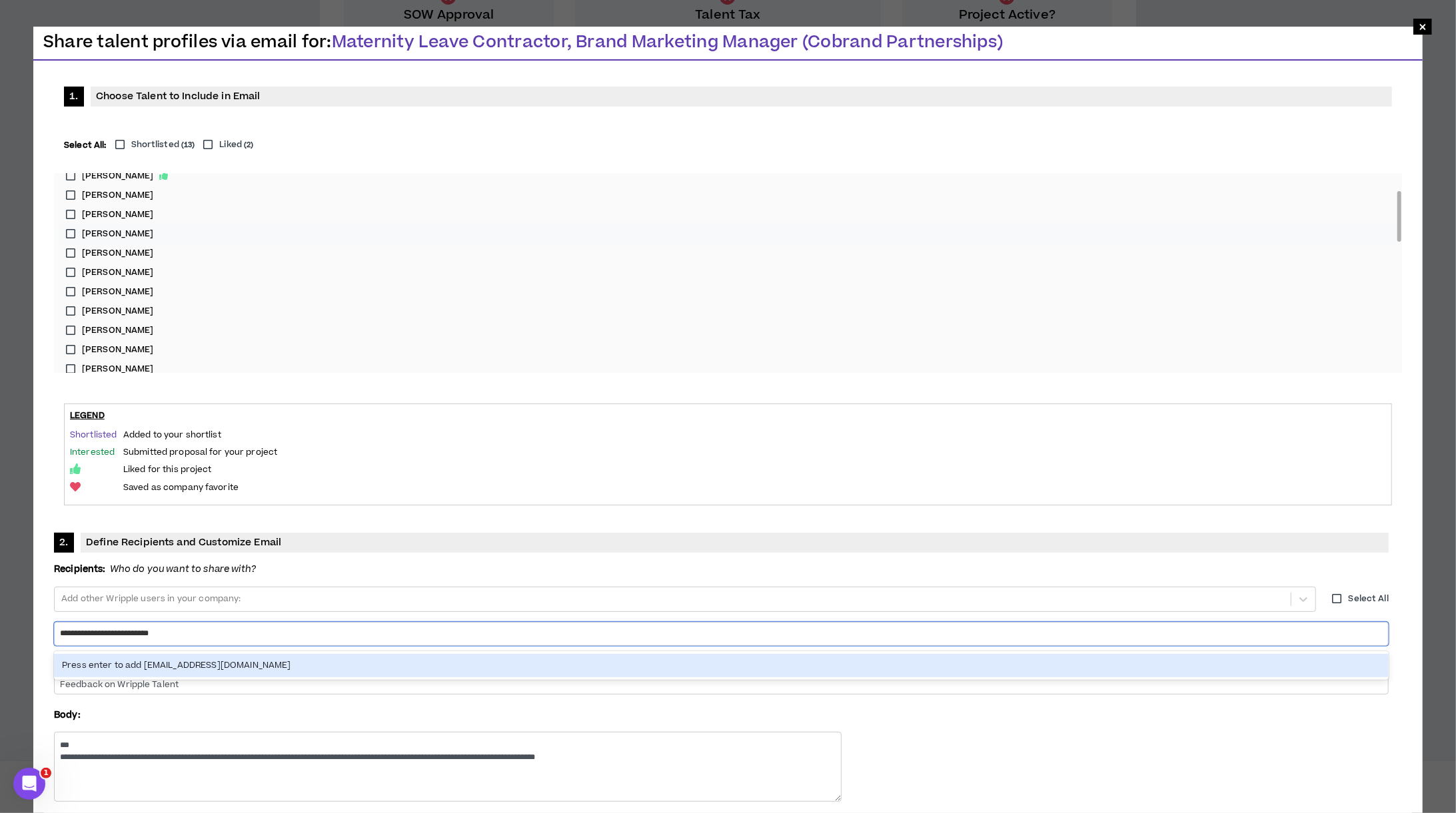
type input "**********"
click at [706, 654] on div "Press enter to add [EMAIL_ADDRESS][DOMAIN_NAME]" at bounding box center [720, 665] width 1334 height 23
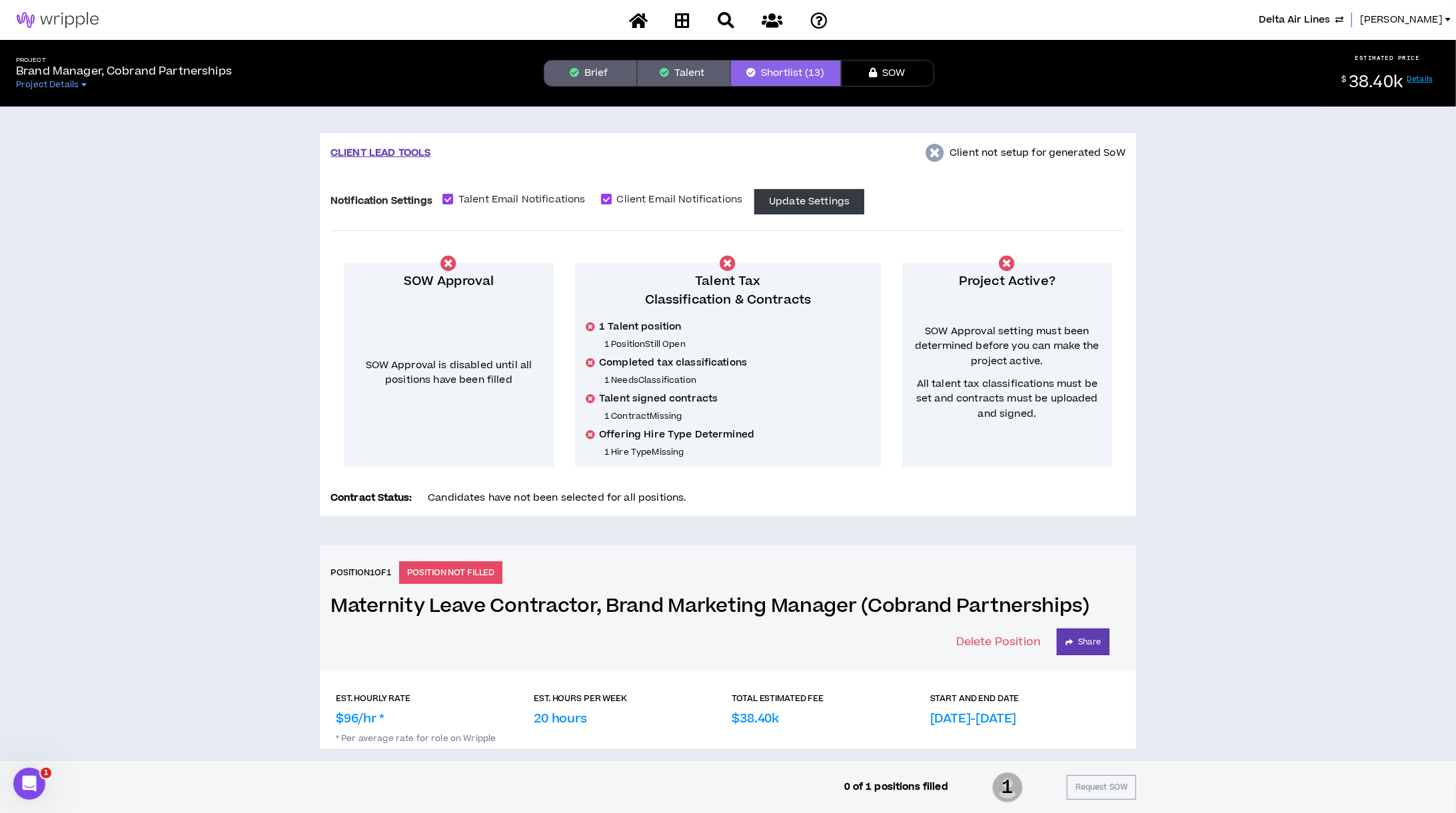
click at [690, 72] on button "Talent" at bounding box center [684, 73] width 93 height 27
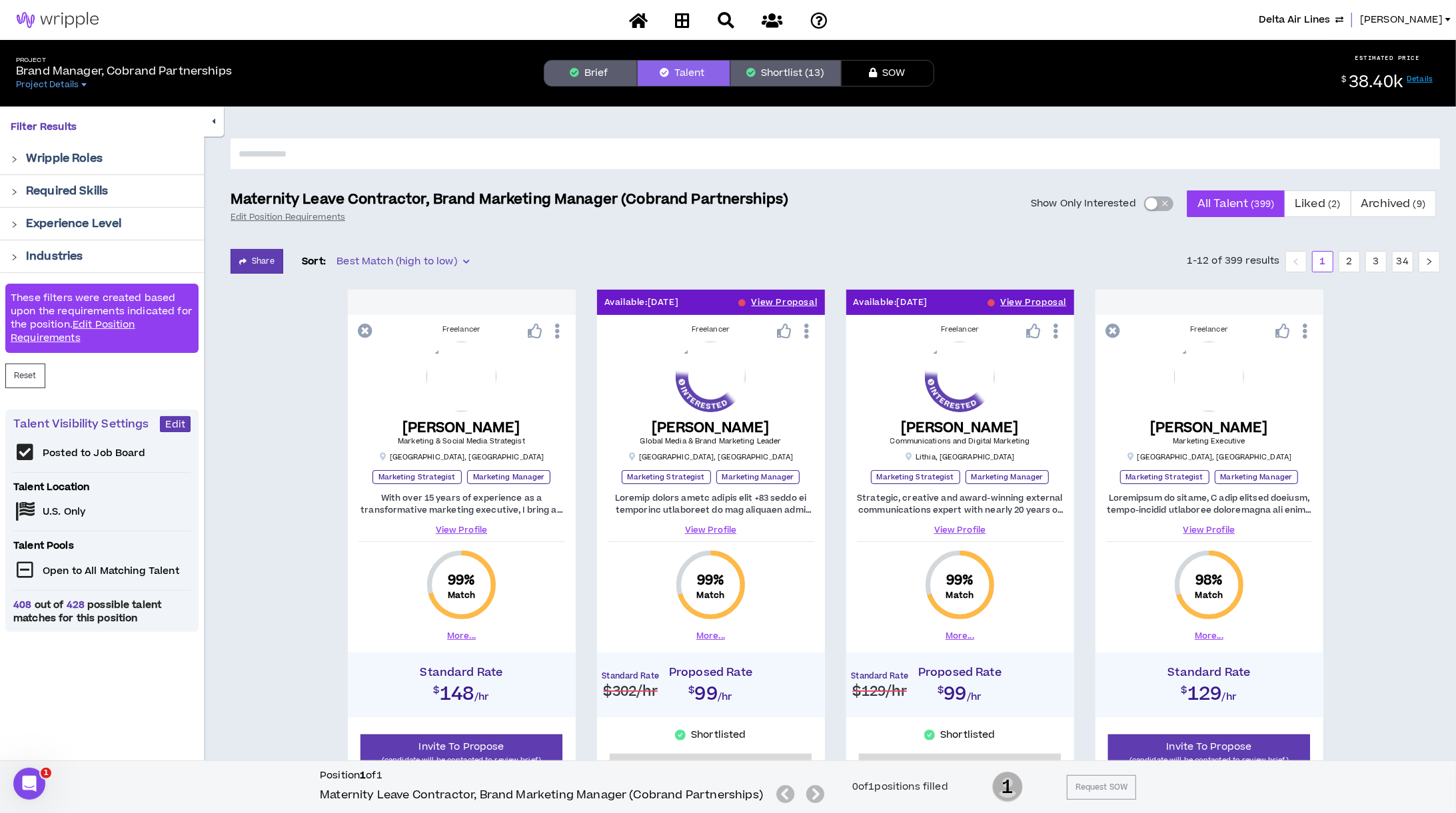
click at [1154, 201] on div "button" at bounding box center [1151, 203] width 12 height 12
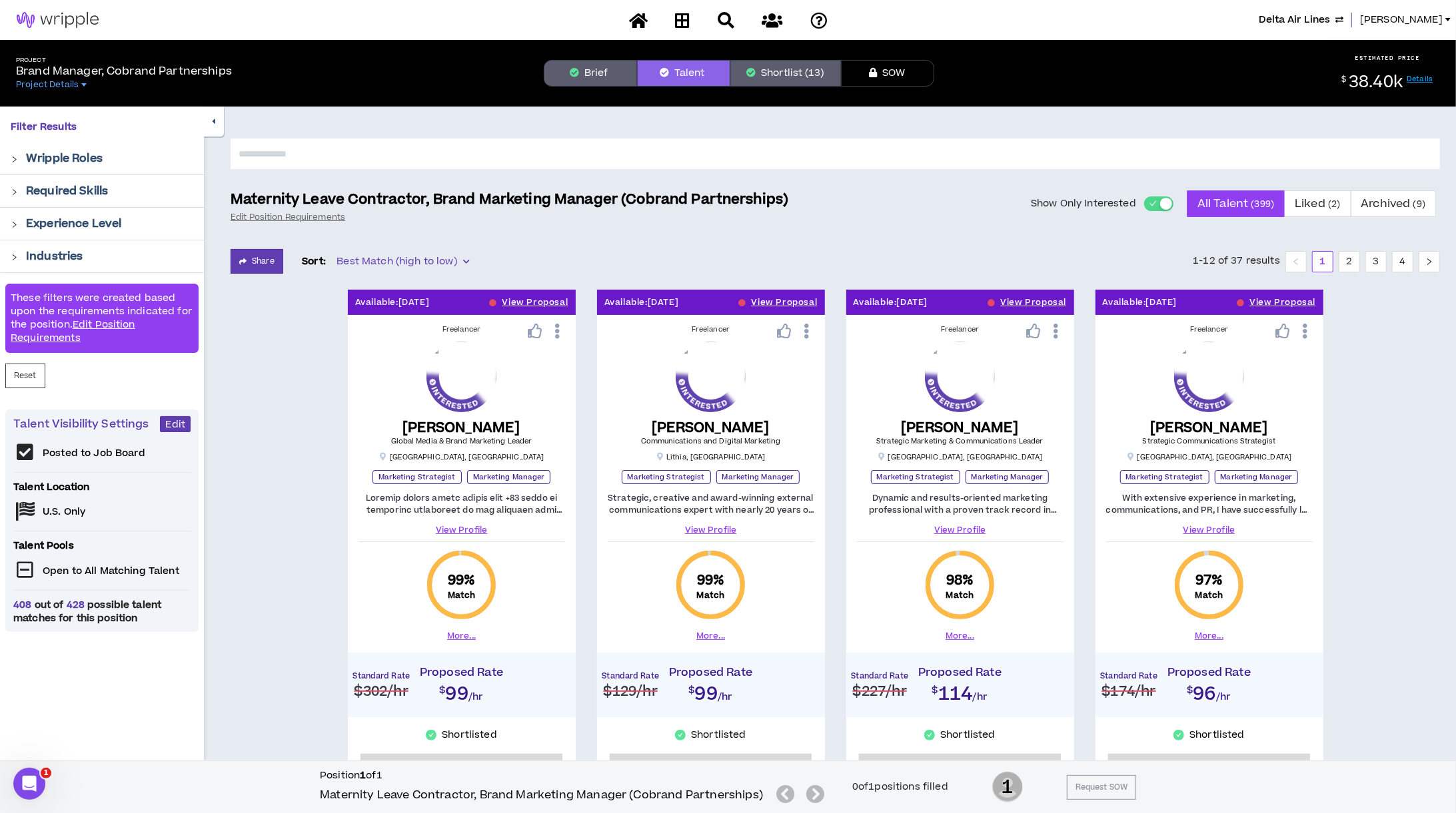
click at [1163, 204] on div "button" at bounding box center [1165, 203] width 12 height 12
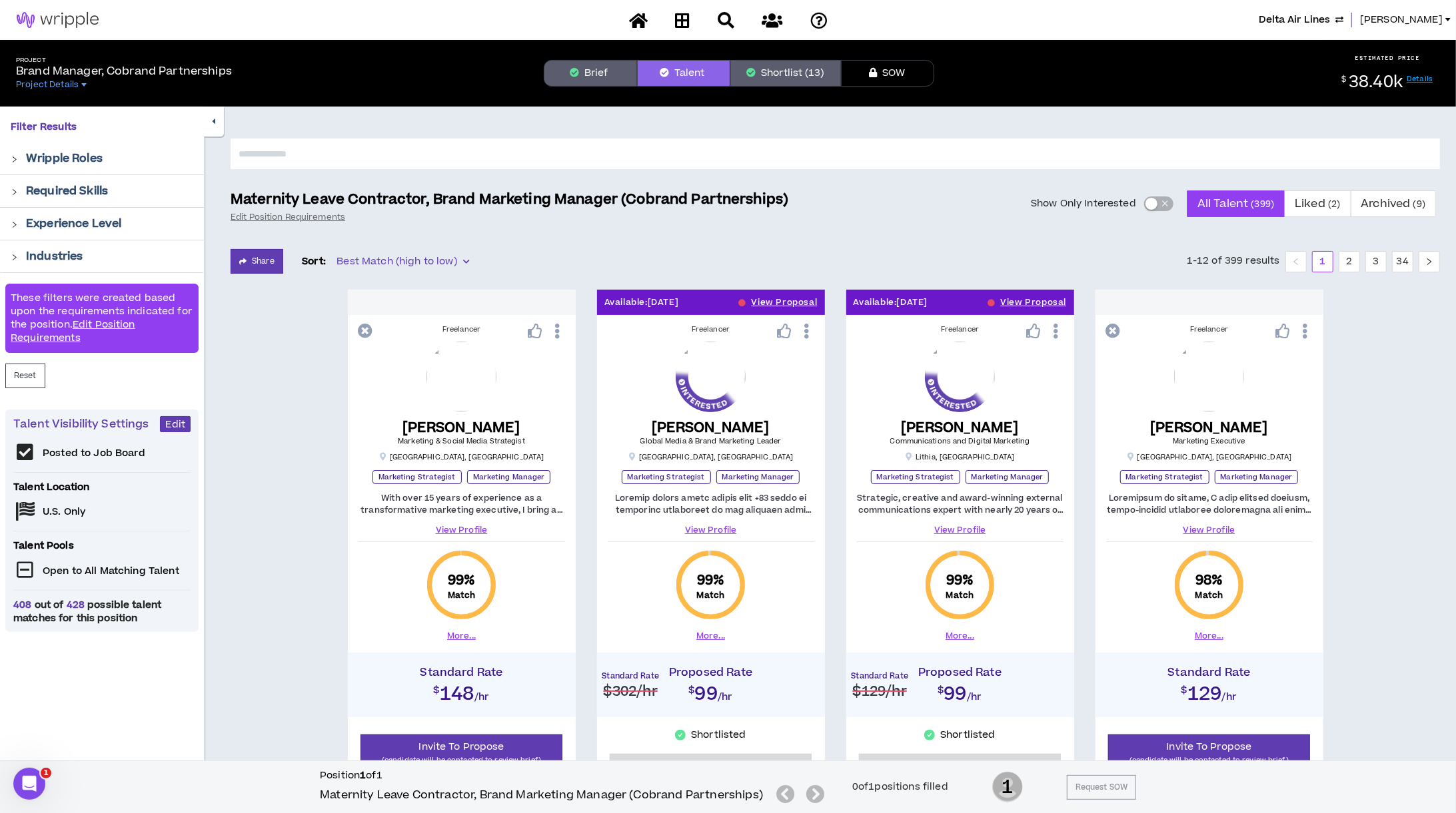
click at [324, 153] on input "text" at bounding box center [835, 154] width 1209 height 30
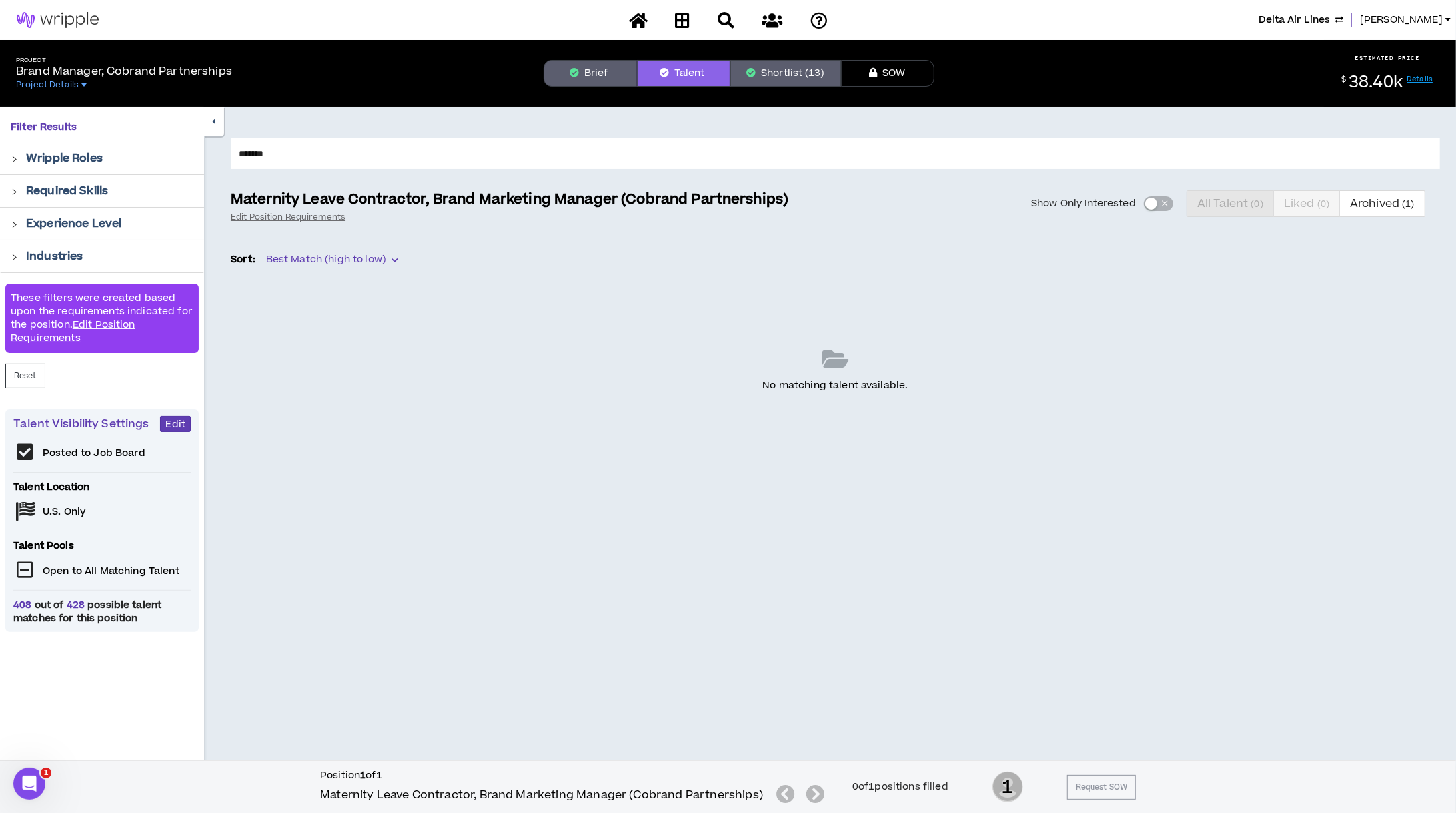
click at [314, 153] on input "*******" at bounding box center [835, 154] width 1209 height 30
drag, startPoint x: 314, startPoint y: 155, endPoint x: 194, endPoint y: 157, distance: 120.0
click at [194, 157] on div "Filter Results Wripple Roles Required Skills Experience Level Industries These …" at bounding box center [728, 456] width 1456 height 699
type input "****"
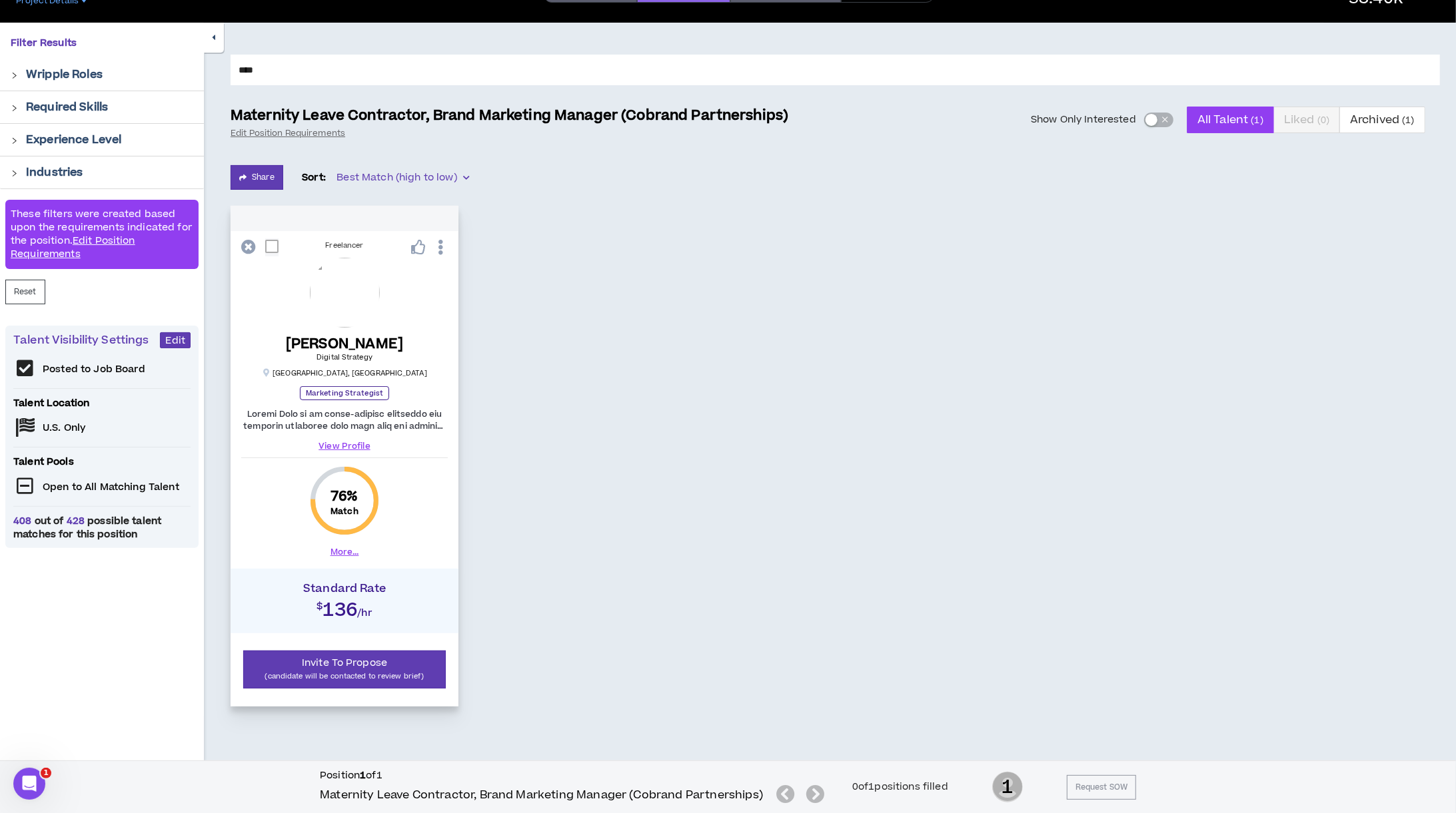
scroll to position [98, 0]
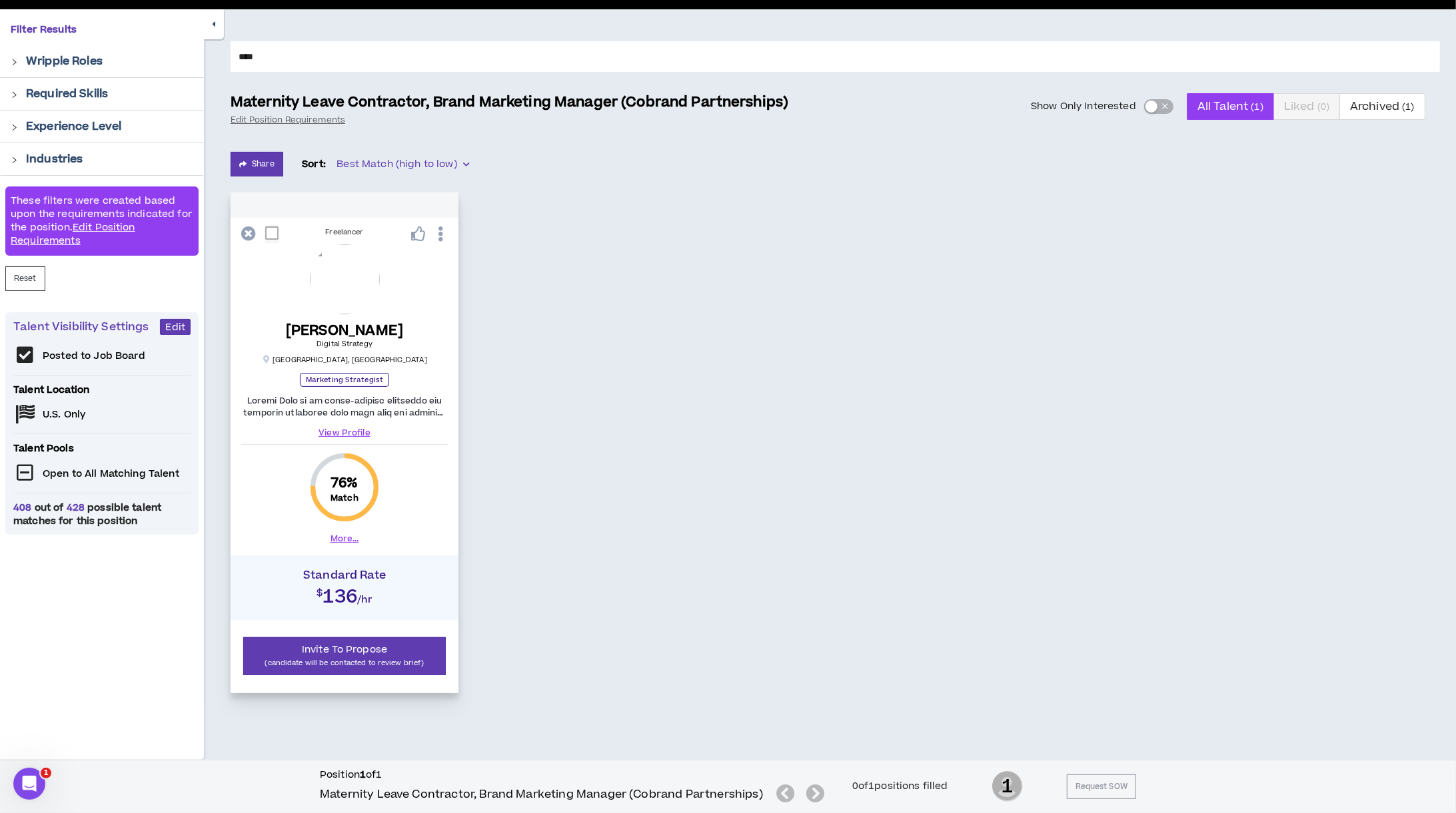
click at [340, 299] on img at bounding box center [345, 279] width 70 height 70
click at [362, 433] on link "View Profile" at bounding box center [344, 432] width 207 height 12
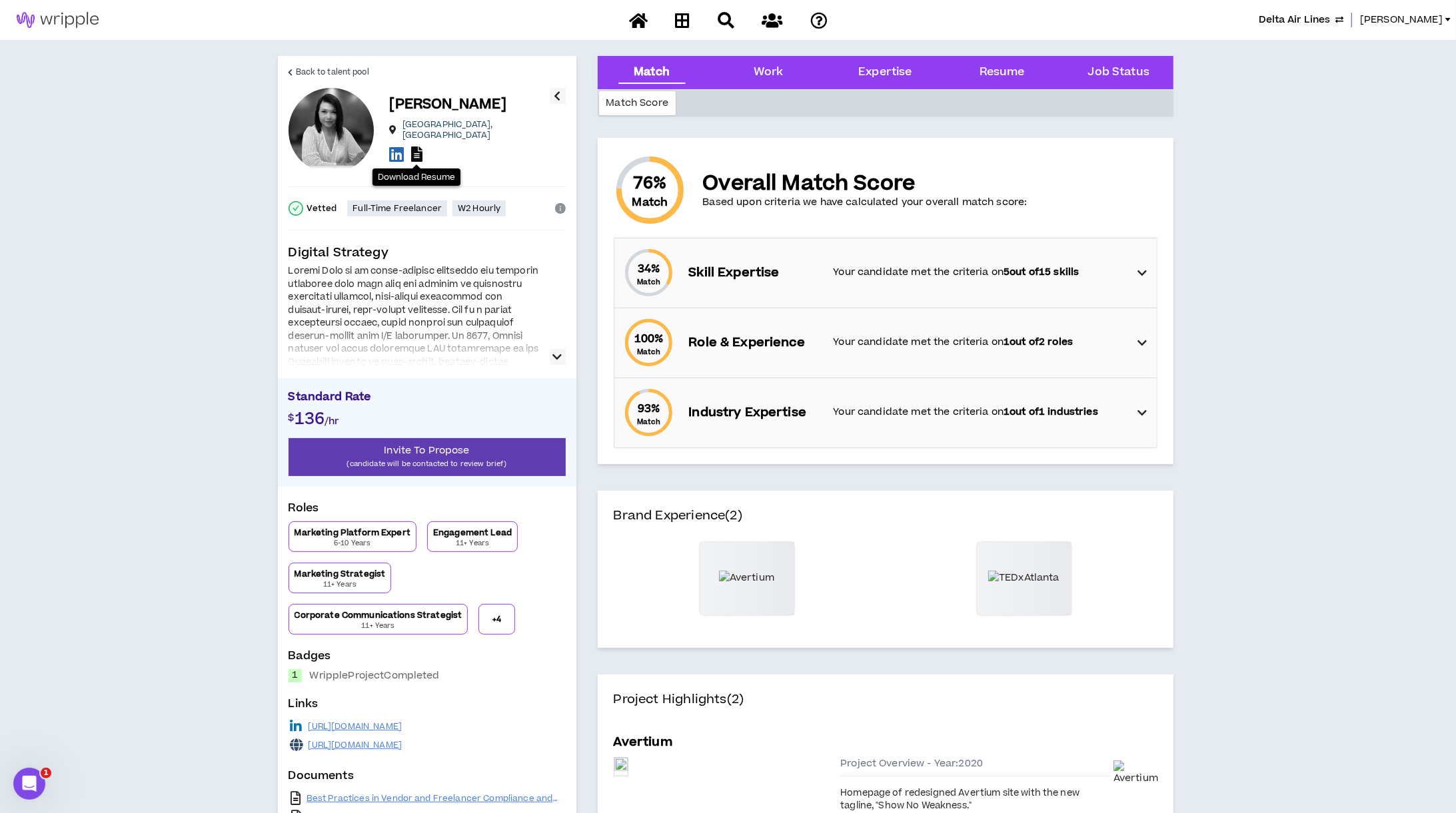
click at [416, 148] on icon at bounding box center [416, 154] width 12 height 15
click at [341, 68] on span "Back to talent pool" at bounding box center [333, 72] width 73 height 13
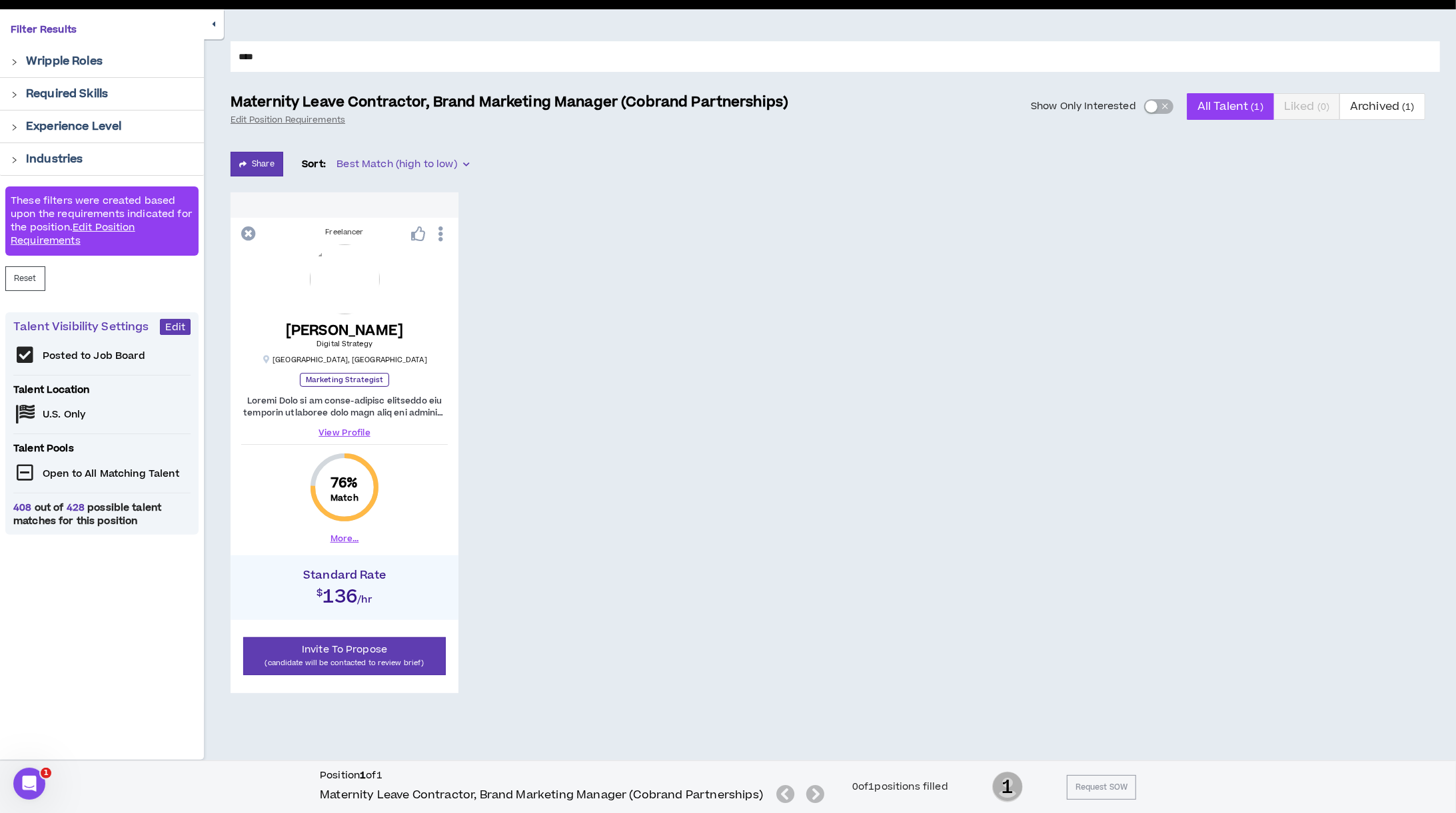
scroll to position [97, 0]
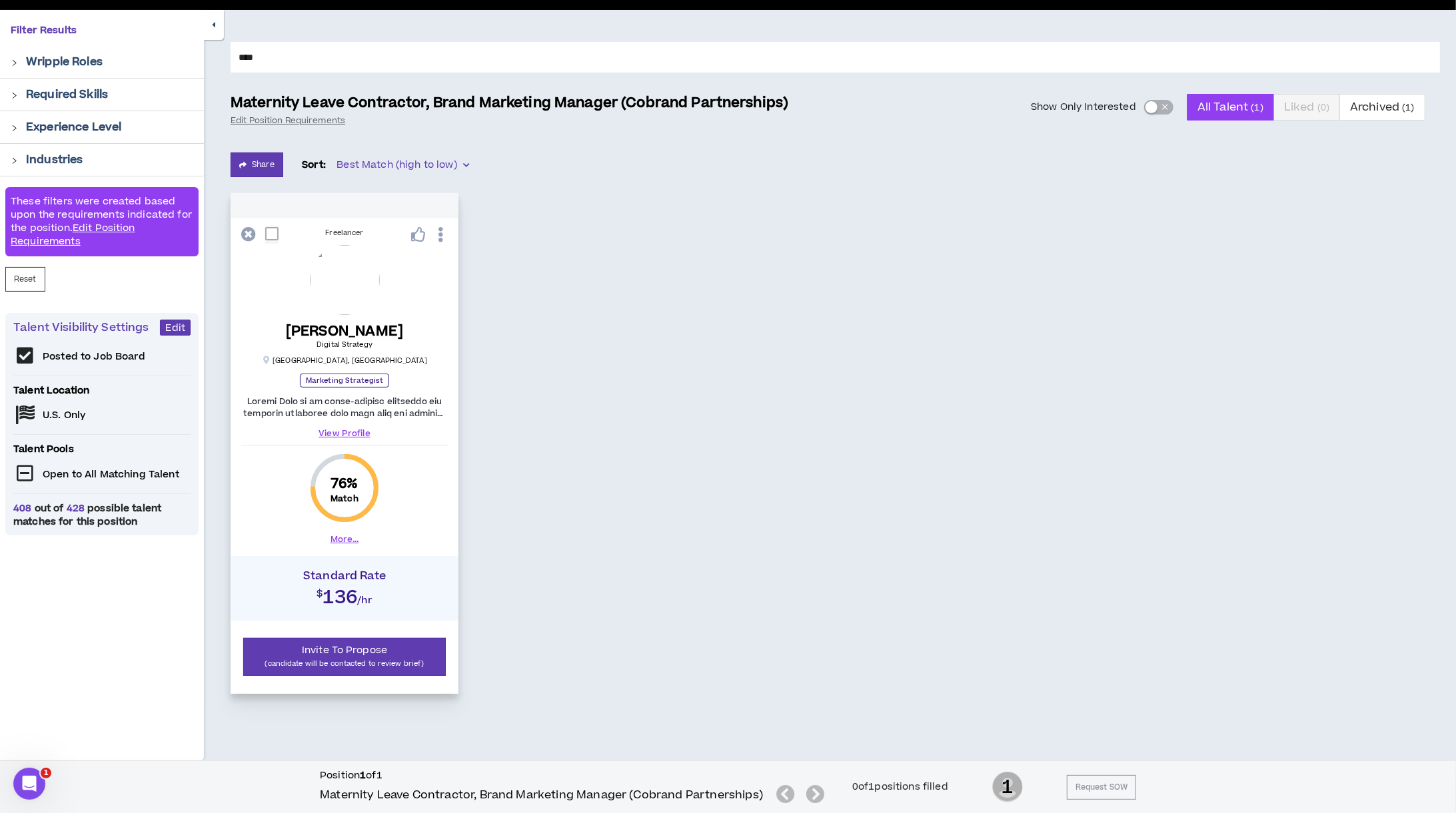
click at [341, 432] on link "View Profile" at bounding box center [344, 433] width 207 height 12
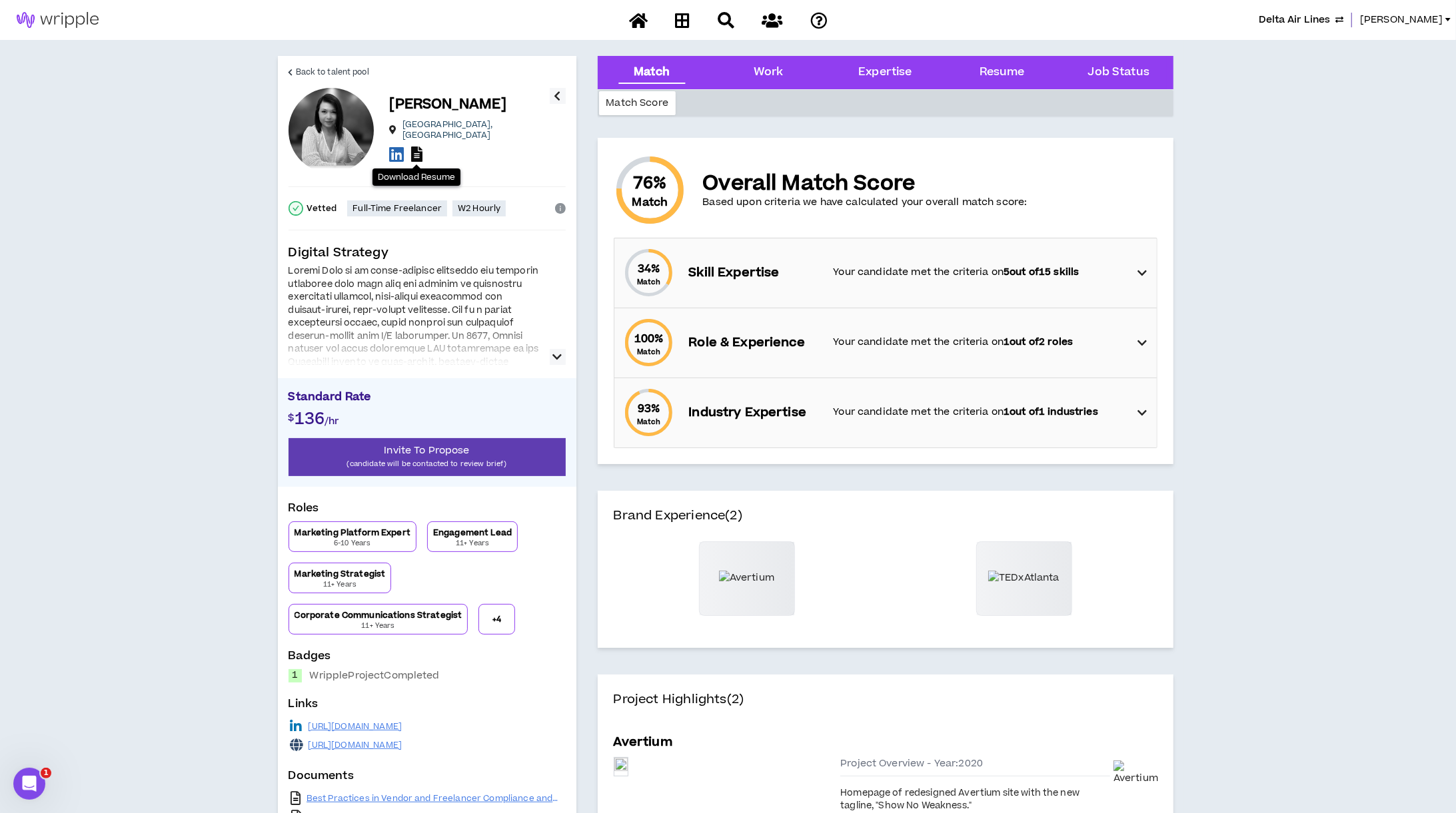
click at [416, 147] on icon at bounding box center [416, 154] width 12 height 15
